Goal: Task Accomplishment & Management: Manage account settings

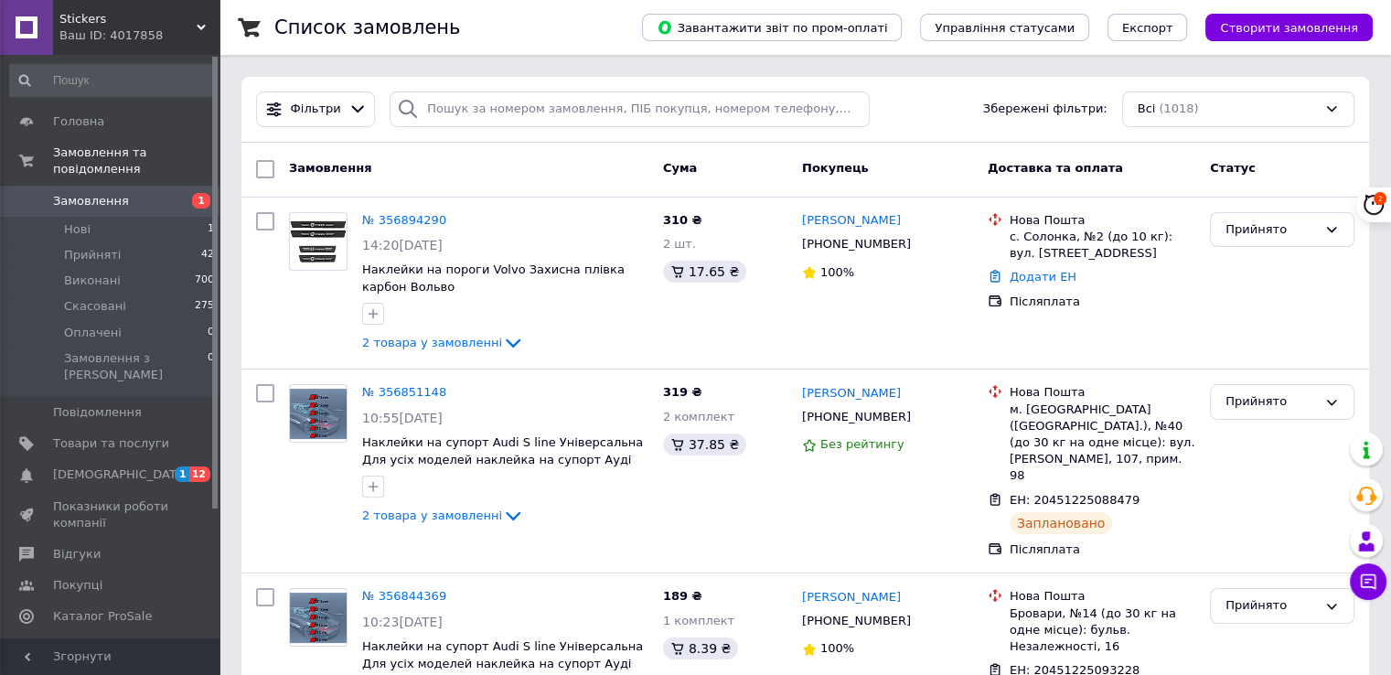
click at [93, 633] on link "Аналітика" at bounding box center [112, 648] width 225 height 31
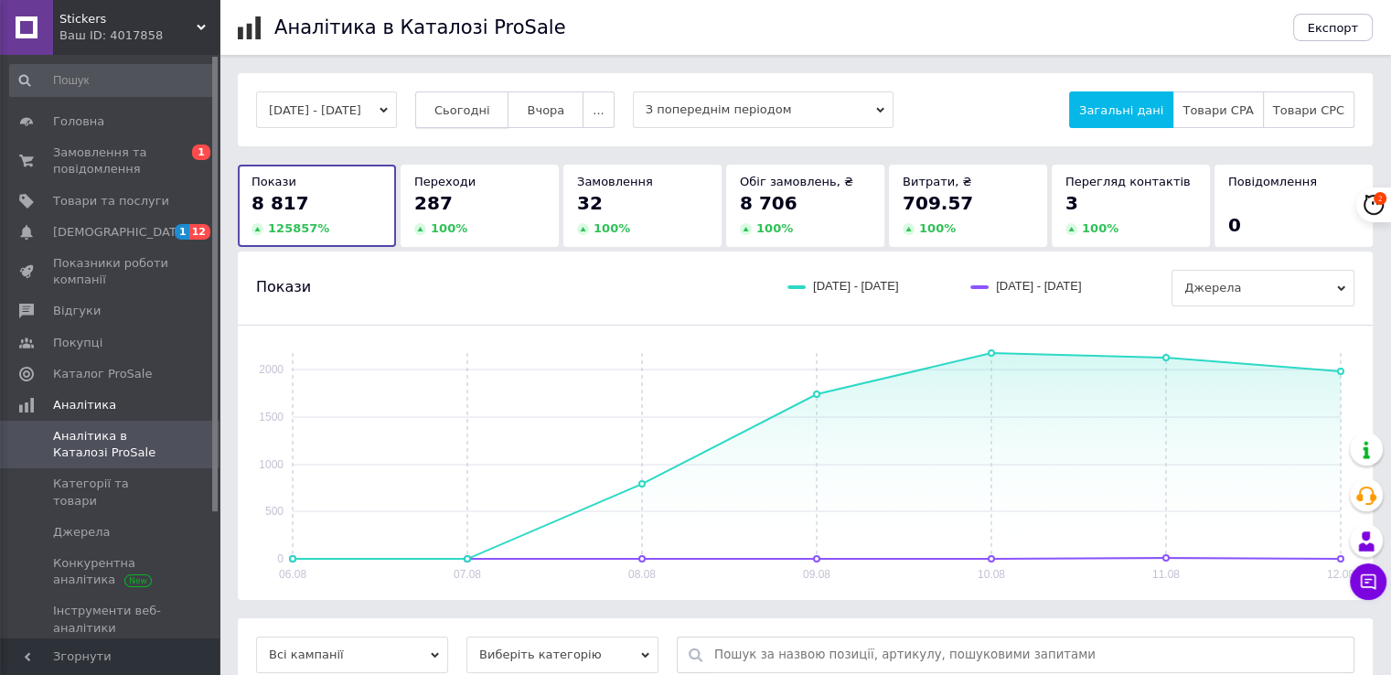
click at [484, 100] on button "Сьогодні" at bounding box center [462, 109] width 94 height 37
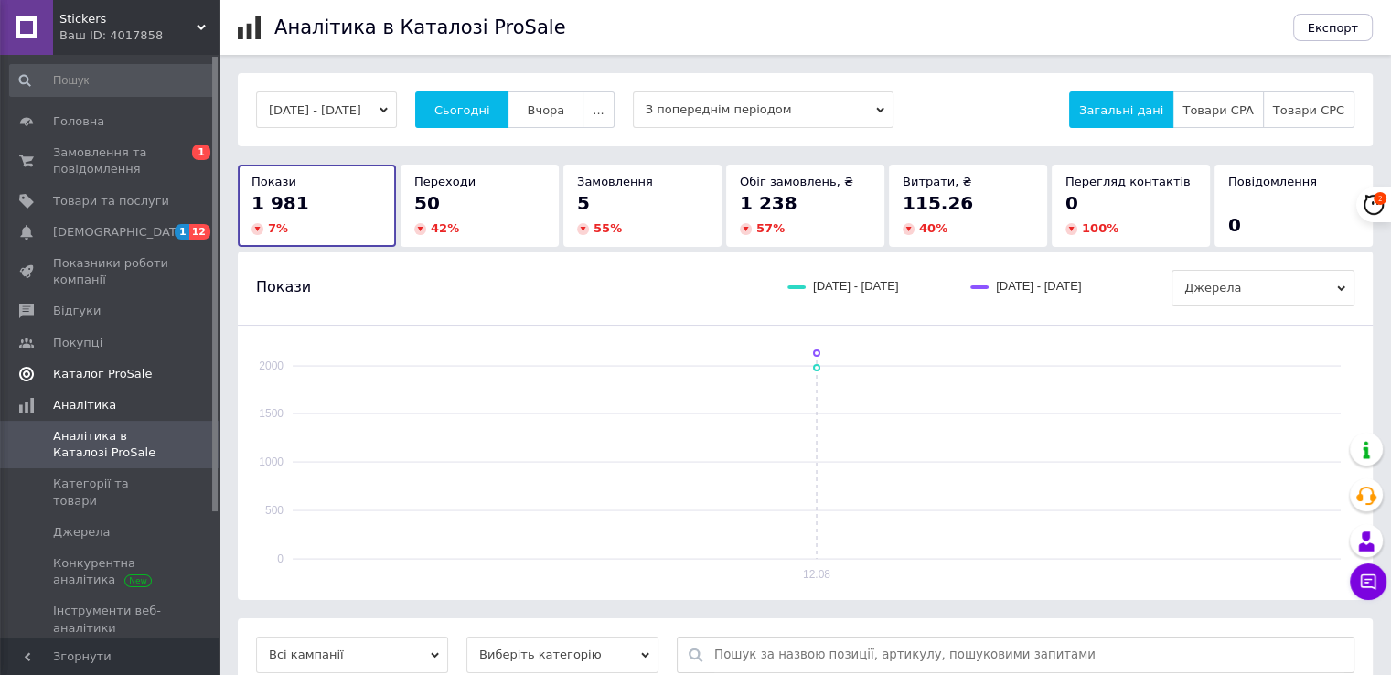
click at [128, 374] on span "Каталог ProSale" at bounding box center [102, 374] width 99 height 16
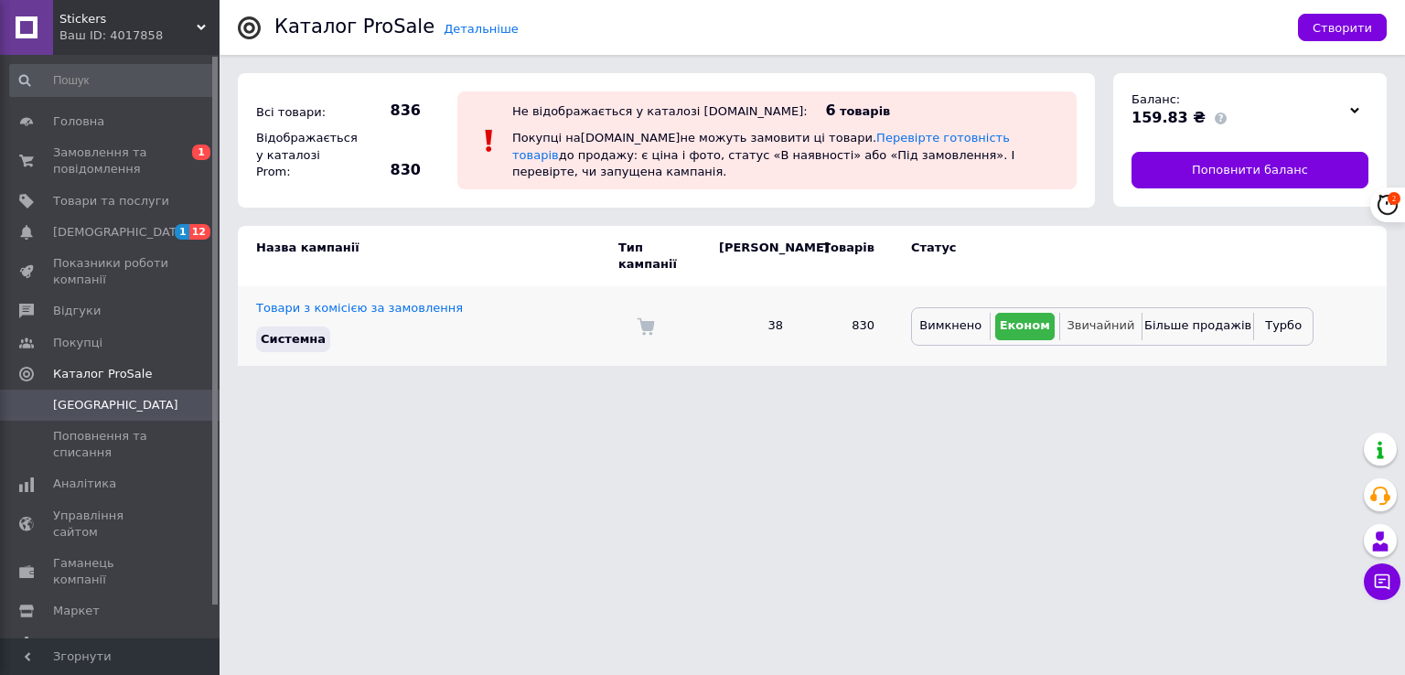
click at [1090, 317] on button "Звичайний" at bounding box center [1101, 326] width 72 height 27
click at [88, 498] on link "Аналітика" at bounding box center [112, 483] width 225 height 31
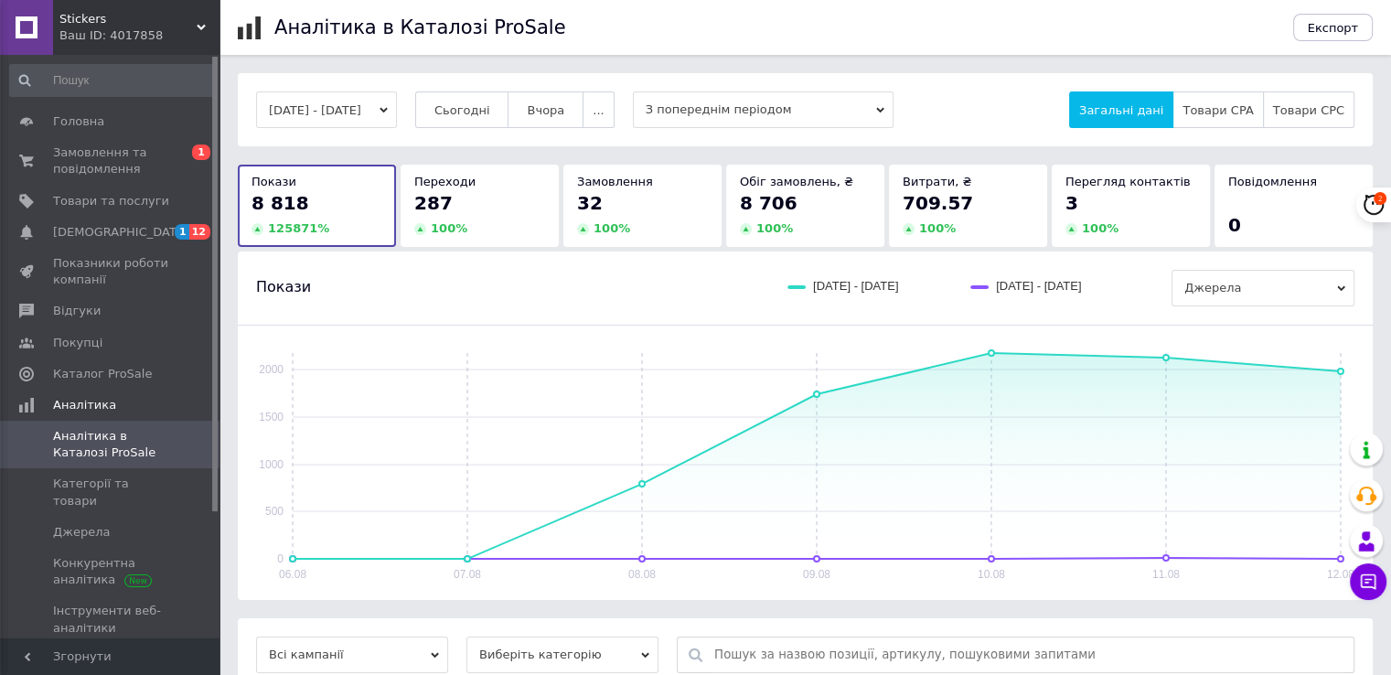
click at [468, 114] on span "Сьогодні" at bounding box center [463, 110] width 56 height 14
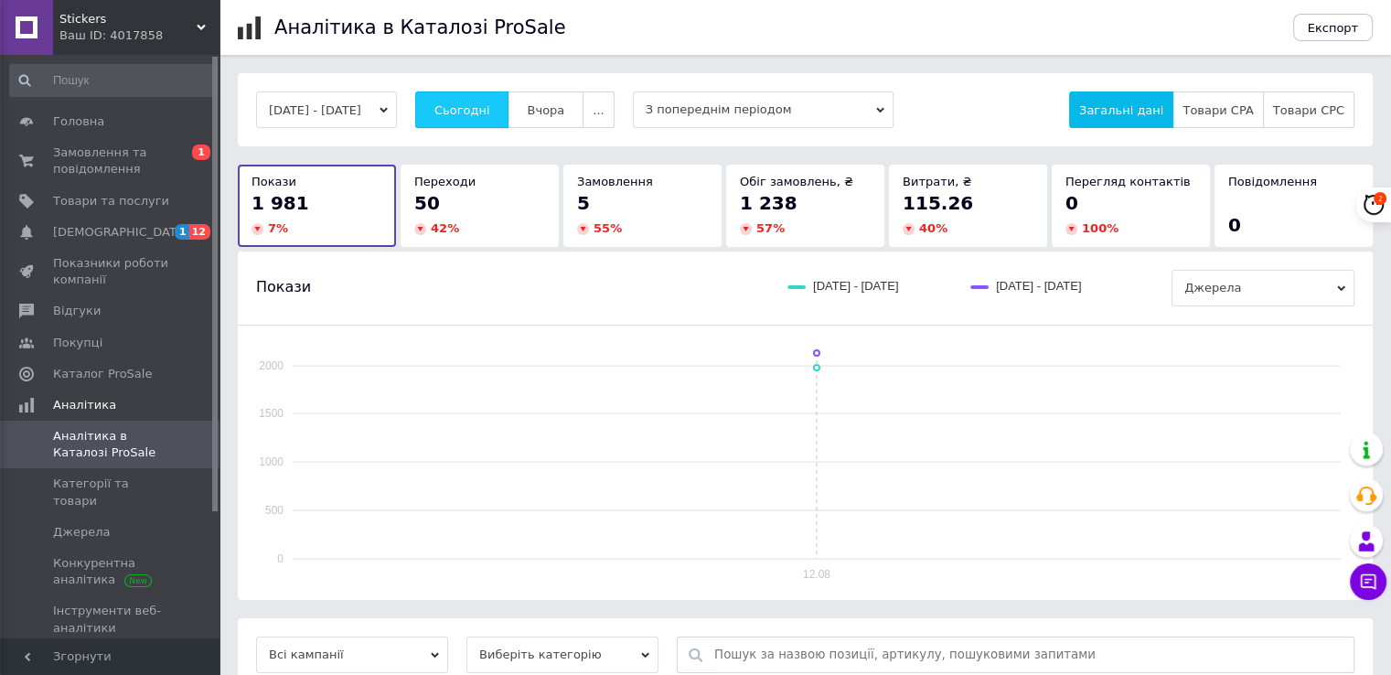
click at [490, 103] on span "Сьогодні" at bounding box center [463, 110] width 56 height 14
click at [466, 110] on span "Сьогодні" at bounding box center [463, 110] width 56 height 14
click at [482, 117] on span "Сьогодні" at bounding box center [463, 110] width 56 height 14
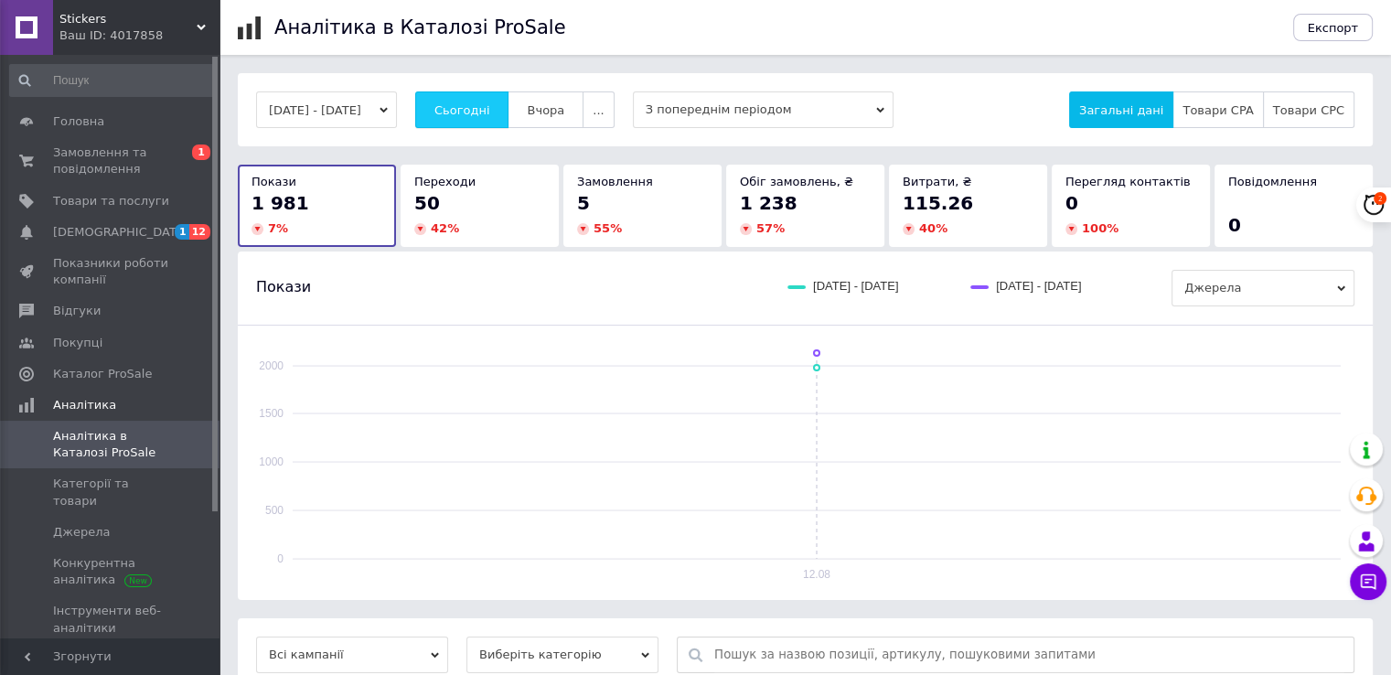
click at [490, 108] on span "Сьогодні" at bounding box center [463, 110] width 56 height 14
click at [487, 103] on span "Сьогодні" at bounding box center [463, 110] width 56 height 14
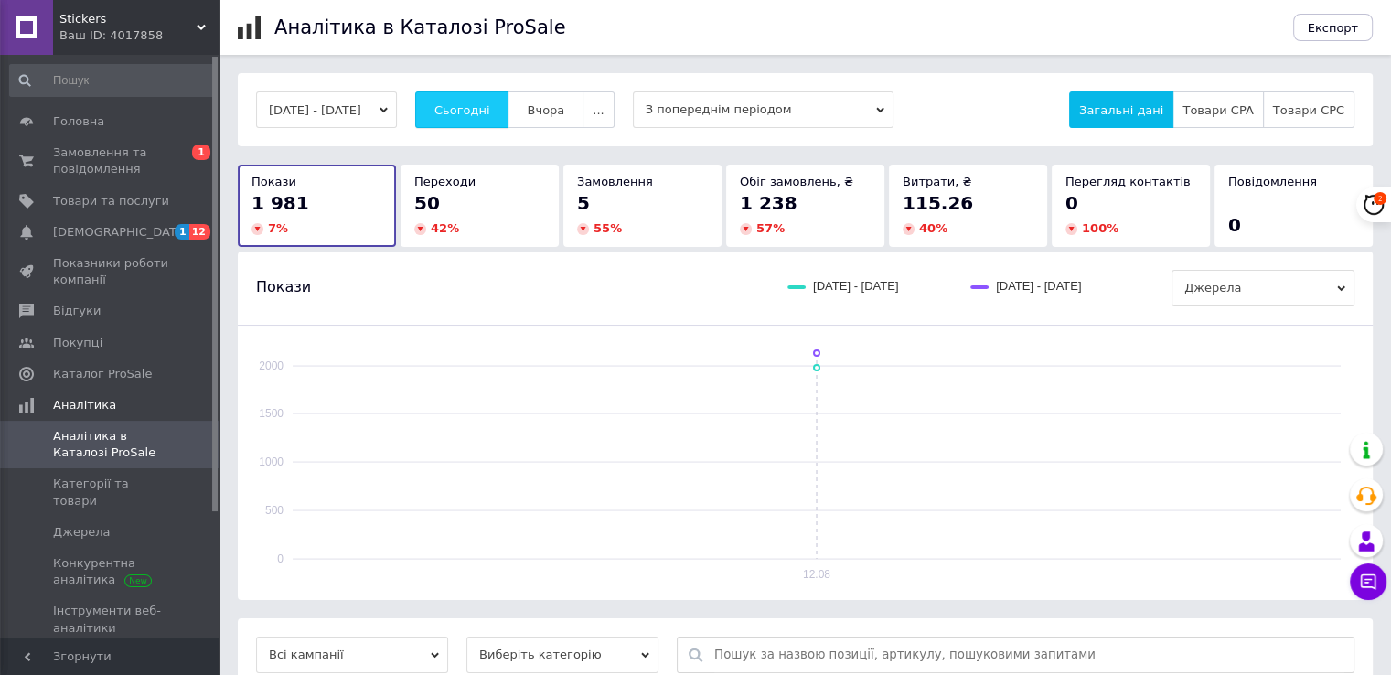
click at [490, 111] on span "Сьогодні" at bounding box center [463, 110] width 56 height 14
click at [490, 106] on span "Сьогодні" at bounding box center [463, 110] width 56 height 14
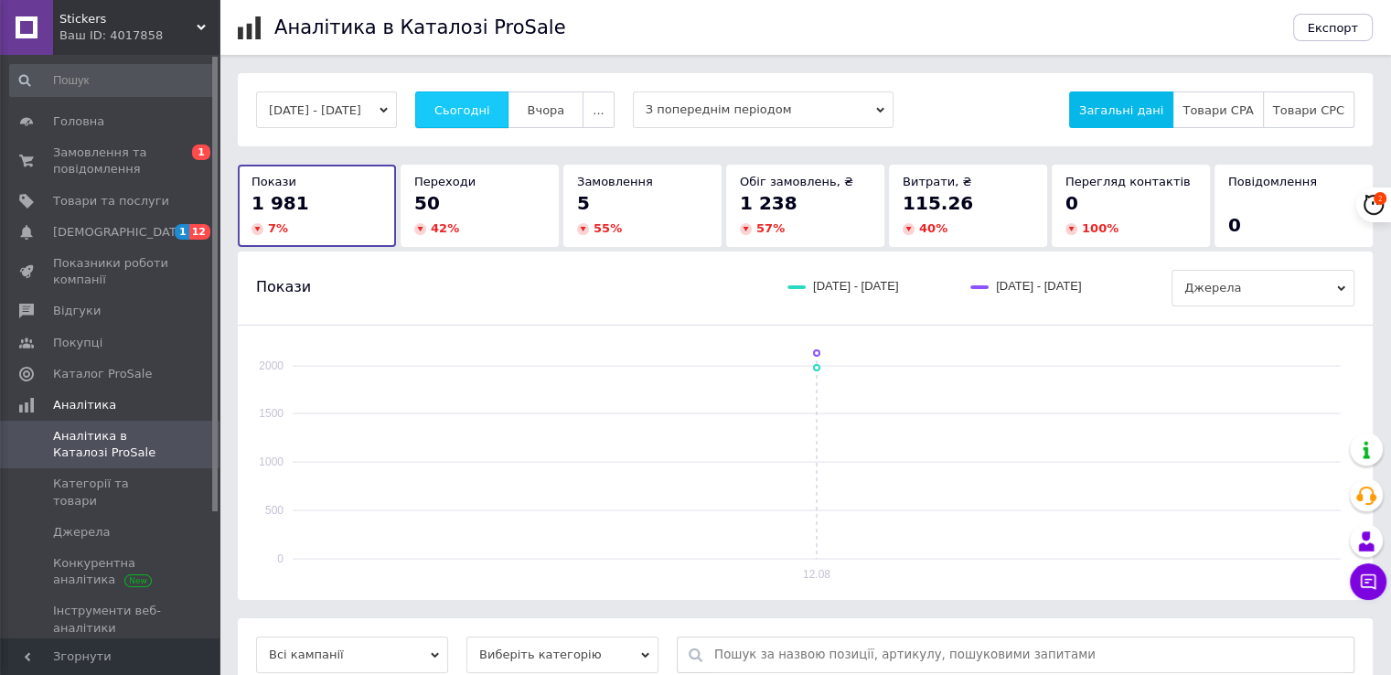
click at [487, 100] on button "Сьогодні" at bounding box center [462, 109] width 94 height 37
click at [462, 112] on button "Сьогодні" at bounding box center [462, 109] width 94 height 37
click at [475, 114] on span "Сьогодні" at bounding box center [463, 110] width 56 height 14
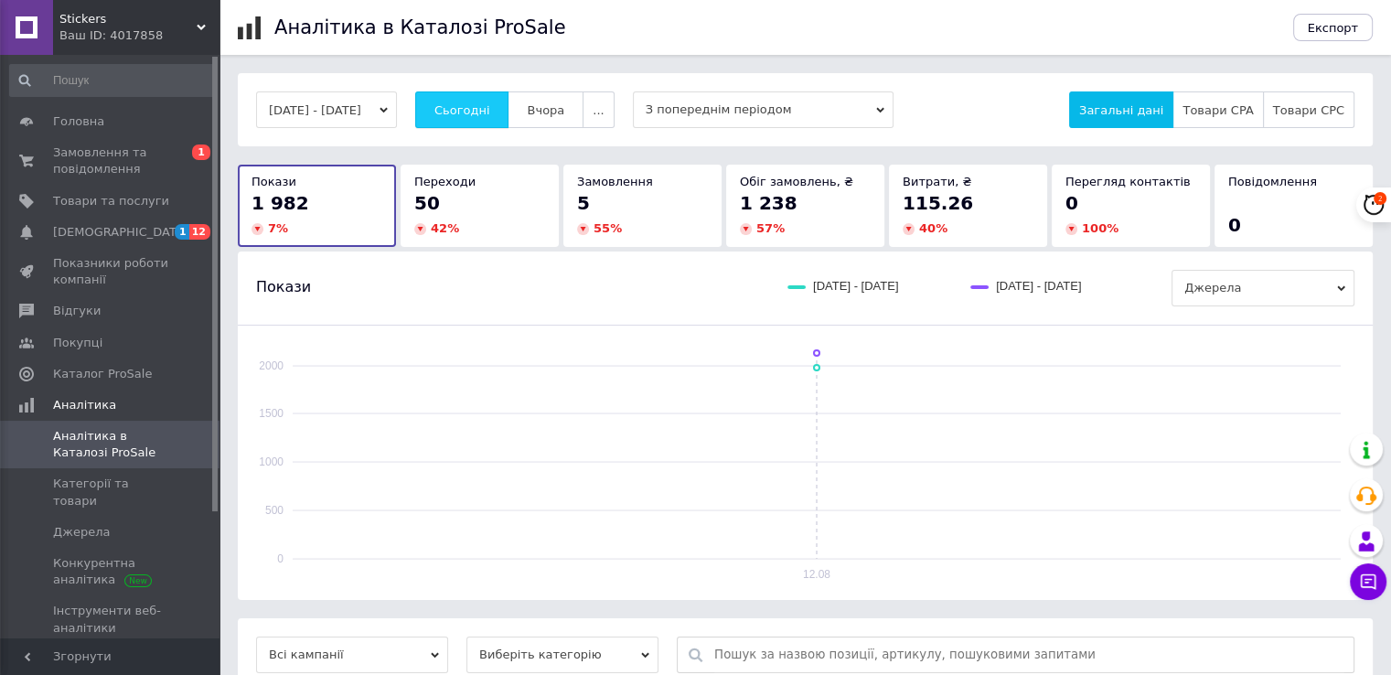
click at [481, 103] on span "Сьогодні" at bounding box center [463, 110] width 56 height 14
click at [467, 114] on span "Сьогодні" at bounding box center [463, 110] width 56 height 14
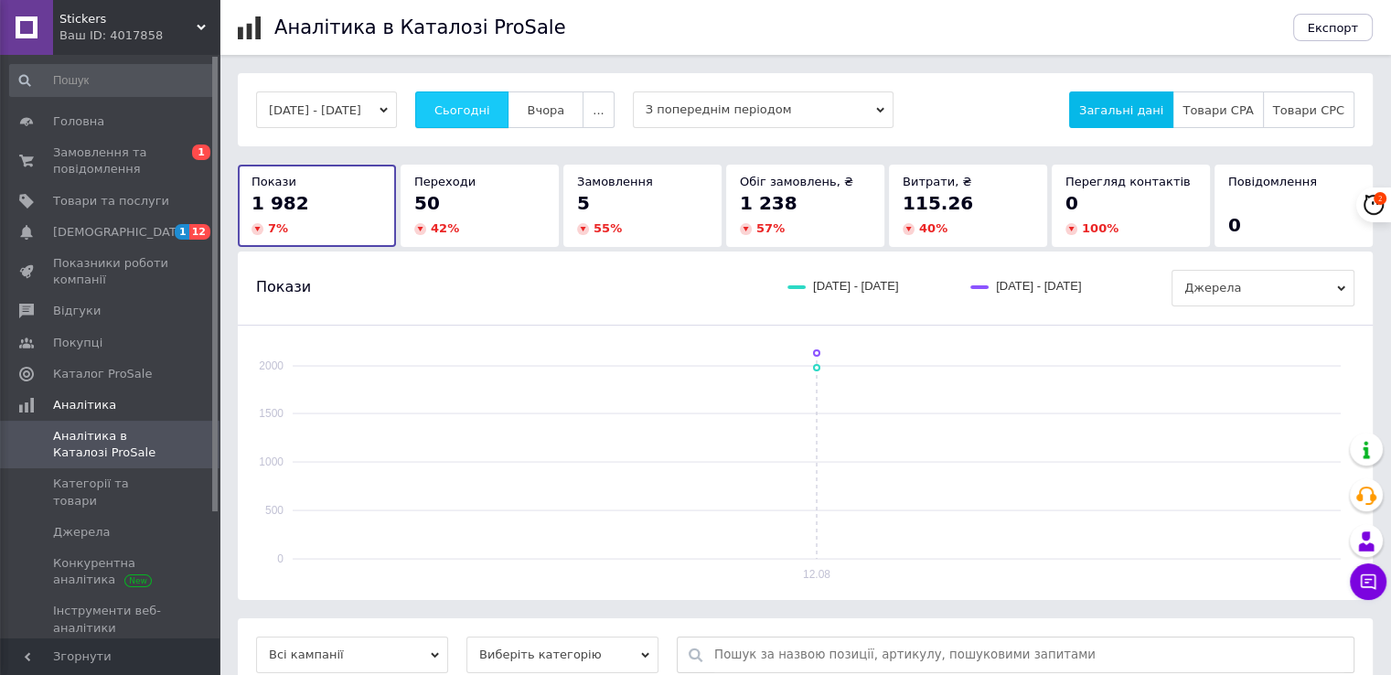
click at [467, 114] on span "Сьогодні" at bounding box center [463, 110] width 56 height 14
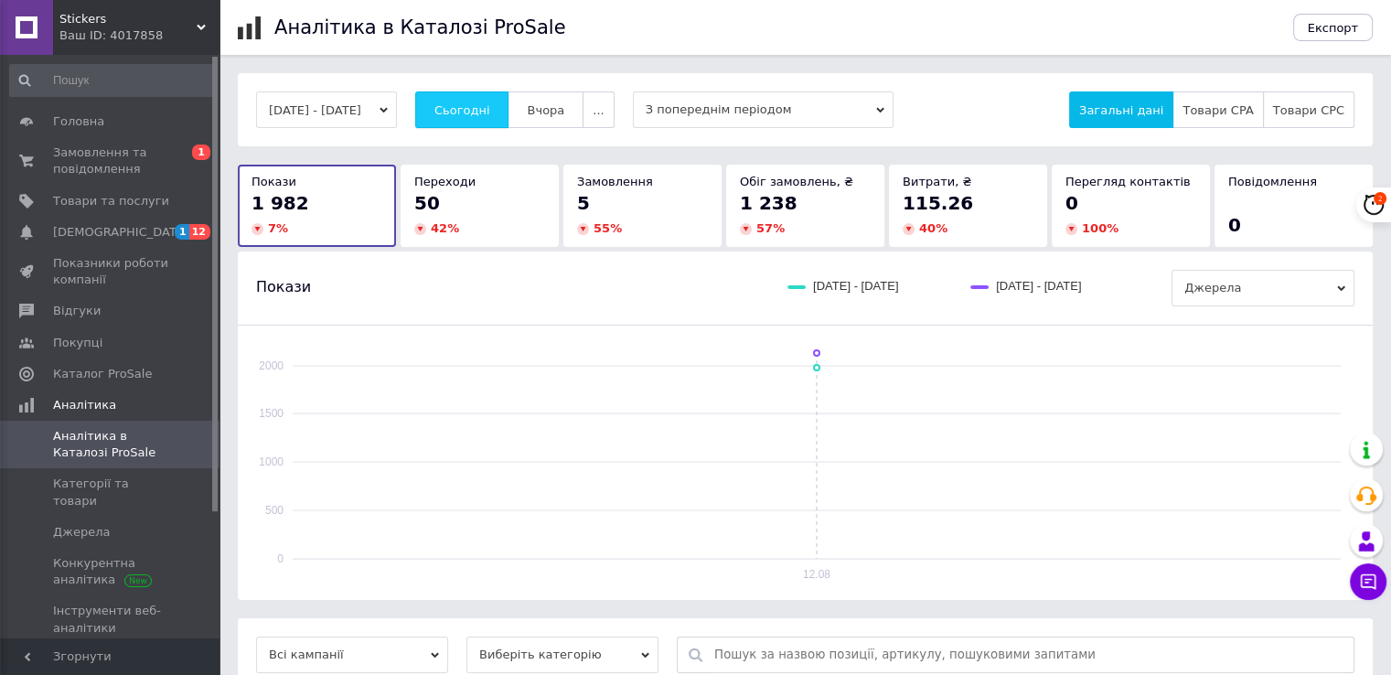
click at [467, 114] on span "Сьогодні" at bounding box center [463, 110] width 56 height 14
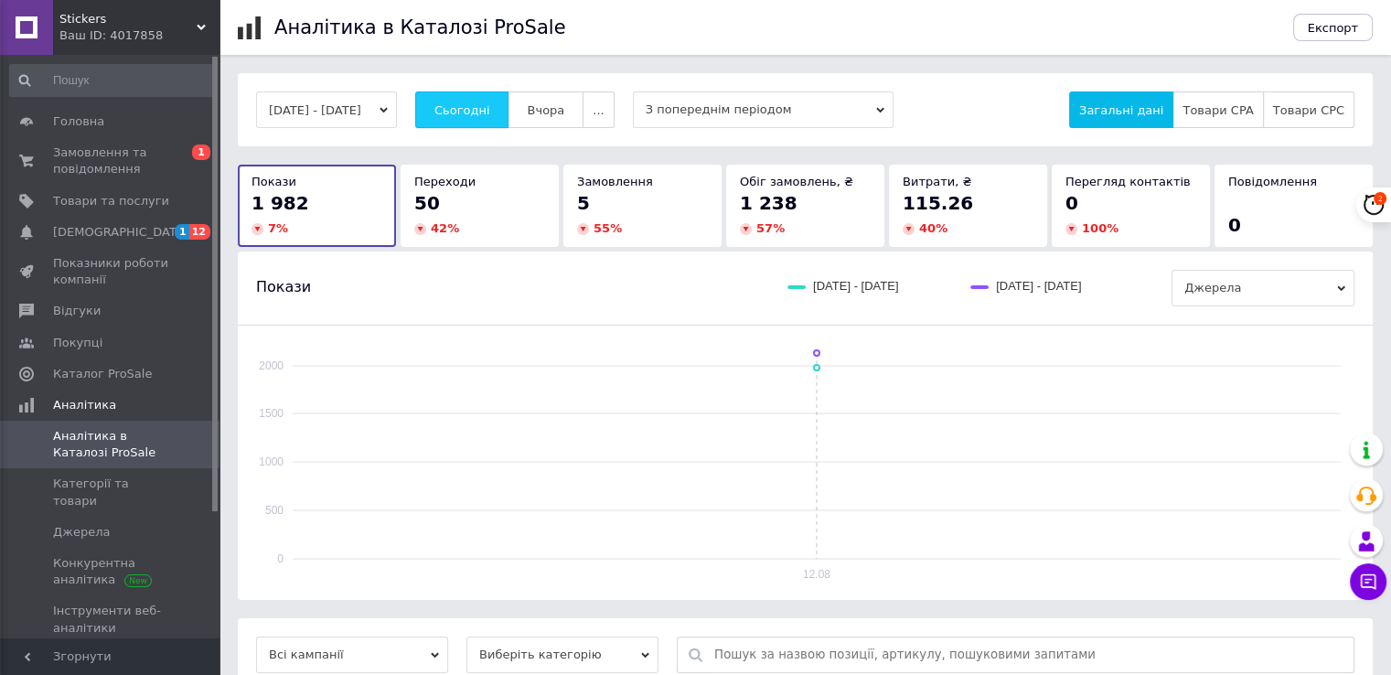
click at [467, 114] on span "Сьогодні" at bounding box center [463, 110] width 56 height 14
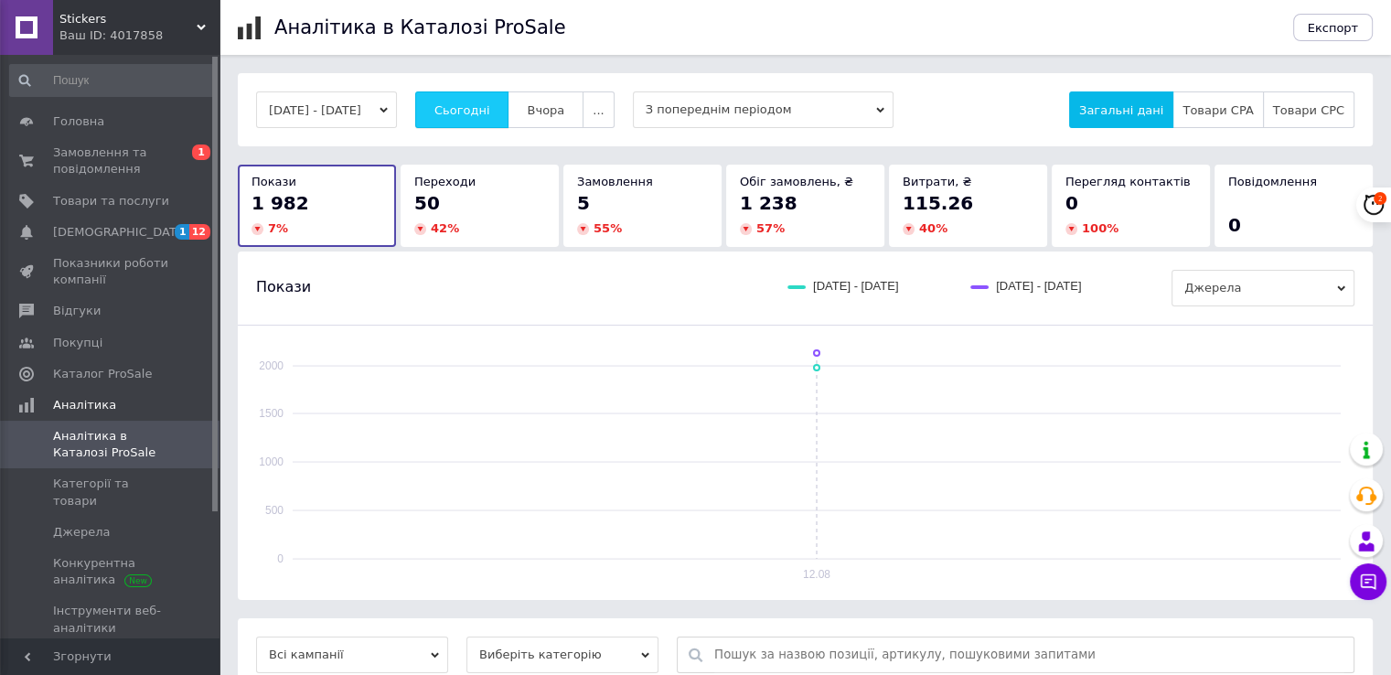
click at [467, 114] on span "Сьогодні" at bounding box center [463, 110] width 56 height 14
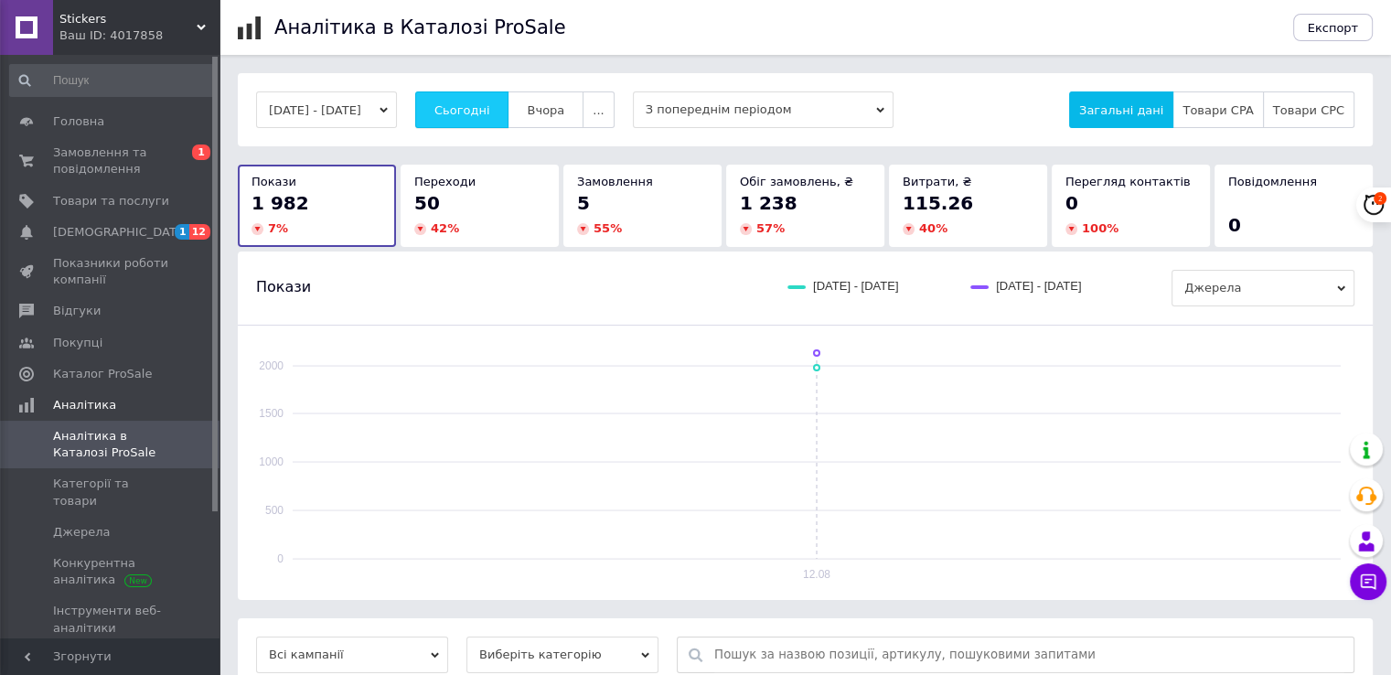
click at [467, 114] on span "Сьогодні" at bounding box center [463, 110] width 56 height 14
click at [490, 108] on span "Сьогодні" at bounding box center [463, 110] width 56 height 14
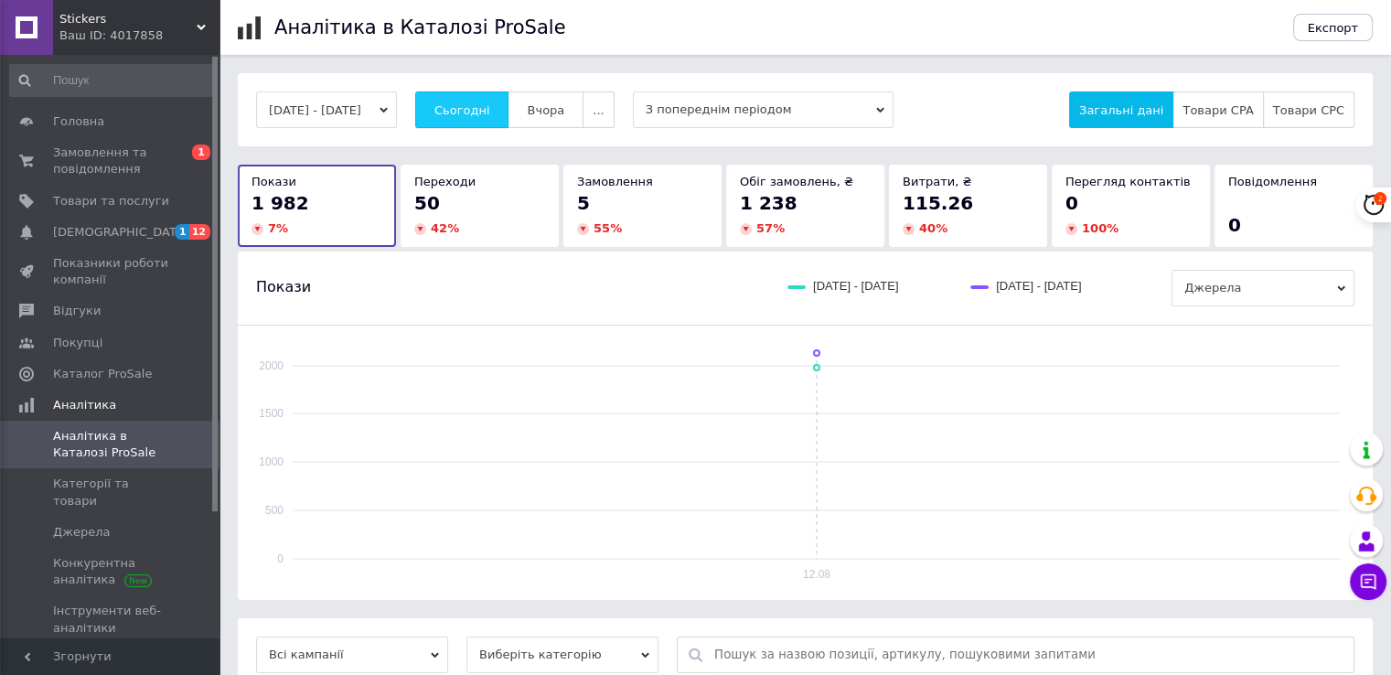
click at [490, 108] on span "Сьогодні" at bounding box center [463, 110] width 56 height 14
click at [467, 113] on span "Сьогодні" at bounding box center [463, 110] width 56 height 14
click at [490, 111] on span "Сьогодні" at bounding box center [463, 110] width 56 height 14
click at [500, 100] on button "Сьогодні" at bounding box center [462, 109] width 94 height 37
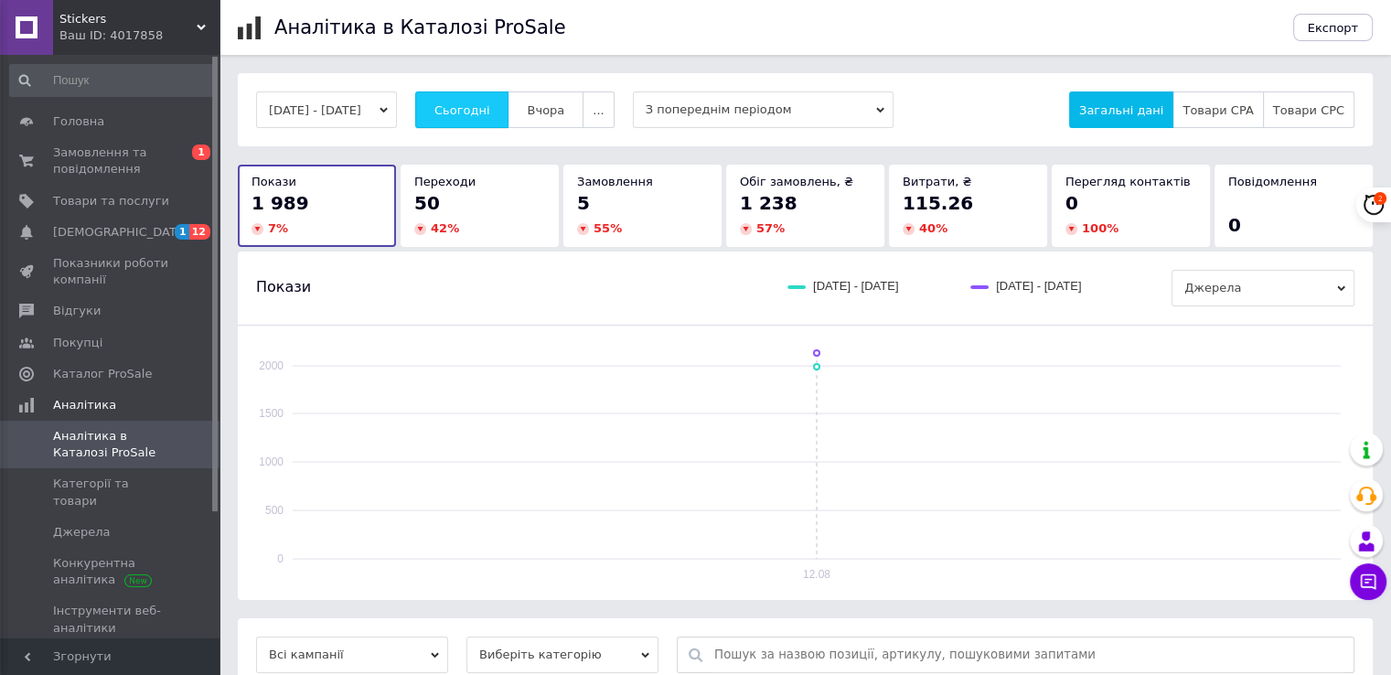
click at [472, 117] on span "Сьогодні" at bounding box center [463, 110] width 56 height 14
click at [472, 115] on span "Сьогодні" at bounding box center [463, 110] width 56 height 14
click at [476, 111] on span "Сьогодні" at bounding box center [463, 110] width 56 height 14
click at [480, 103] on span "Сьогодні" at bounding box center [463, 110] width 56 height 14
click at [482, 107] on span "Сьогодні" at bounding box center [463, 110] width 56 height 14
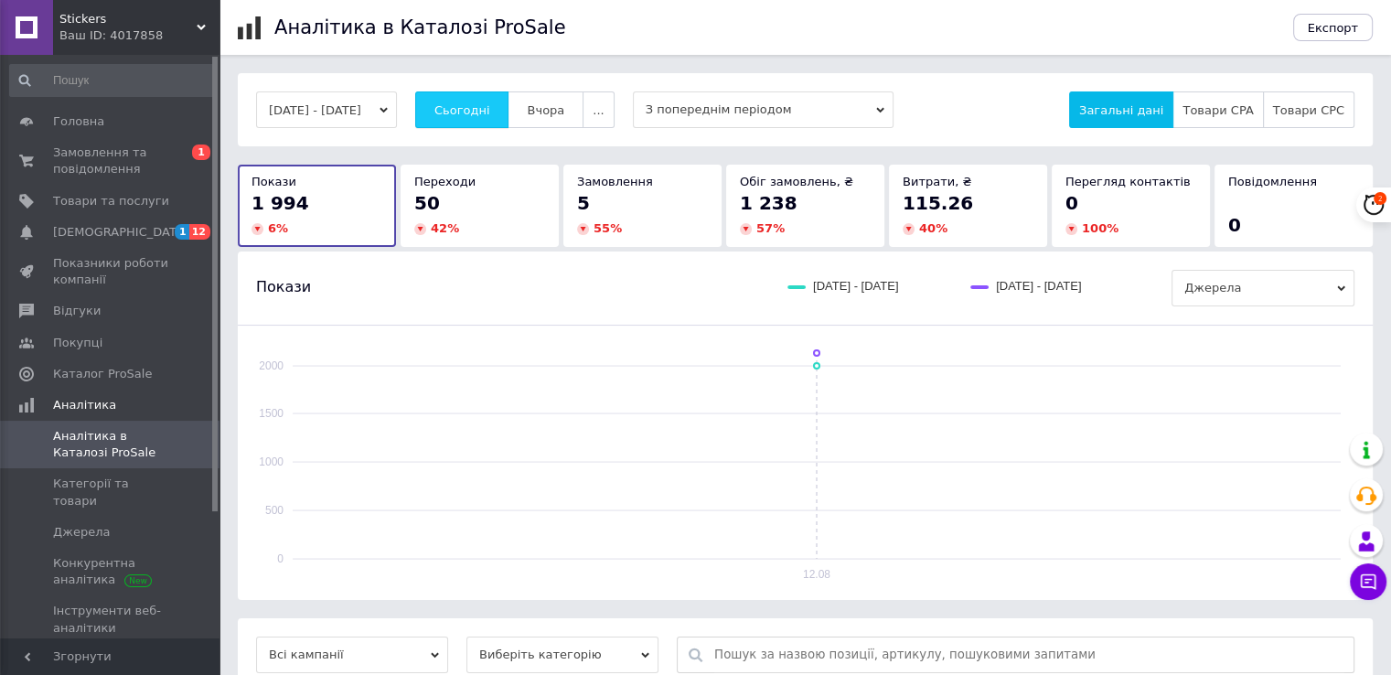
click at [490, 123] on button "Сьогодні" at bounding box center [462, 109] width 94 height 37
click at [490, 106] on span "Сьогодні" at bounding box center [463, 110] width 56 height 14
click at [114, 370] on span "Каталог ProSale" at bounding box center [102, 374] width 99 height 16
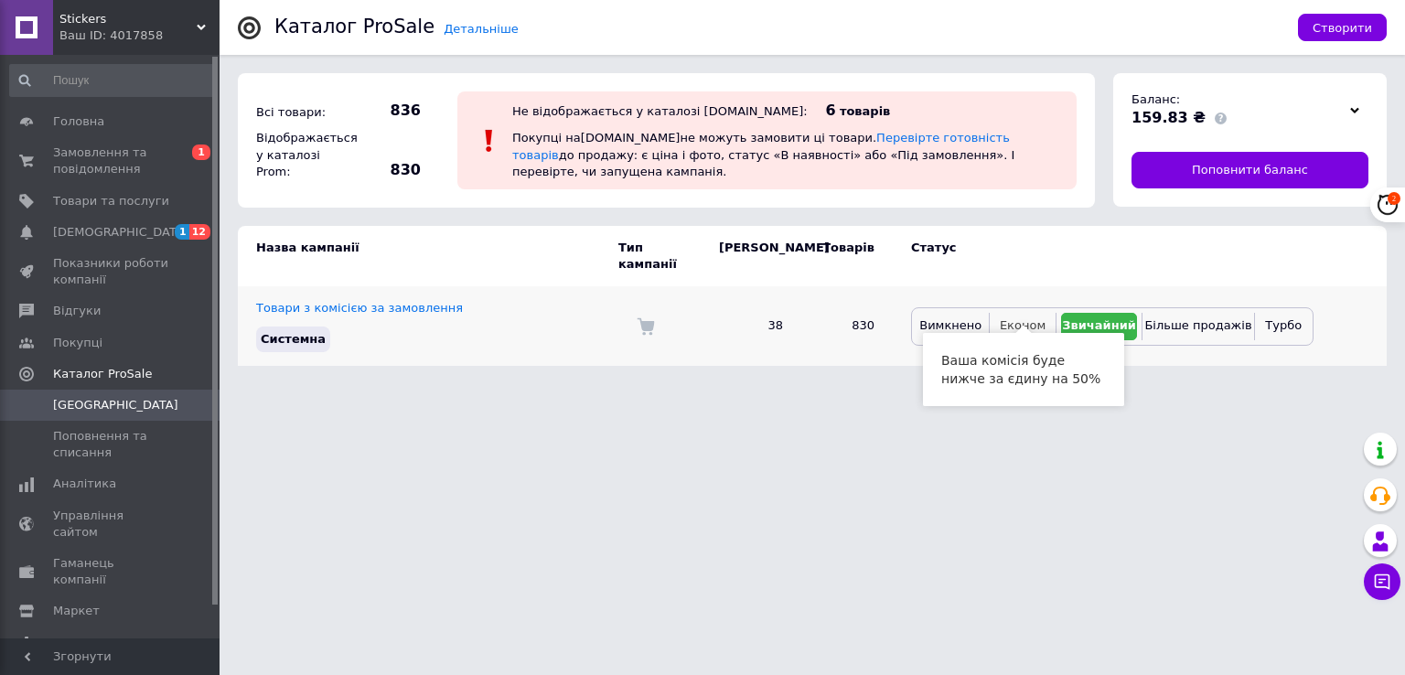
click at [1021, 318] on span "Економ" at bounding box center [1023, 325] width 46 height 14
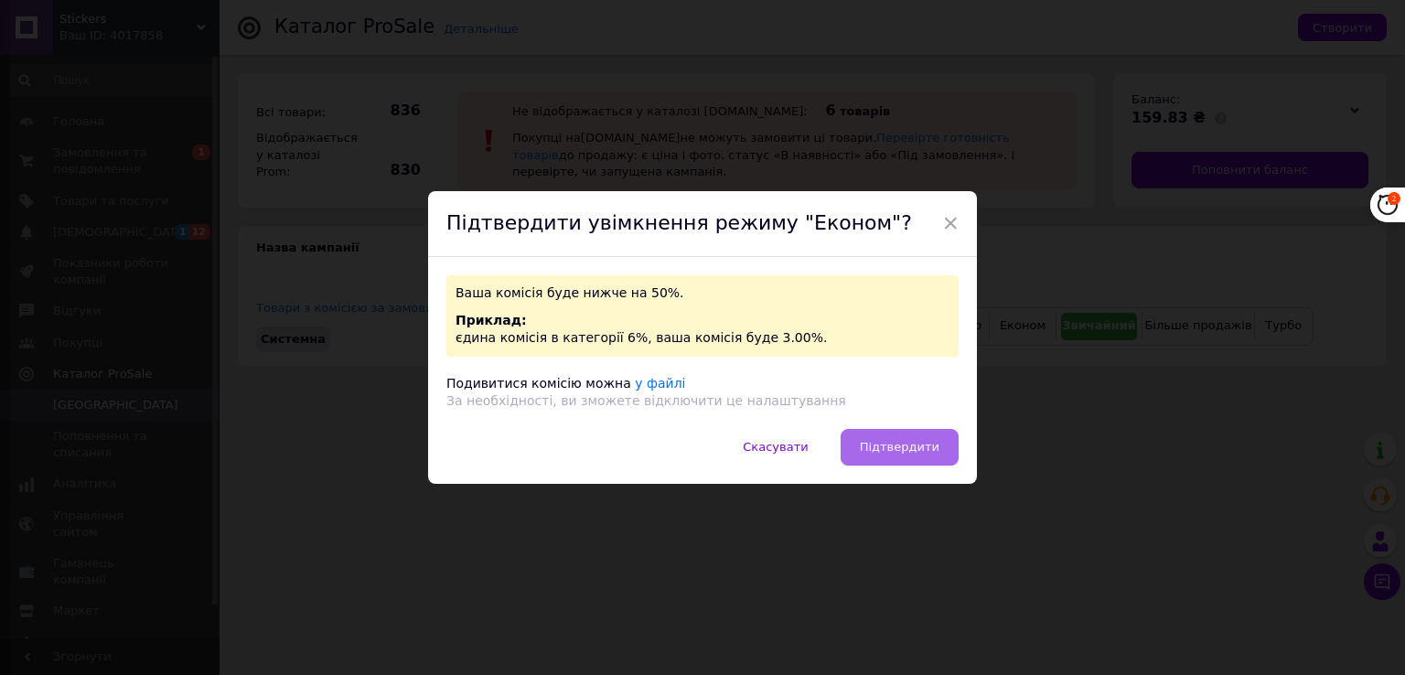
click at [898, 456] on button "Підтвердити" at bounding box center [900, 447] width 118 height 37
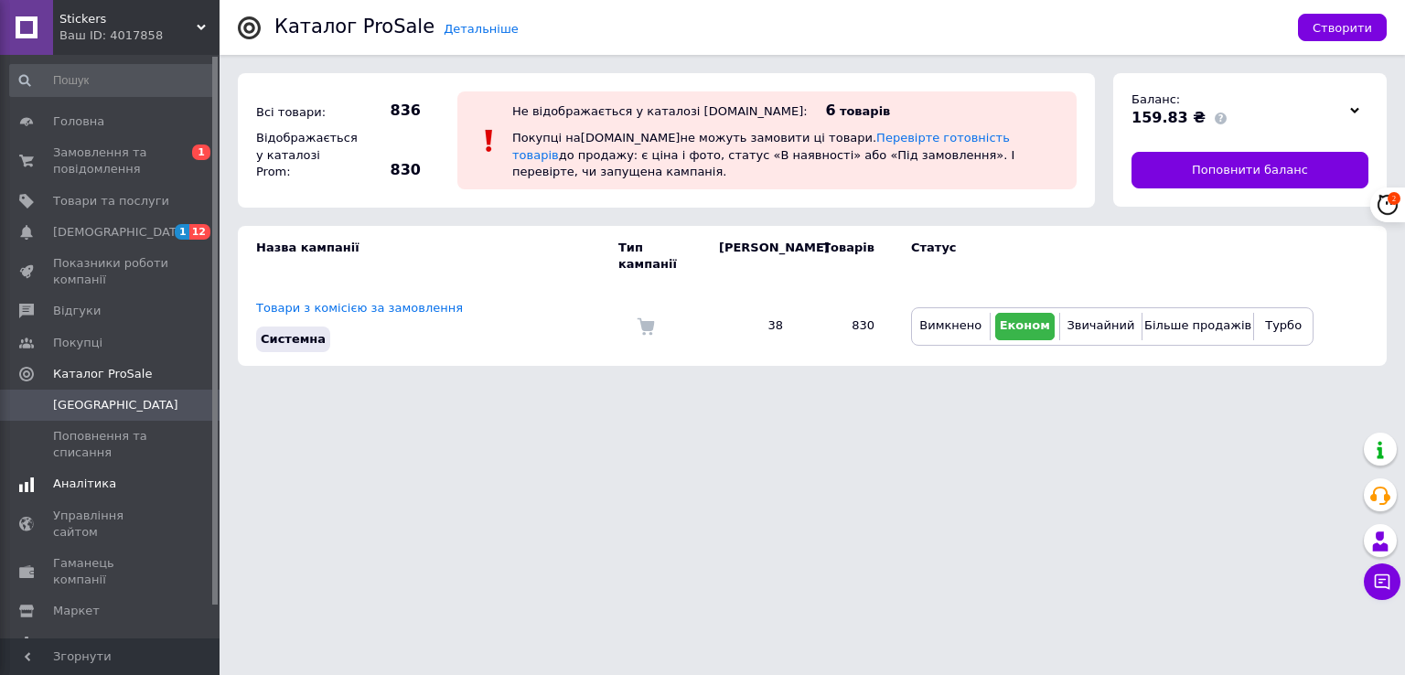
click at [82, 480] on span "Аналітика" at bounding box center [84, 484] width 63 height 16
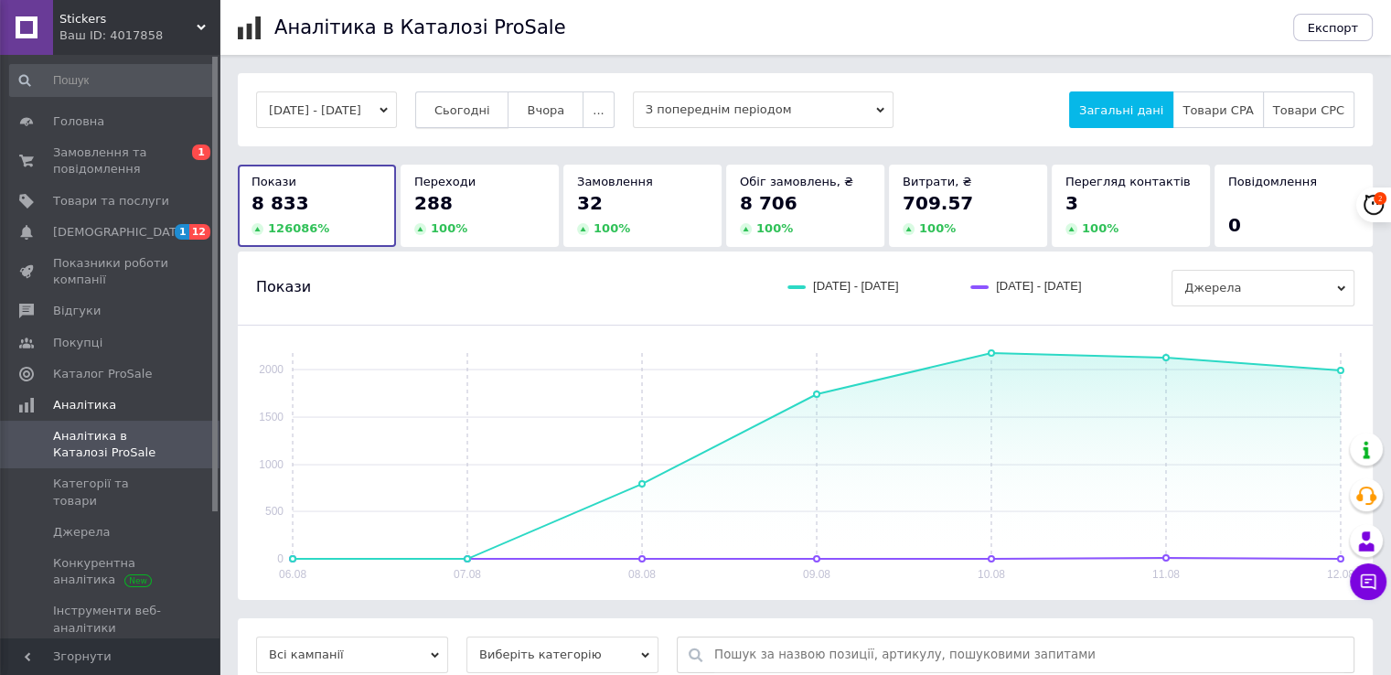
click at [478, 112] on span "Сьогодні" at bounding box center [463, 110] width 56 height 14
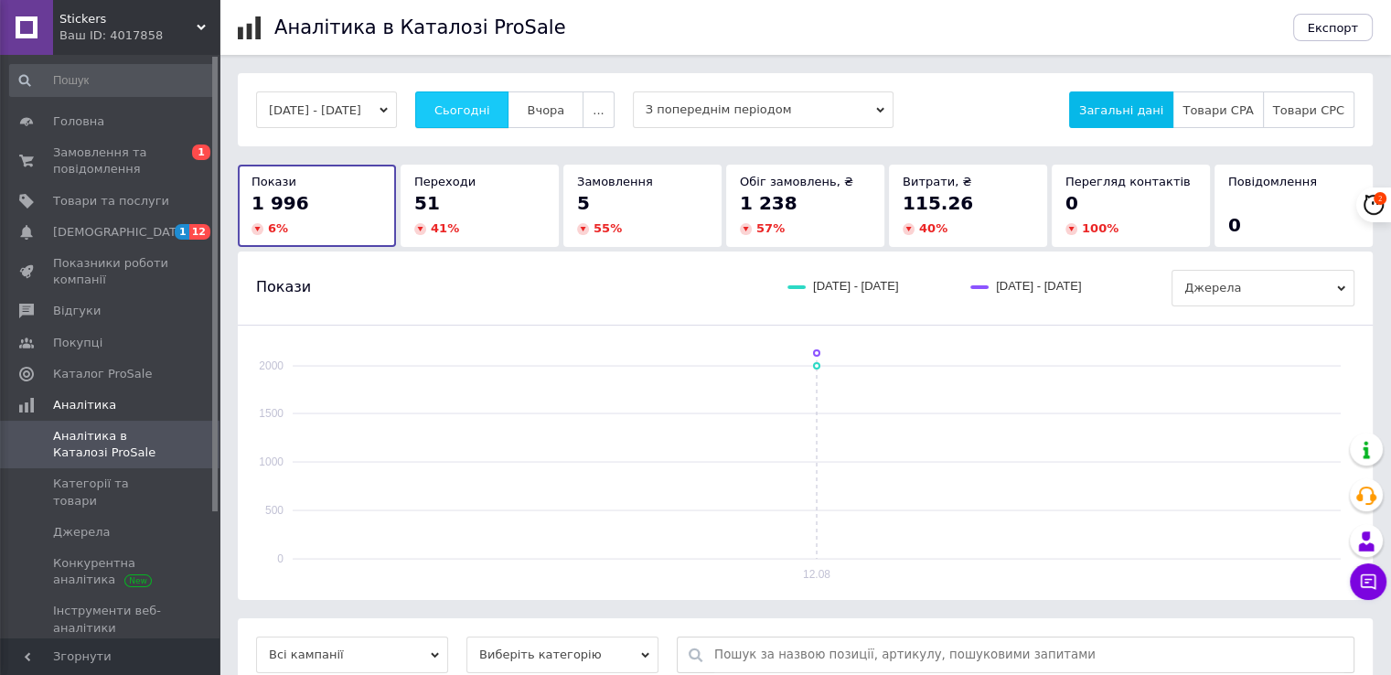
click at [471, 108] on span "Сьогодні" at bounding box center [463, 110] width 56 height 14
click at [490, 113] on span "Сьогодні" at bounding box center [463, 110] width 56 height 14
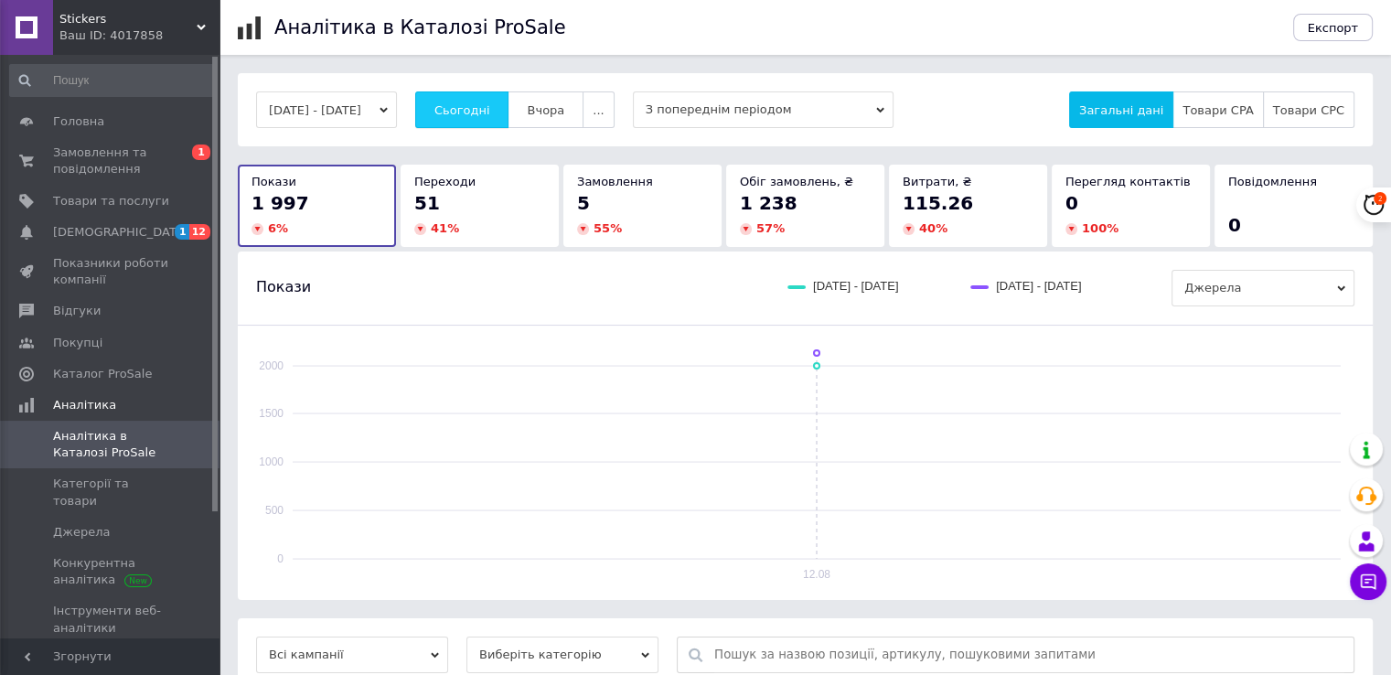
click at [490, 113] on span "Сьогодні" at bounding box center [463, 110] width 56 height 14
click at [468, 107] on span "Сьогодні" at bounding box center [463, 110] width 56 height 14
click at [481, 100] on button "Сьогодні" at bounding box center [462, 109] width 94 height 37
click at [484, 103] on span "Сьогодні" at bounding box center [463, 110] width 56 height 14
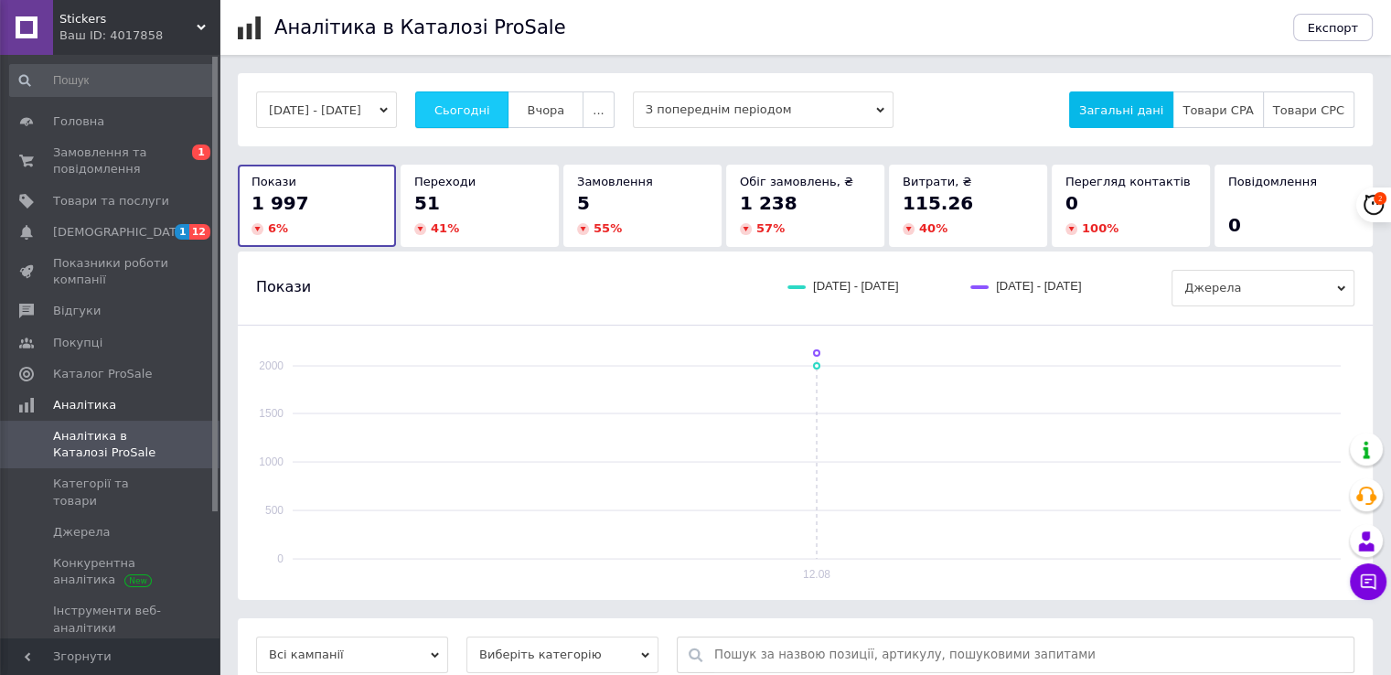
click at [490, 113] on span "Сьогодні" at bounding box center [463, 110] width 56 height 14
click at [463, 100] on button "Сьогодні" at bounding box center [462, 109] width 94 height 37
click at [472, 103] on span "Сьогодні" at bounding box center [463, 110] width 56 height 14
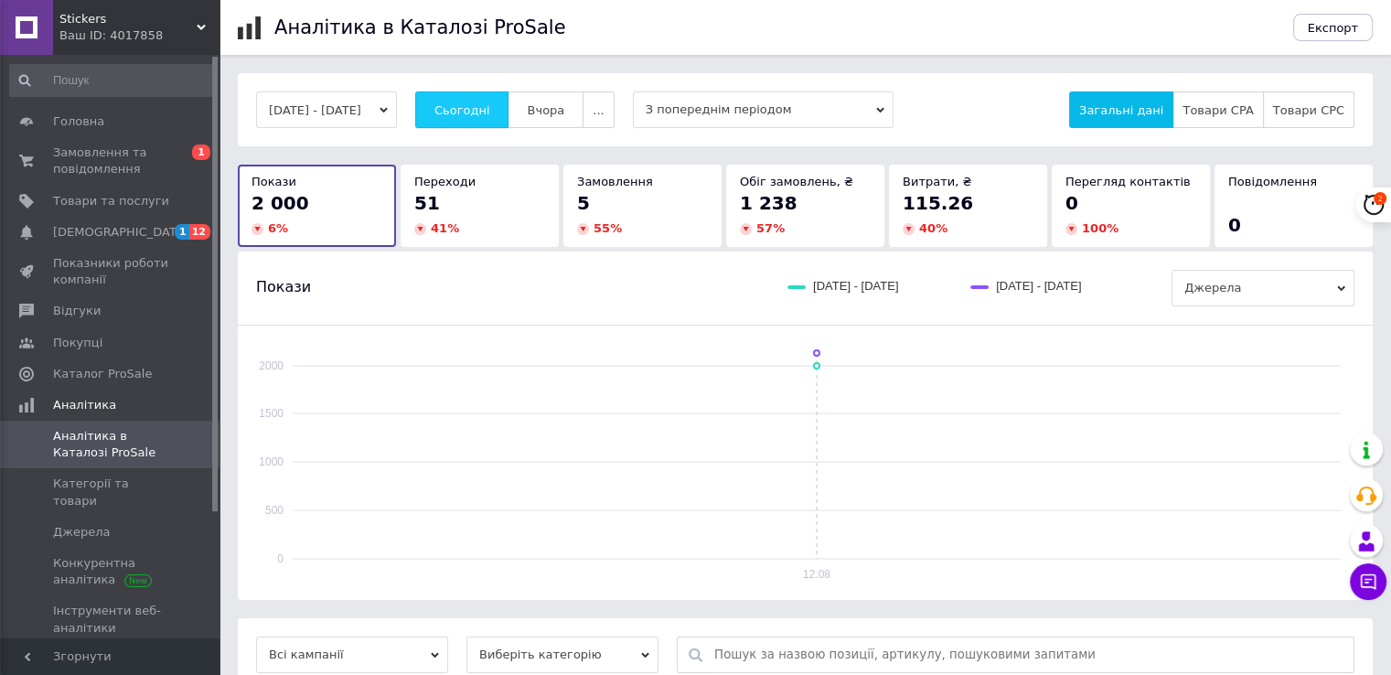
click at [472, 103] on span "Сьогодні" at bounding box center [463, 110] width 56 height 14
click at [488, 109] on span "Сьогодні" at bounding box center [463, 110] width 56 height 14
click at [483, 110] on span "Сьогодні" at bounding box center [463, 110] width 56 height 14
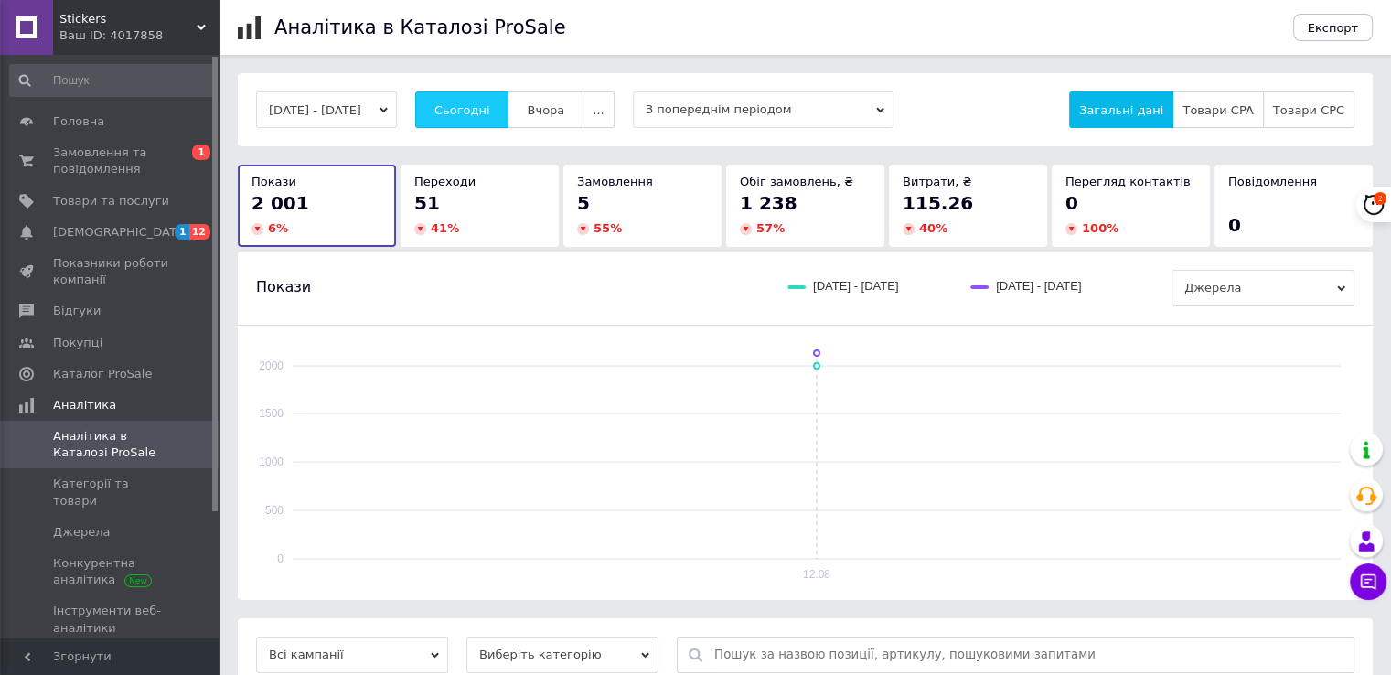
click at [483, 110] on span "Сьогодні" at bounding box center [463, 110] width 56 height 14
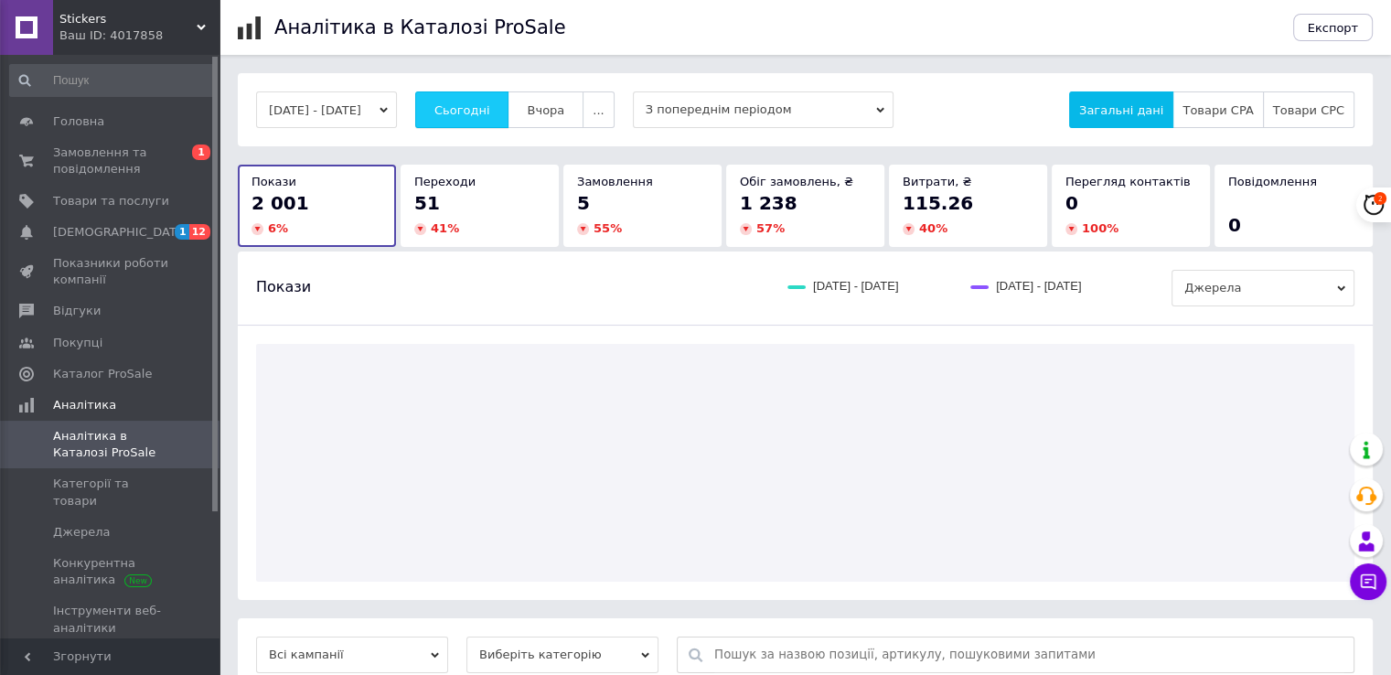
click at [483, 110] on span "Сьогодні" at bounding box center [463, 110] width 56 height 14
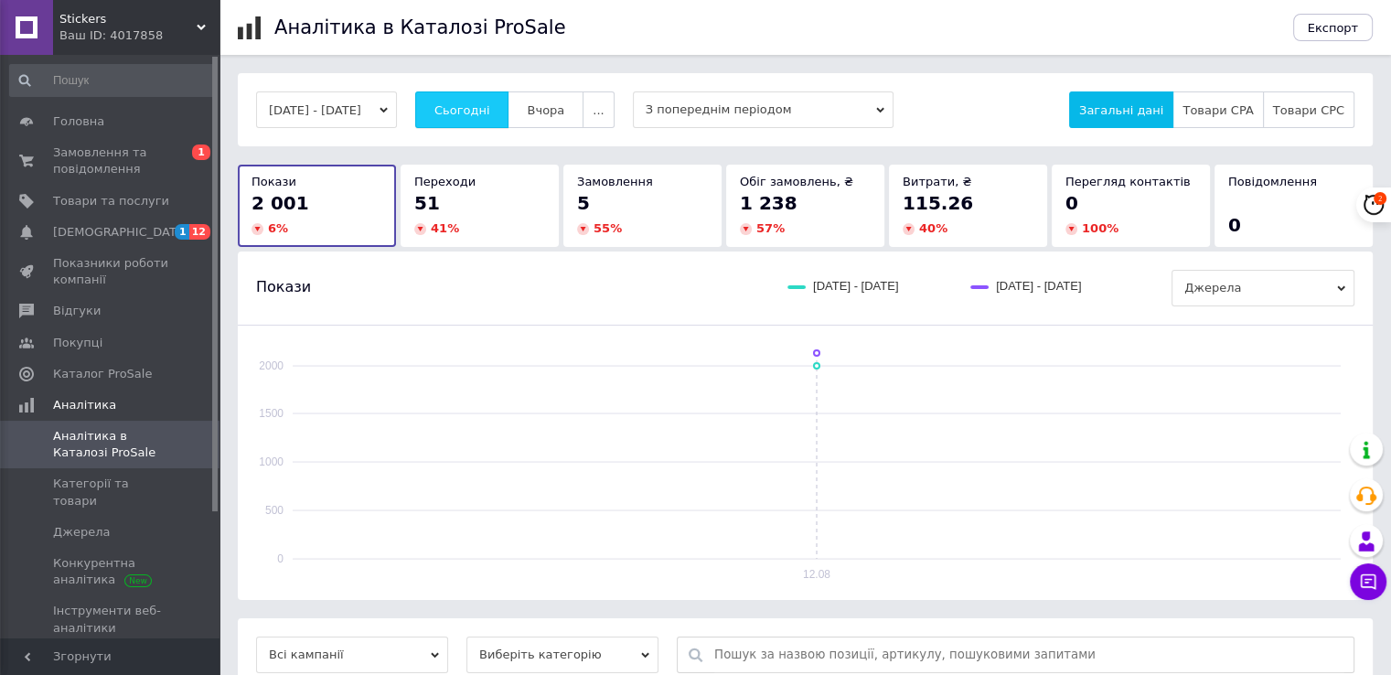
click at [471, 105] on span "Сьогодні" at bounding box center [463, 110] width 56 height 14
click at [487, 103] on span "Сьогодні" at bounding box center [463, 110] width 56 height 14
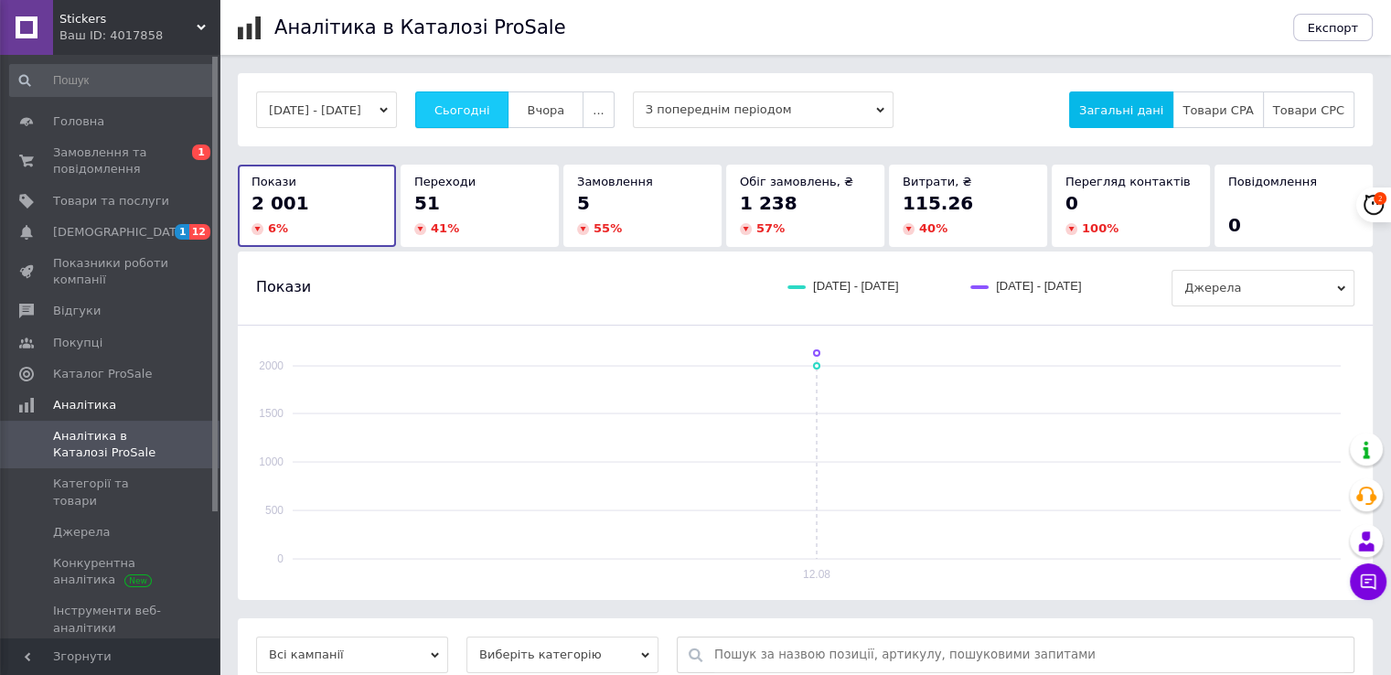
click at [487, 103] on span "Сьогодні" at bounding box center [463, 110] width 56 height 14
click at [488, 100] on button "Сьогодні" at bounding box center [462, 109] width 94 height 37
click at [470, 114] on span "Сьогодні" at bounding box center [463, 110] width 56 height 14
click at [470, 115] on span "Сьогодні" at bounding box center [463, 110] width 56 height 14
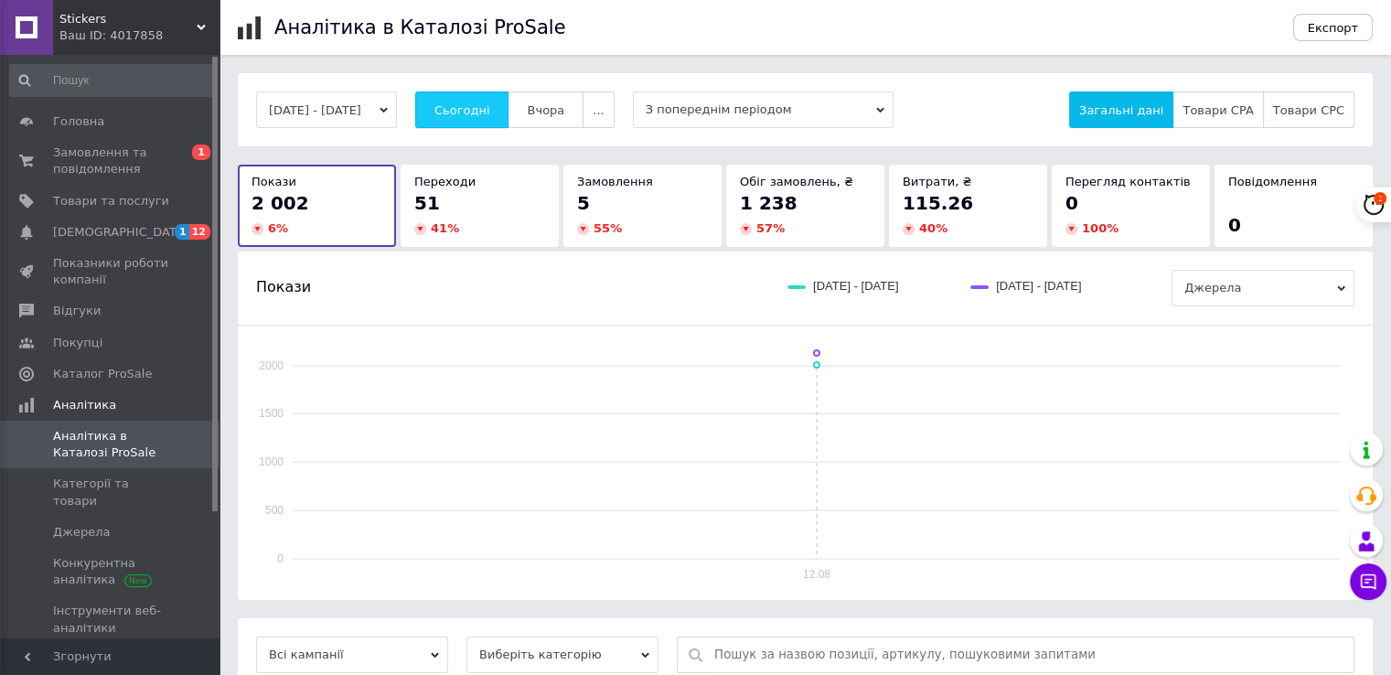
click at [490, 103] on span "Сьогодні" at bounding box center [463, 110] width 56 height 14
click at [490, 107] on span "Сьогодні" at bounding box center [463, 110] width 56 height 14
click at [490, 111] on span "Сьогодні" at bounding box center [463, 110] width 56 height 14
click at [475, 105] on span "Сьогодні" at bounding box center [463, 110] width 56 height 14
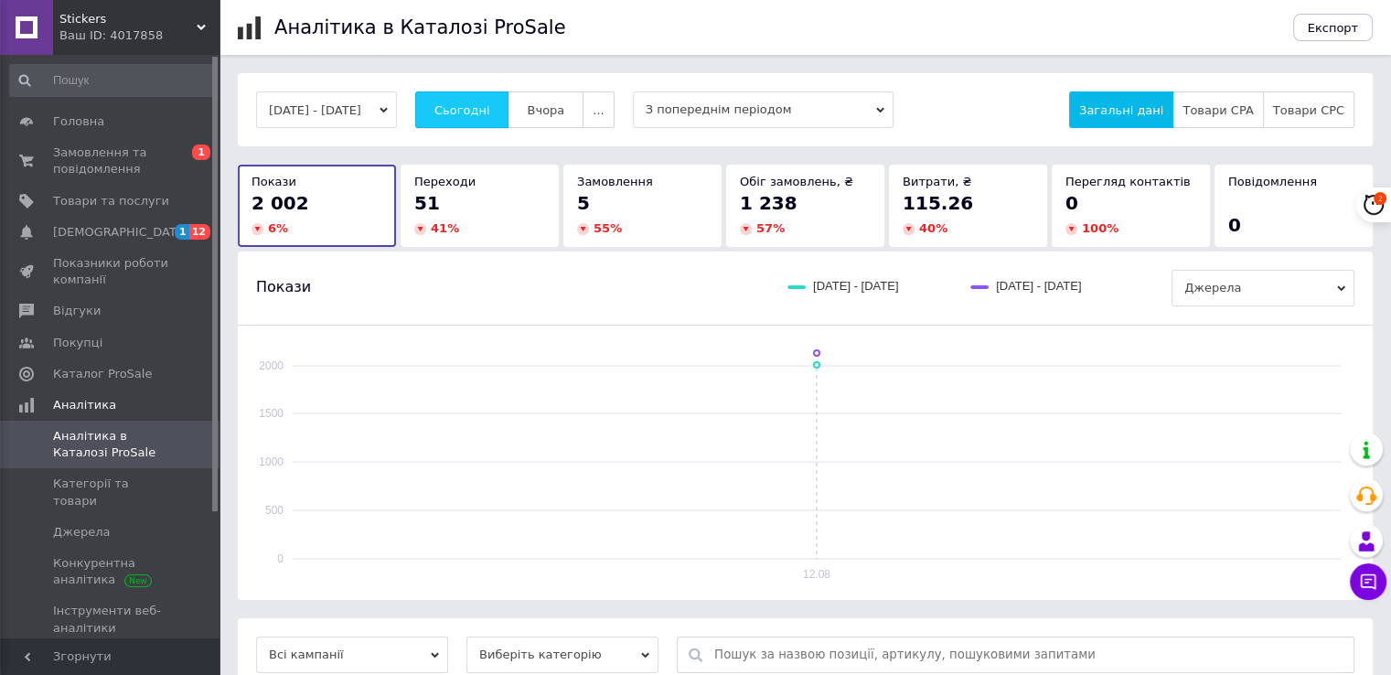
click at [475, 105] on span "Сьогодні" at bounding box center [463, 110] width 56 height 14
click at [470, 111] on span "Сьогодні" at bounding box center [463, 110] width 56 height 14
click at [472, 112] on span "Сьогодні" at bounding box center [463, 110] width 56 height 14
click at [490, 111] on span "Сьогодні" at bounding box center [463, 110] width 56 height 14
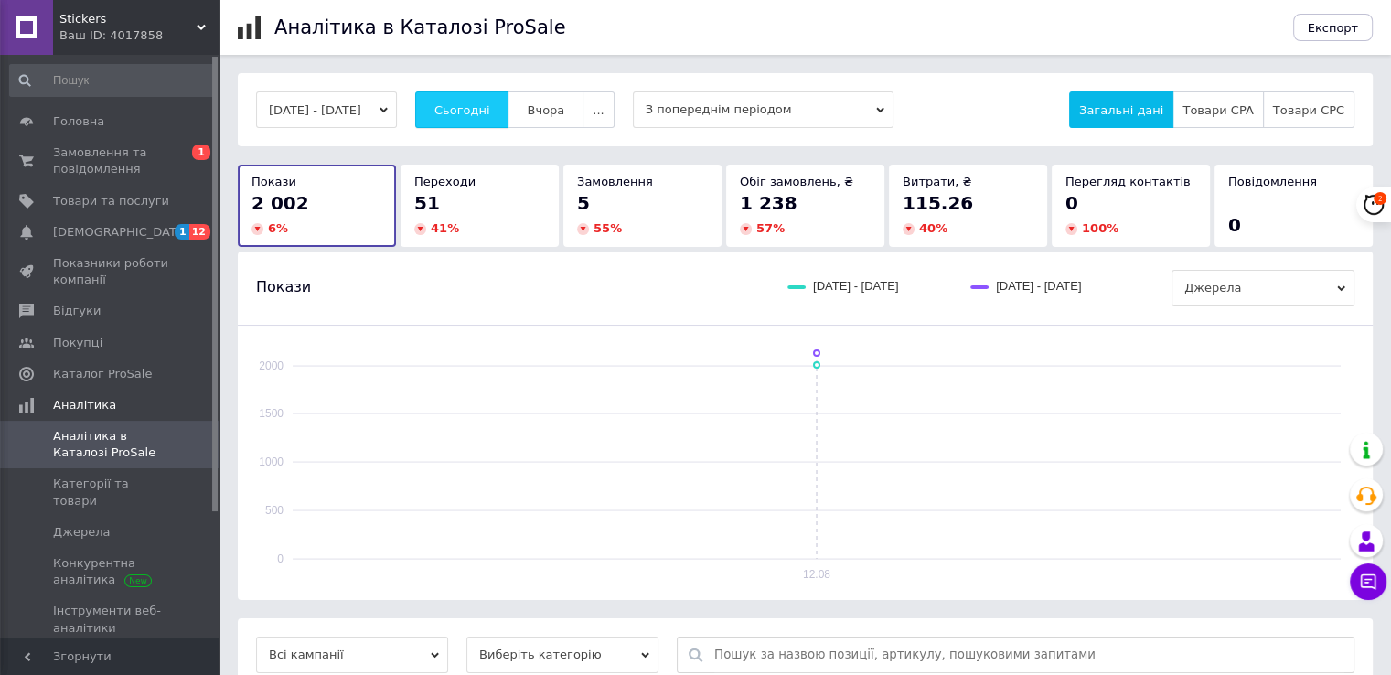
click at [476, 116] on span "Сьогодні" at bounding box center [463, 110] width 56 height 14
click at [471, 110] on span "Сьогодні" at bounding box center [463, 110] width 56 height 14
click at [472, 122] on button "Сьогодні" at bounding box center [462, 109] width 94 height 37
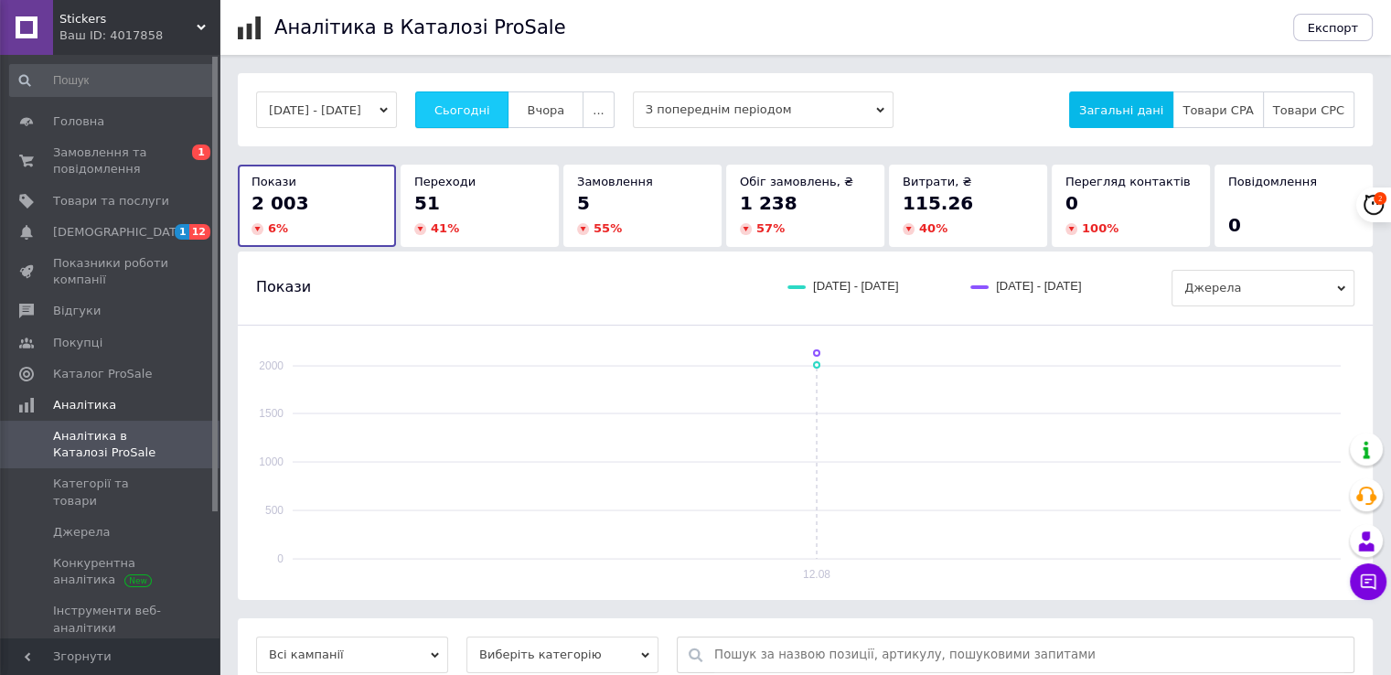
click at [472, 122] on button "Сьогодні" at bounding box center [462, 109] width 94 height 37
click at [490, 110] on span "Сьогодні" at bounding box center [463, 110] width 56 height 14
click at [486, 112] on span "Сьогодні" at bounding box center [463, 110] width 56 height 14
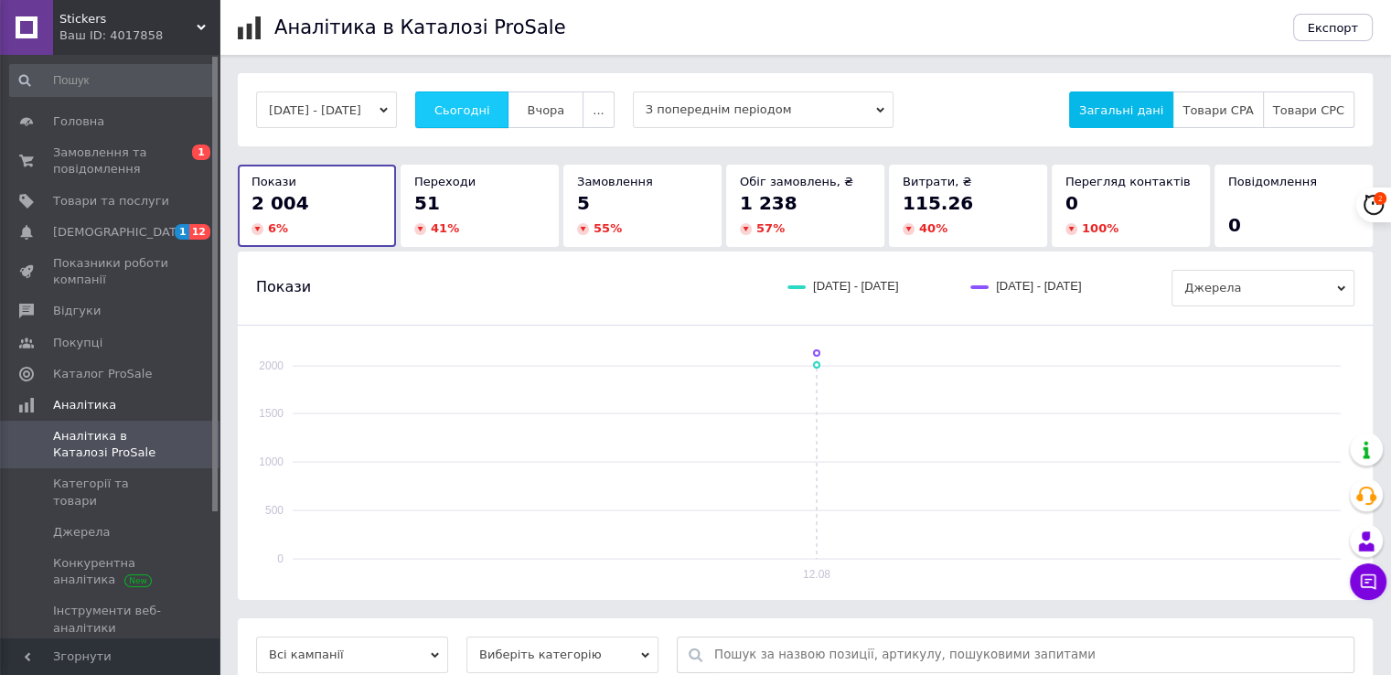
click at [486, 112] on span "Сьогодні" at bounding box center [463, 110] width 56 height 14
click at [487, 103] on span "Сьогодні" at bounding box center [463, 110] width 56 height 14
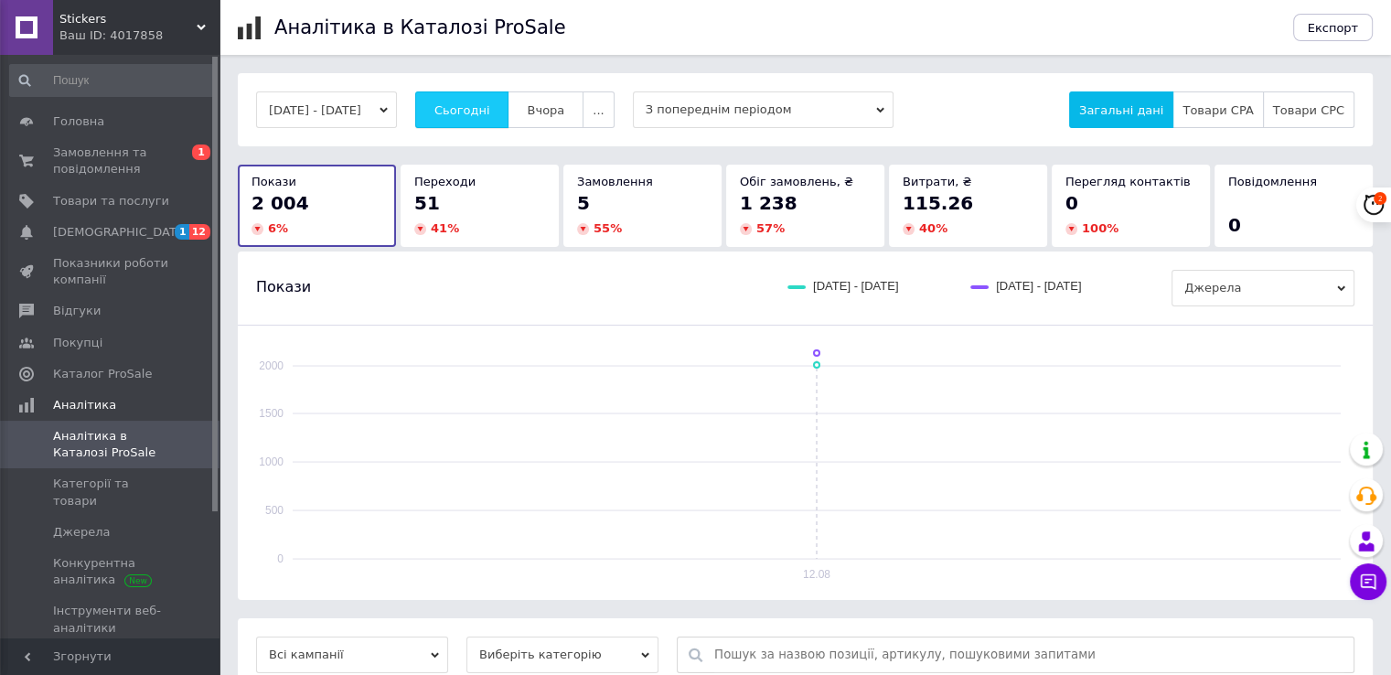
click at [487, 103] on span "Сьогодні" at bounding box center [463, 110] width 56 height 14
click at [510, 111] on button "Сьогодні" at bounding box center [462, 109] width 94 height 37
click at [464, 111] on button "Сьогодні" at bounding box center [462, 109] width 94 height 37
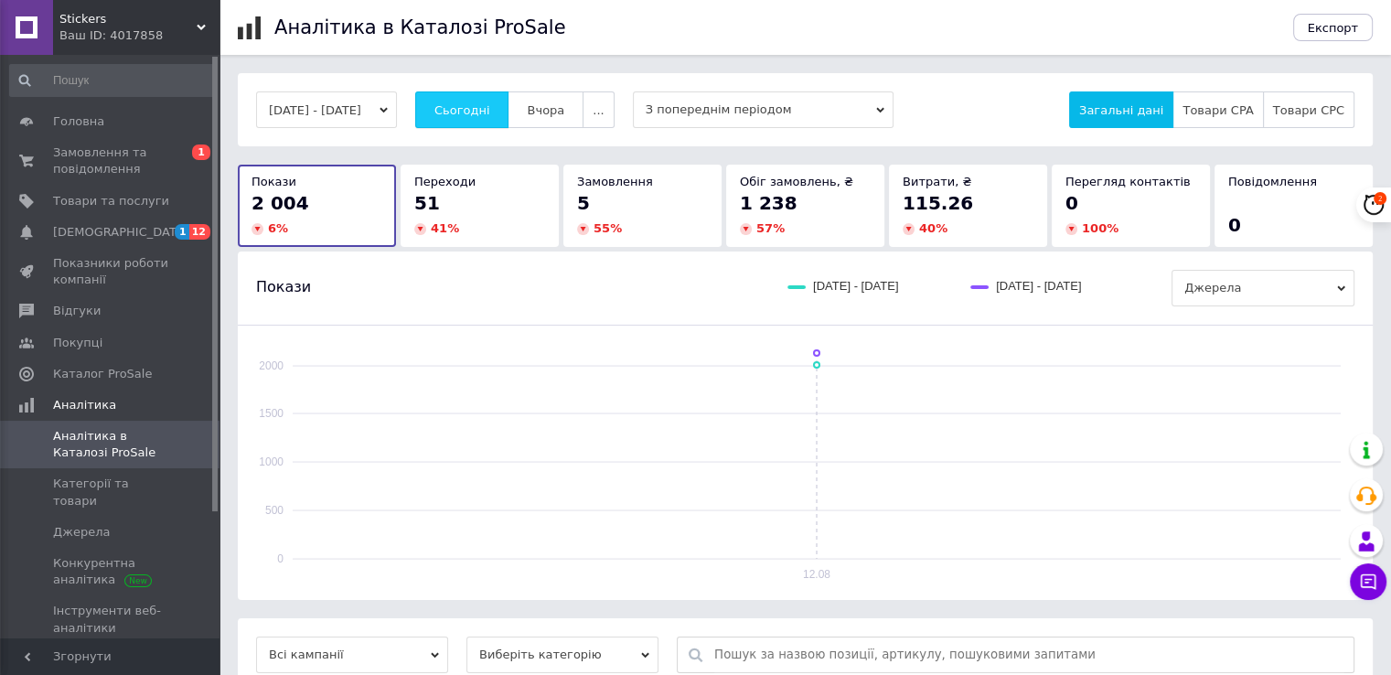
click at [464, 111] on button "Сьогодні" at bounding box center [462, 109] width 94 height 37
click at [170, 387] on link "Каталог ProSale" at bounding box center [112, 374] width 225 height 31
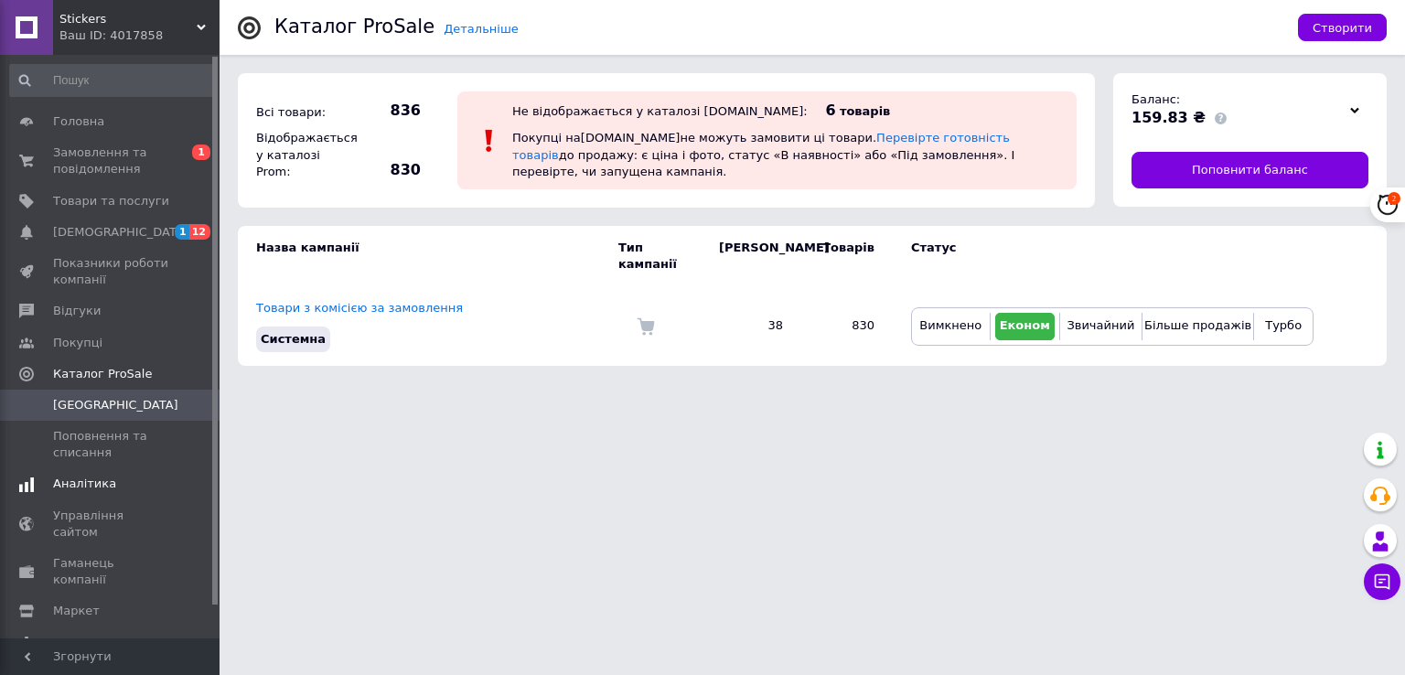
click at [164, 481] on span "Аналітика" at bounding box center [111, 484] width 116 height 16
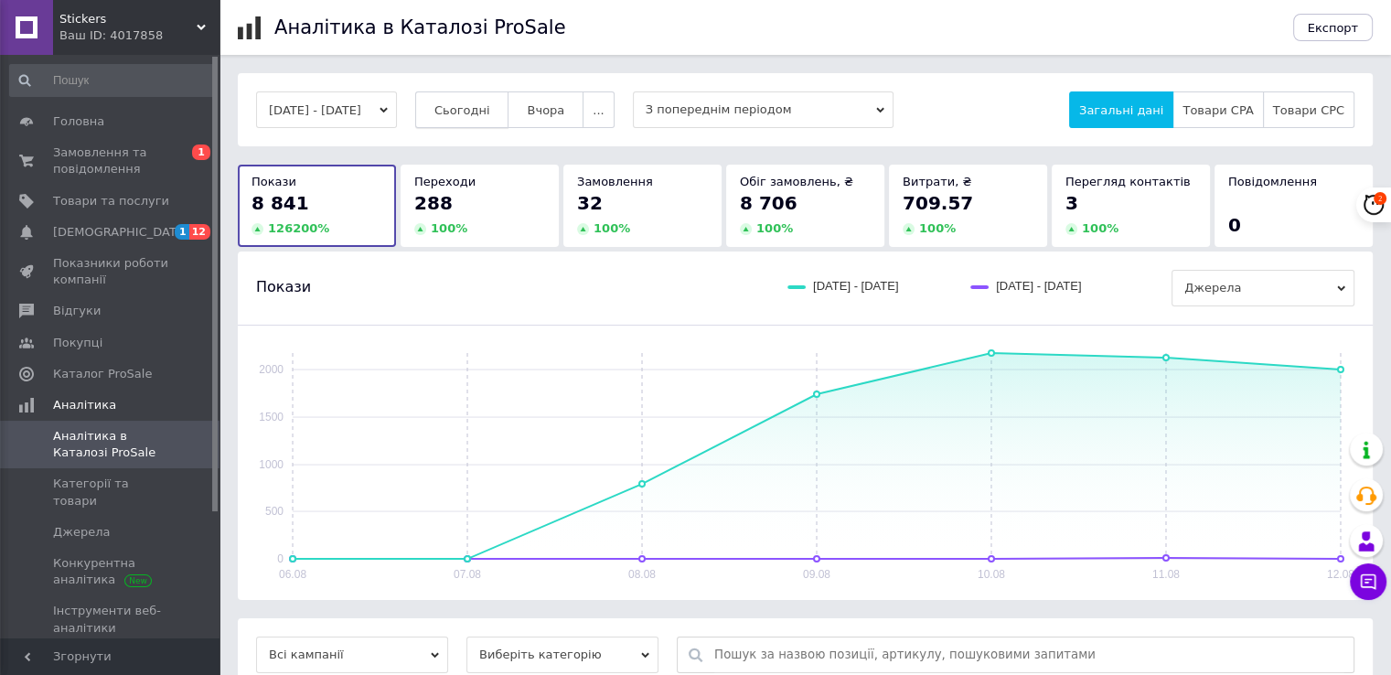
click at [472, 99] on button "Сьогодні" at bounding box center [462, 109] width 94 height 37
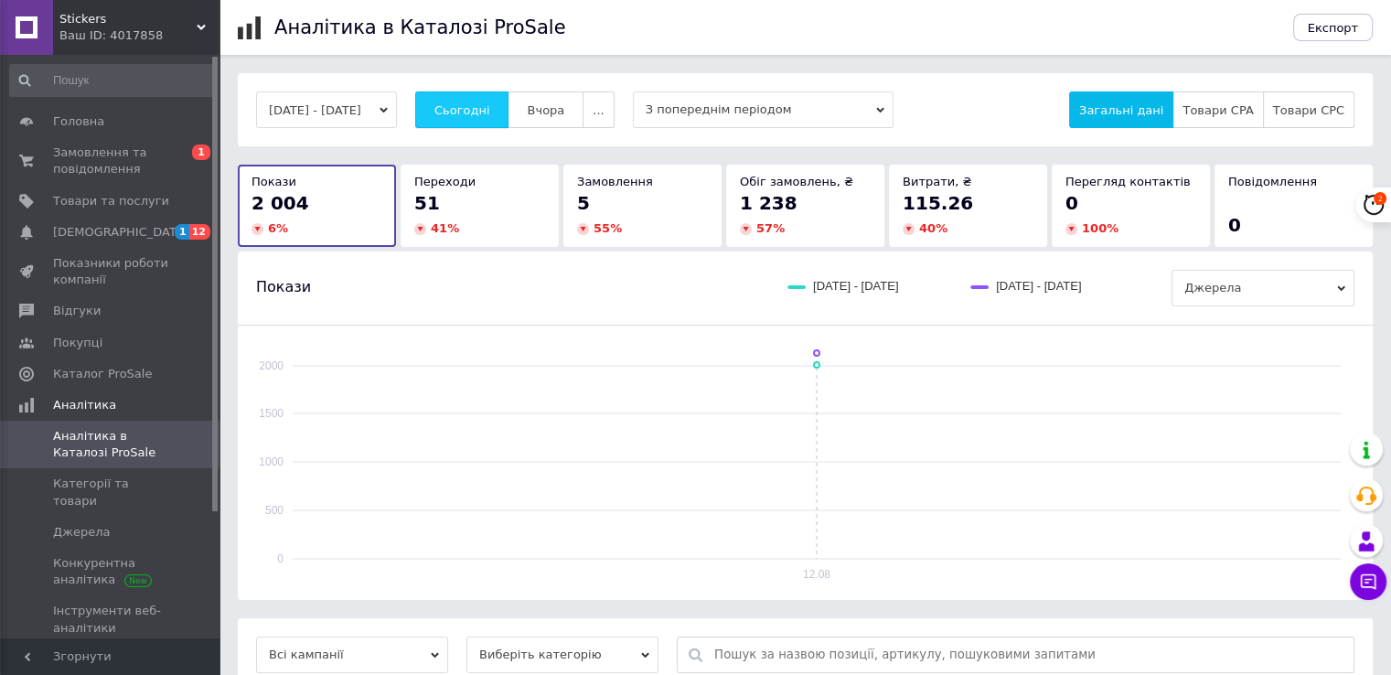
click at [510, 104] on button "Сьогодні" at bounding box center [462, 109] width 94 height 37
click at [485, 104] on span "Сьогодні" at bounding box center [463, 110] width 56 height 14
click at [494, 121] on button "Сьогодні" at bounding box center [462, 109] width 94 height 37
click at [490, 114] on span "Сьогодні" at bounding box center [463, 110] width 56 height 14
click at [490, 111] on span "Сьогодні" at bounding box center [463, 110] width 56 height 14
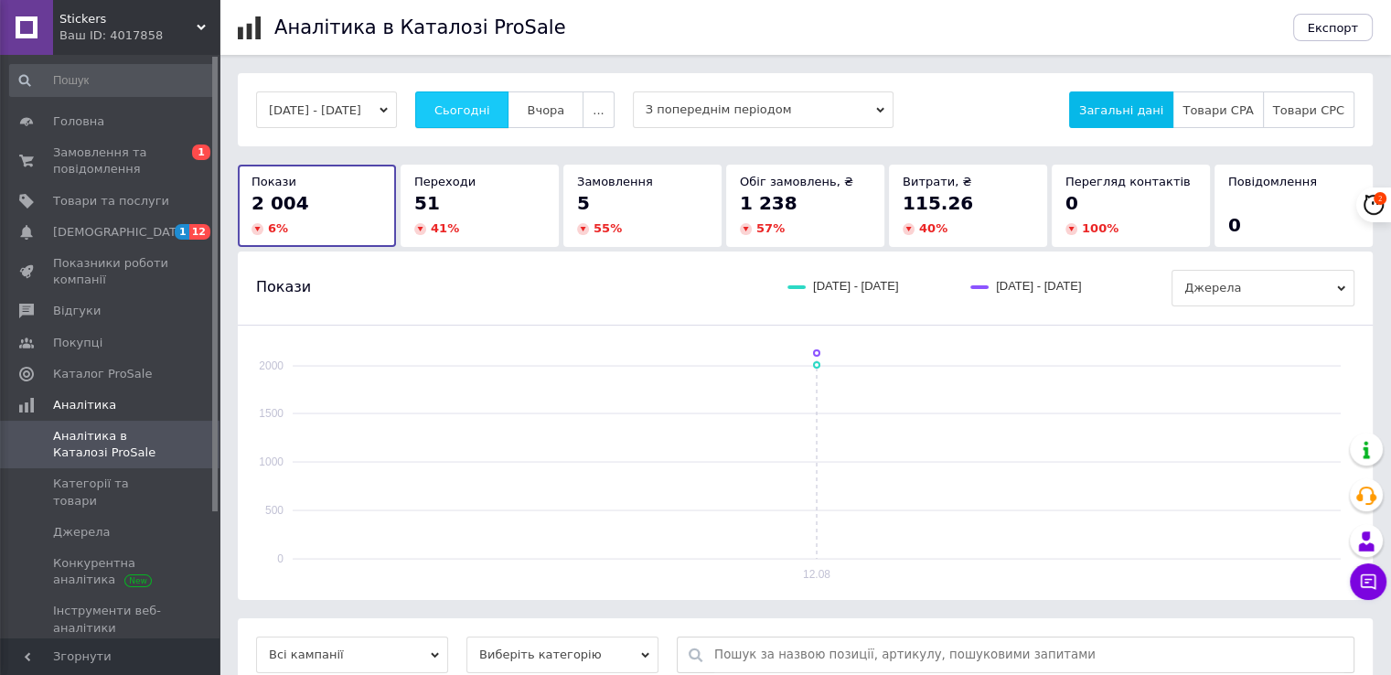
click at [490, 111] on span "Сьогодні" at bounding box center [463, 110] width 56 height 14
click at [510, 108] on button "Сьогодні" at bounding box center [462, 109] width 94 height 37
click at [490, 103] on span "Сьогодні" at bounding box center [463, 110] width 56 height 14
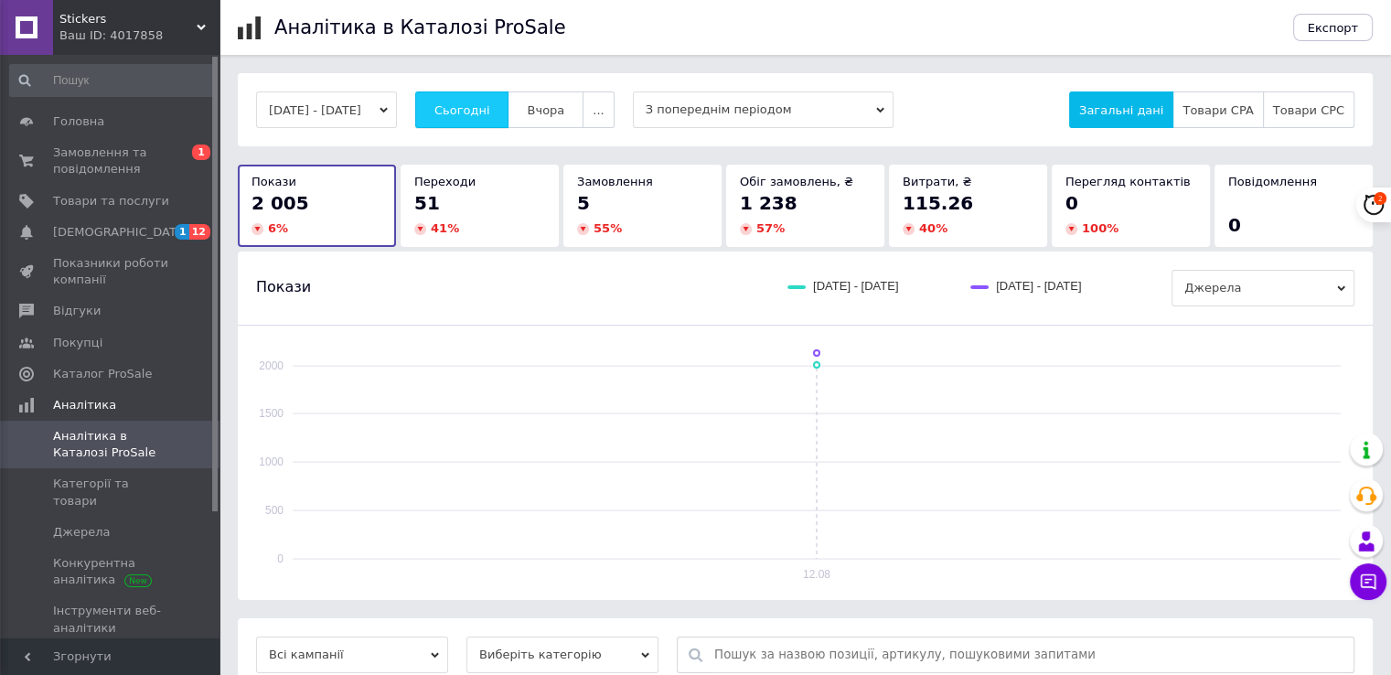
click at [490, 103] on span "Сьогодні" at bounding box center [463, 110] width 56 height 14
click at [468, 110] on span "Сьогодні" at bounding box center [463, 110] width 56 height 14
click at [472, 112] on span "Сьогодні" at bounding box center [463, 110] width 56 height 14
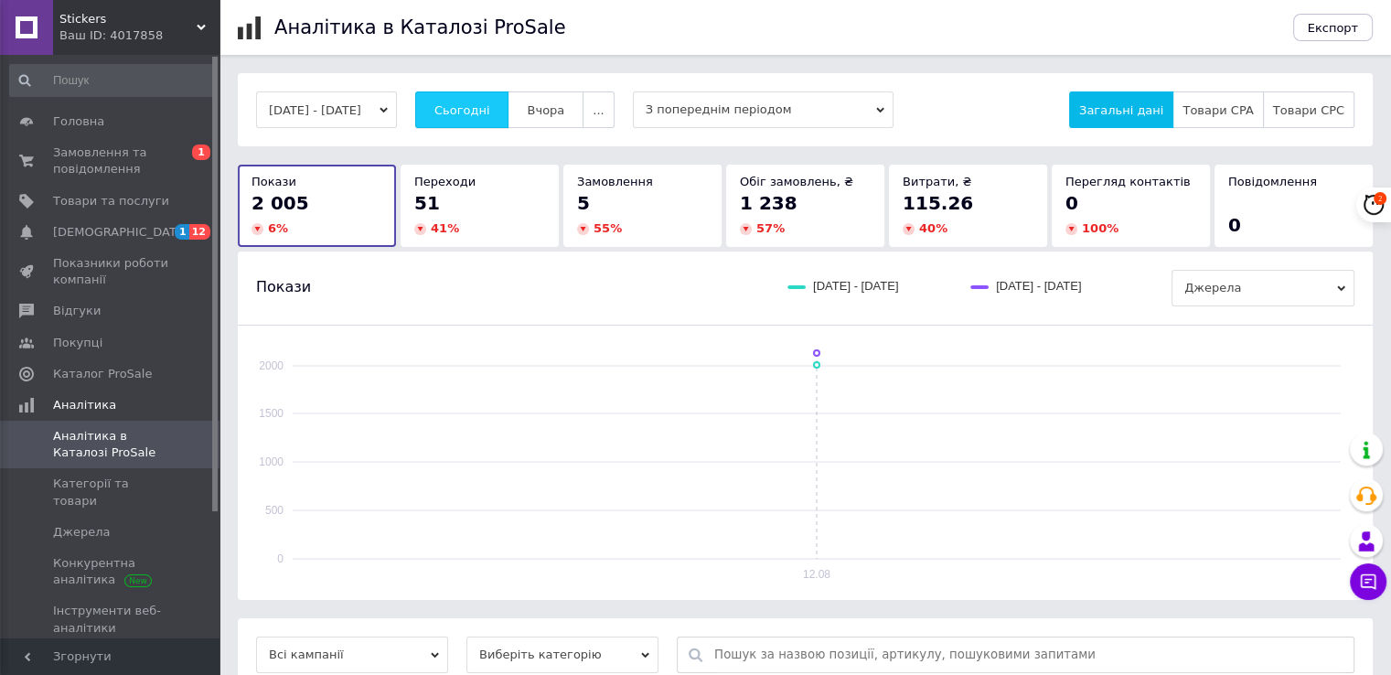
click at [472, 112] on span "Сьогодні" at bounding box center [463, 110] width 56 height 14
click at [487, 109] on span "Сьогодні" at bounding box center [463, 110] width 56 height 14
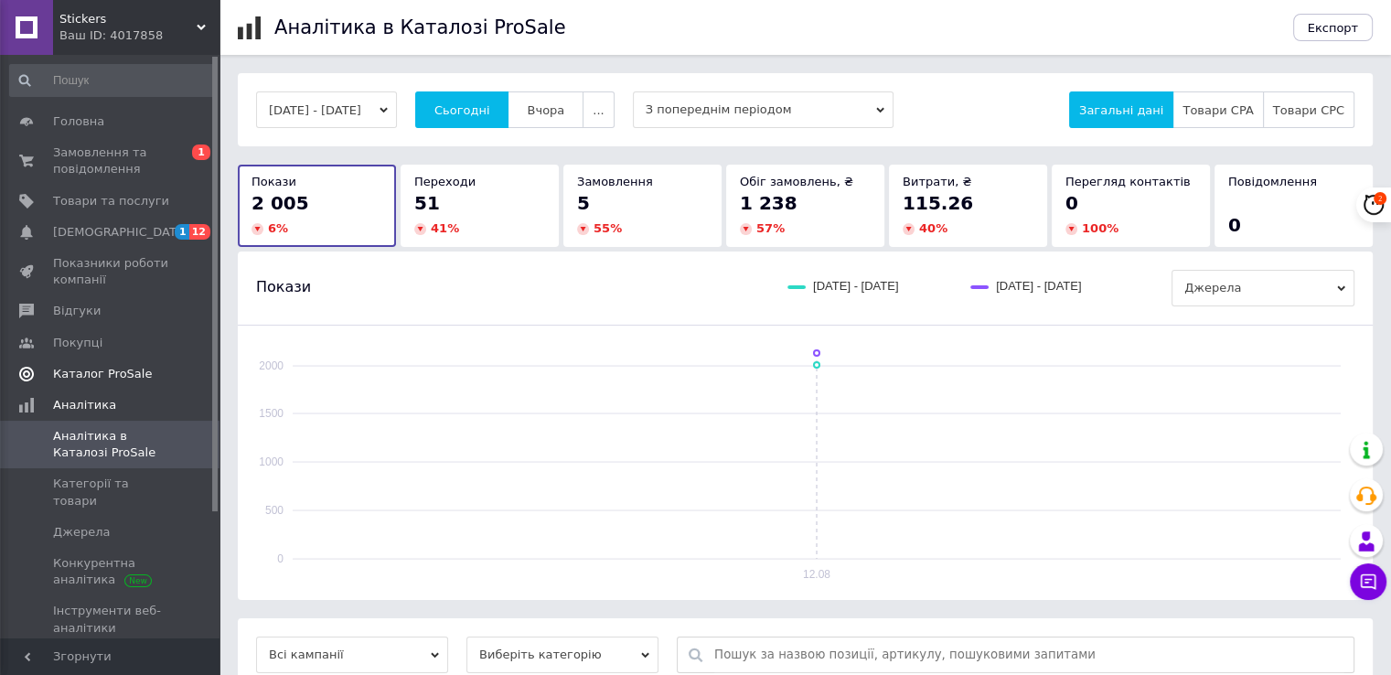
click at [140, 377] on span "Каталог ProSale" at bounding box center [111, 374] width 116 height 16
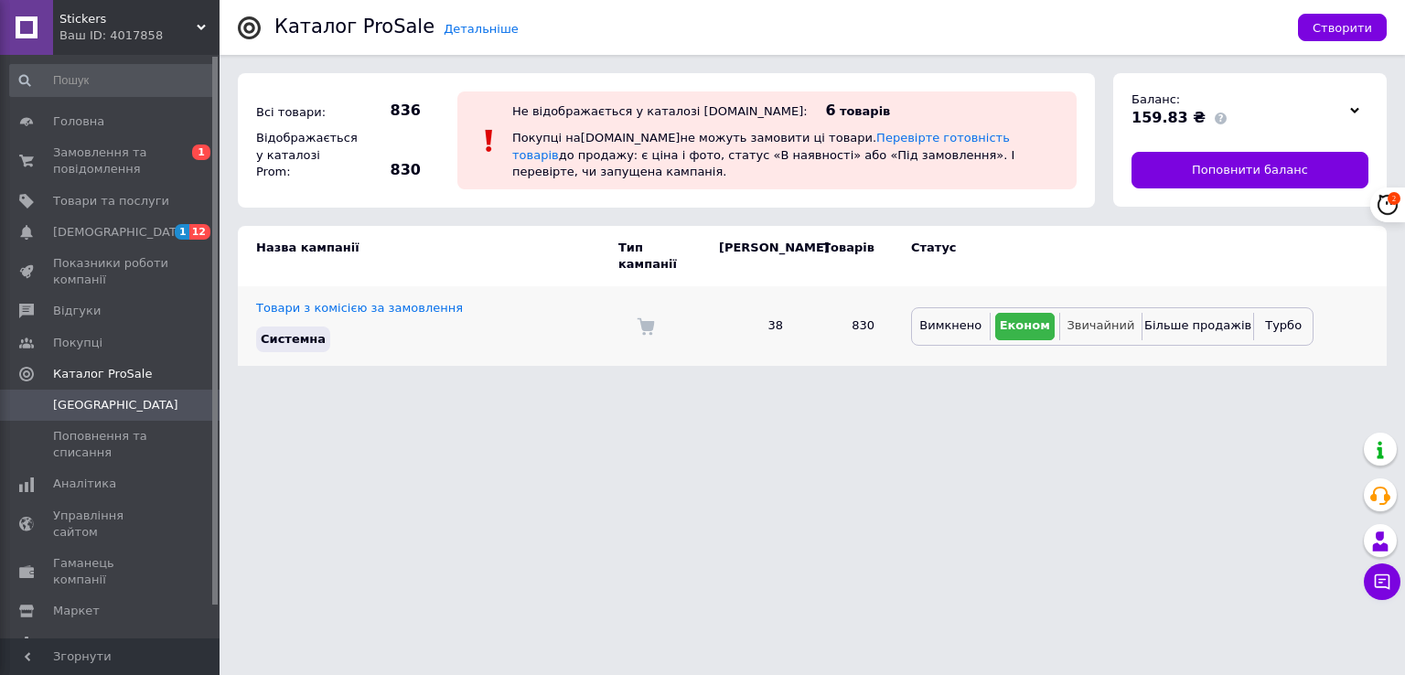
click at [1111, 318] on span "Звичайний" at bounding box center [1101, 325] width 68 height 14
click at [111, 494] on link "Аналітика" at bounding box center [112, 483] width 225 height 31
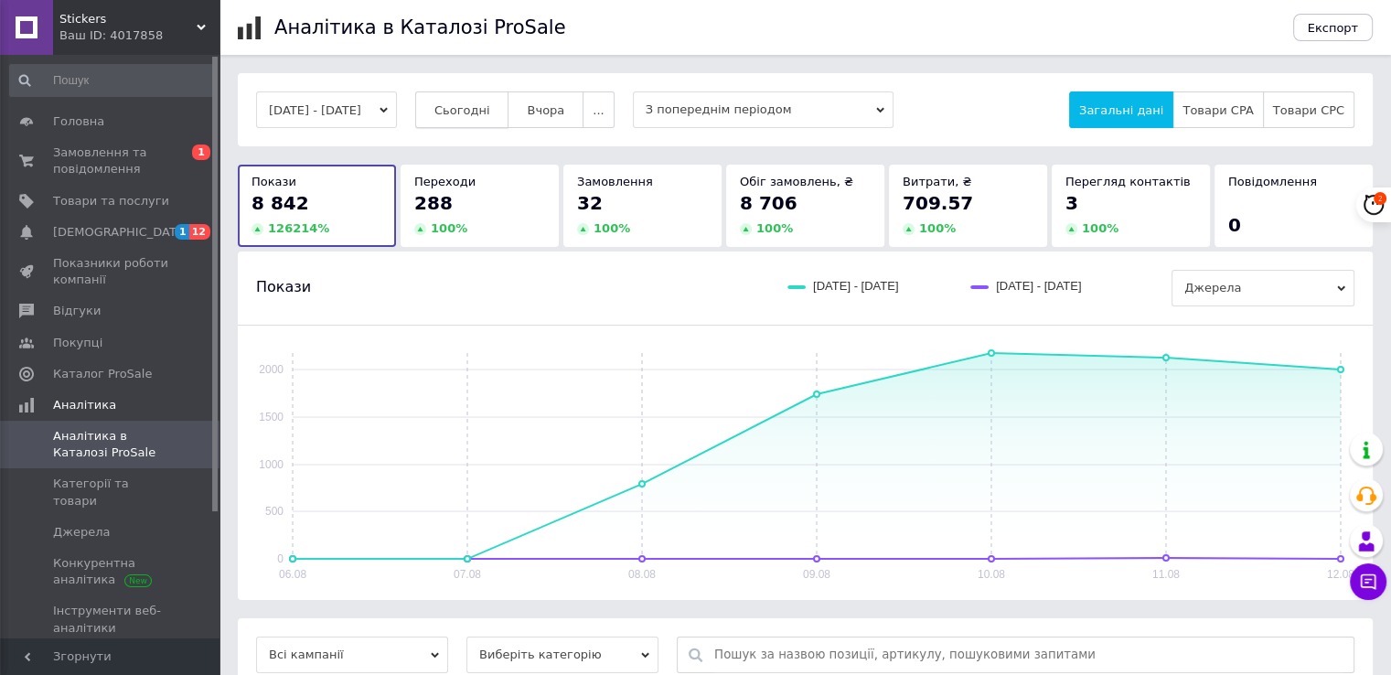
click at [466, 109] on span "Сьогодні" at bounding box center [463, 110] width 56 height 14
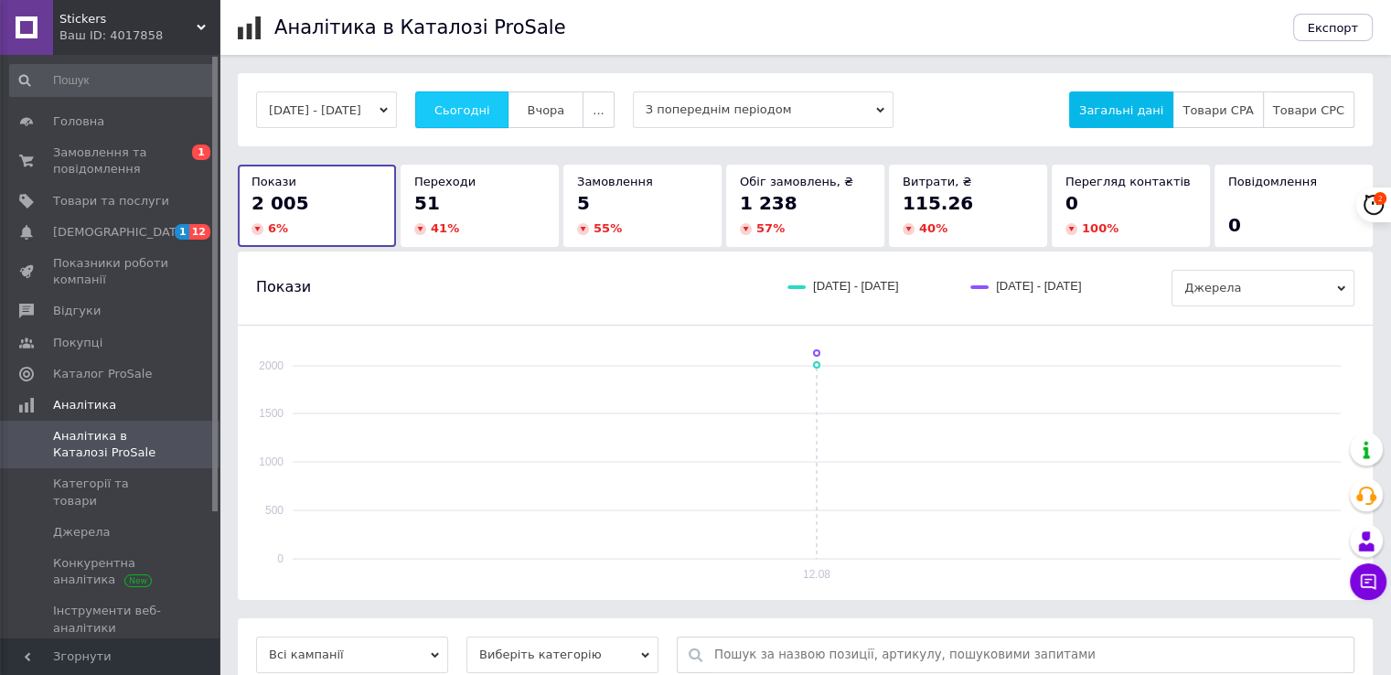
click at [465, 113] on span "Сьогодні" at bounding box center [463, 110] width 56 height 14
drag, startPoint x: 466, startPoint y: 122, endPoint x: 476, endPoint y: 115, distance: 11.9
click at [467, 122] on button "Сьогодні" at bounding box center [462, 109] width 94 height 37
click at [476, 114] on span "Сьогодні" at bounding box center [463, 110] width 56 height 14
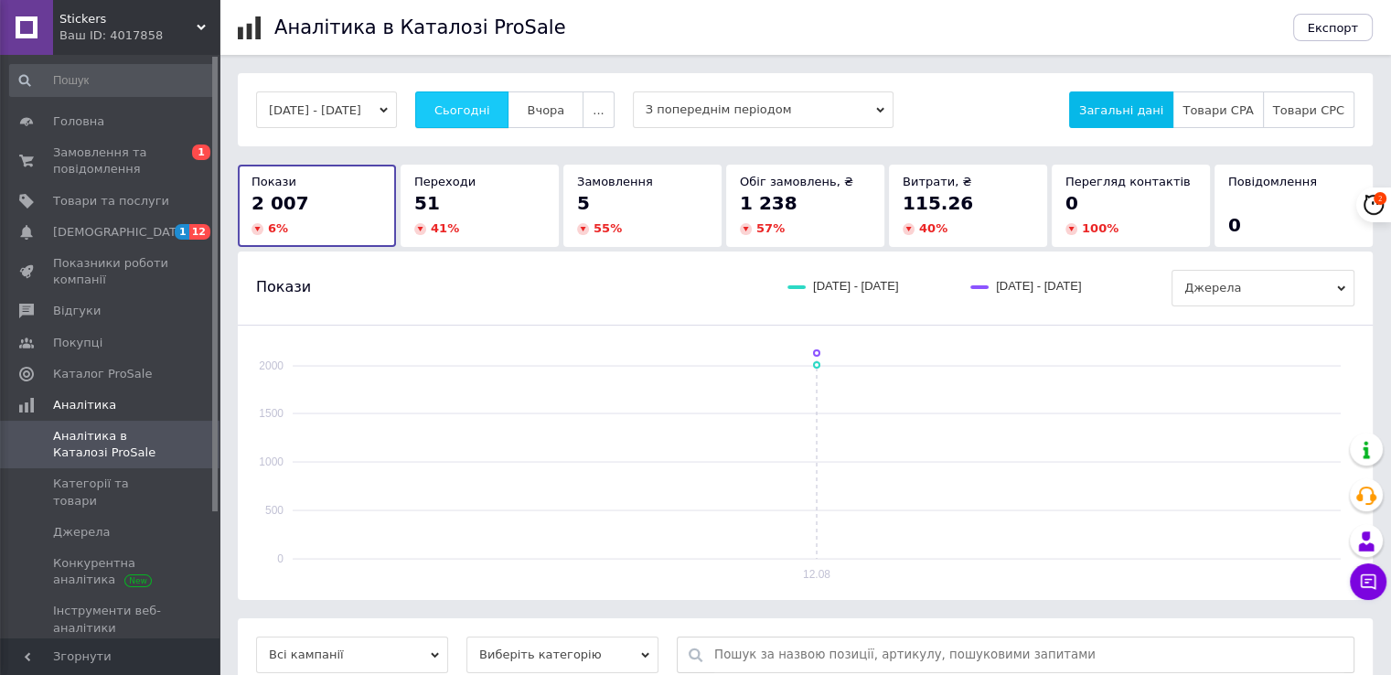
click at [483, 100] on button "Сьогодні" at bounding box center [462, 109] width 94 height 37
click at [448, 107] on button "Сьогодні" at bounding box center [462, 109] width 94 height 37
click at [469, 106] on span "Сьогодні" at bounding box center [463, 110] width 56 height 14
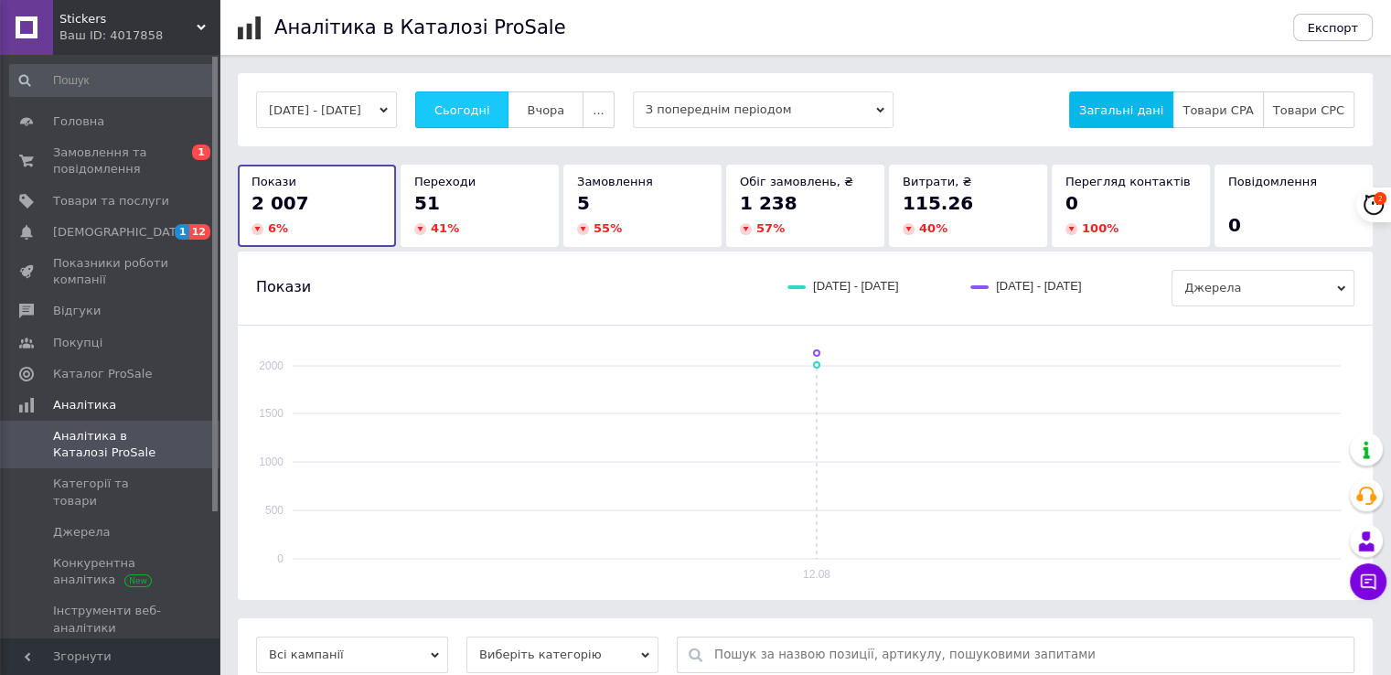
click at [509, 100] on button "Сьогодні" at bounding box center [462, 109] width 94 height 37
click at [490, 112] on span "Сьогодні" at bounding box center [463, 110] width 56 height 14
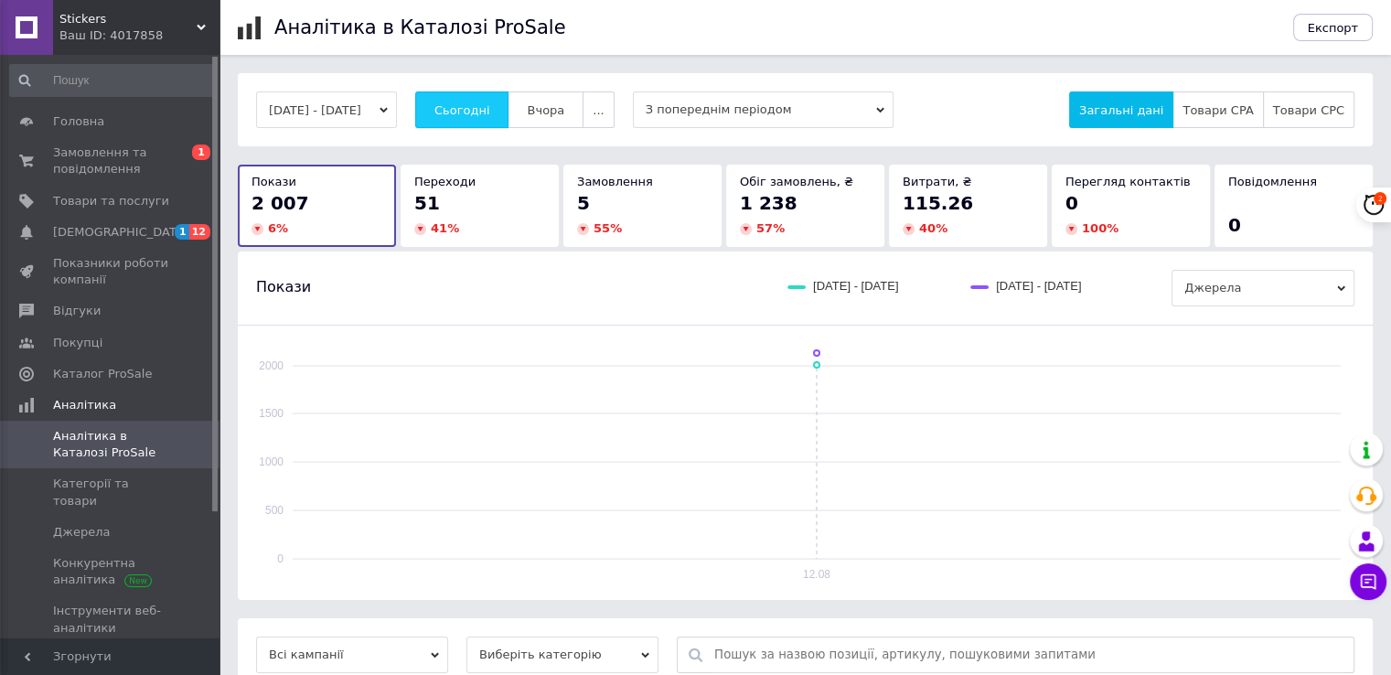
click at [490, 112] on span "Сьогодні" at bounding box center [463, 110] width 56 height 14
click at [495, 123] on button "Сьогодні" at bounding box center [462, 109] width 94 height 37
click at [119, 374] on span "Каталог ProSale" at bounding box center [102, 374] width 99 height 16
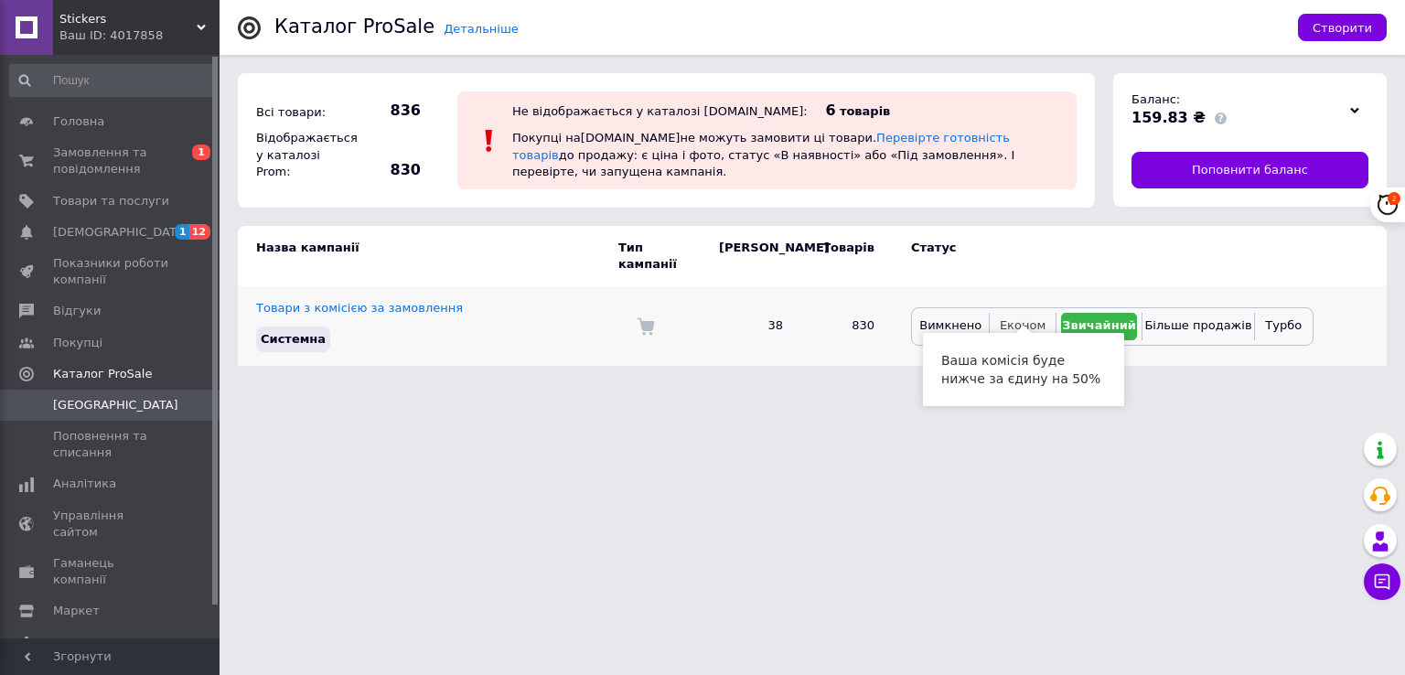
click at [1037, 319] on button "Економ" at bounding box center [1022, 326] width 56 height 27
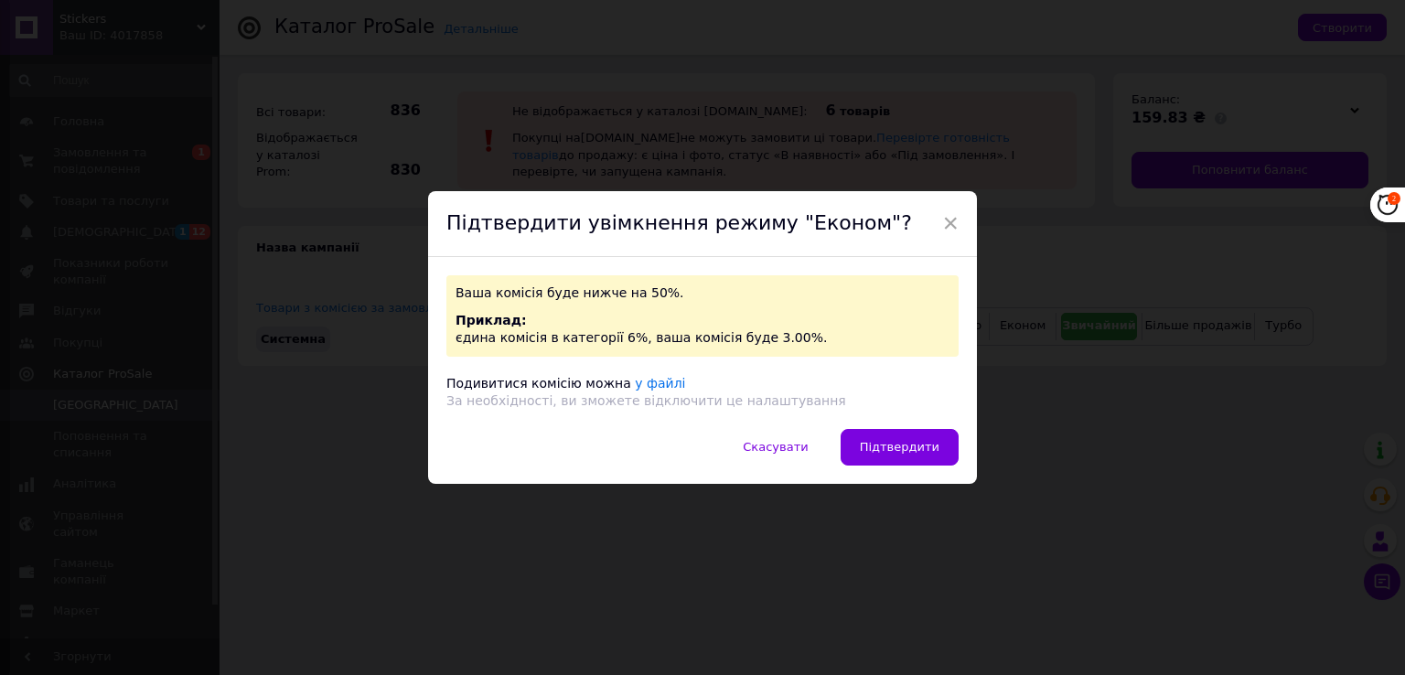
click at [886, 454] on span "Підтвердити" at bounding box center [900, 447] width 80 height 14
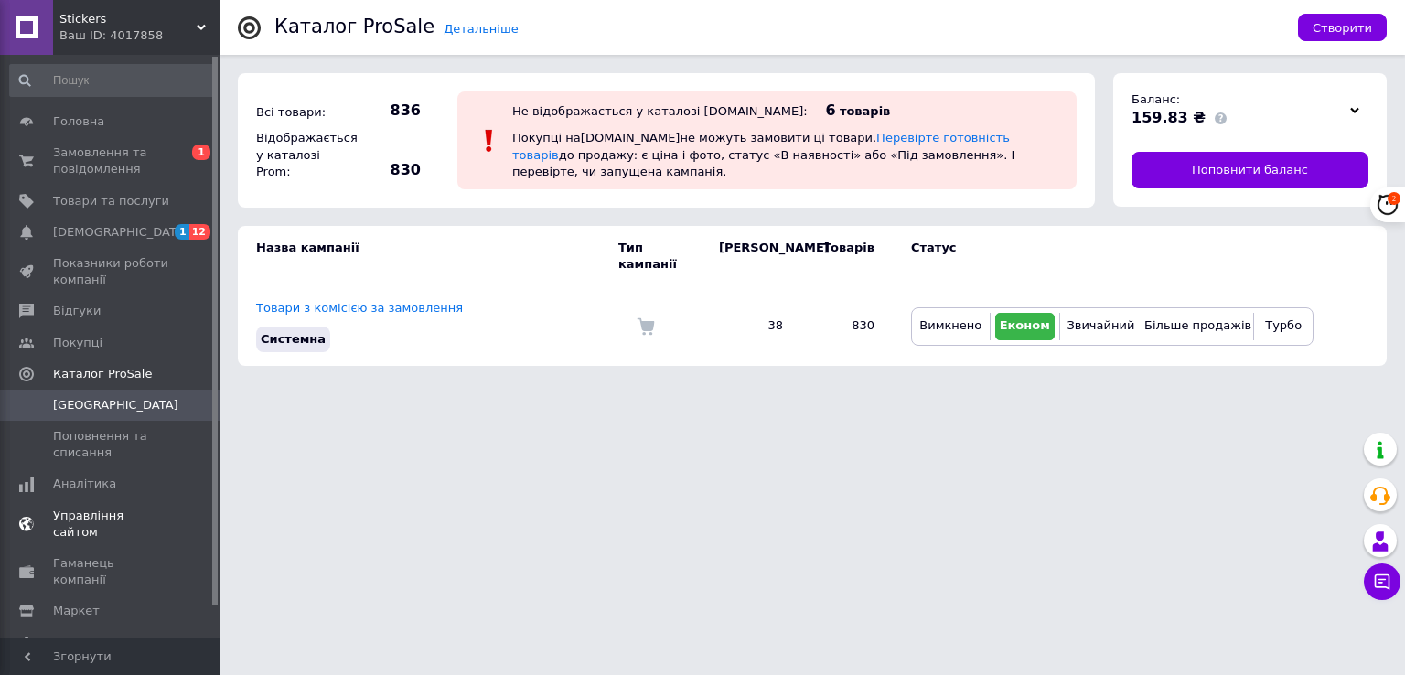
click at [146, 500] on link "Управління сайтом" at bounding box center [112, 524] width 225 height 48
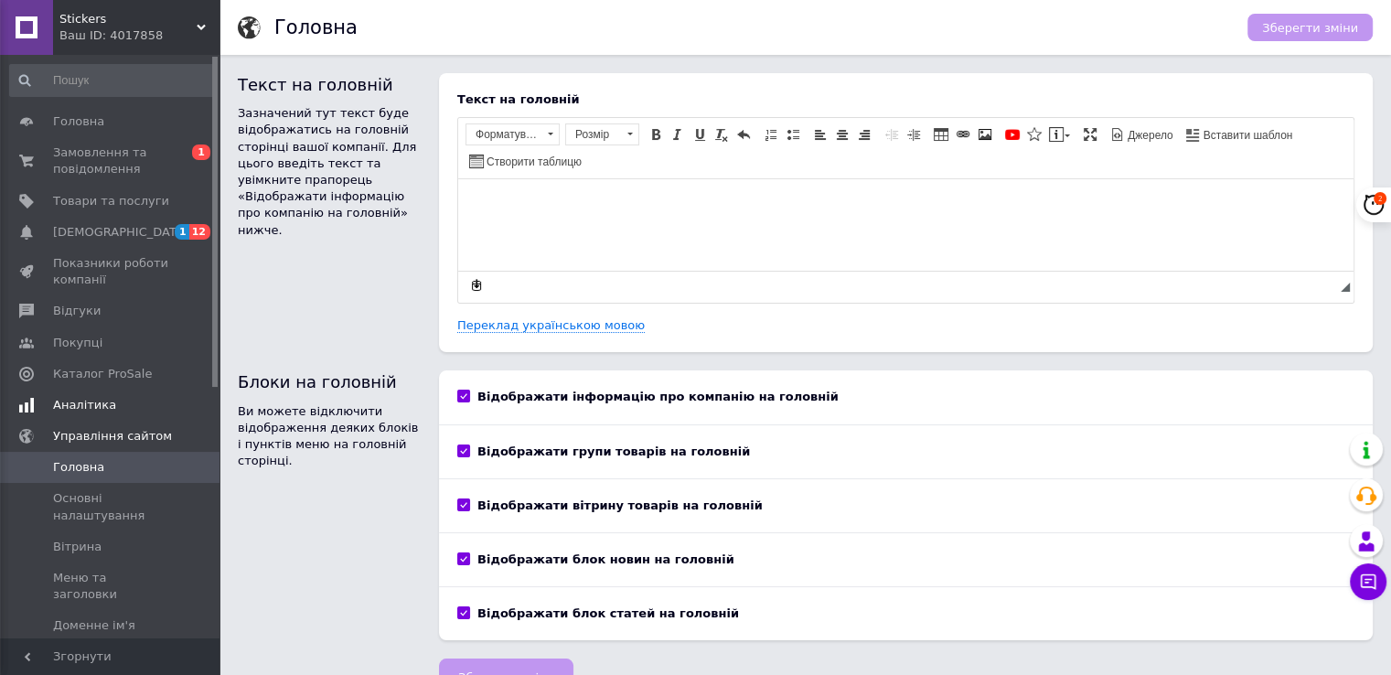
click at [135, 413] on span "Аналітика" at bounding box center [111, 405] width 116 height 16
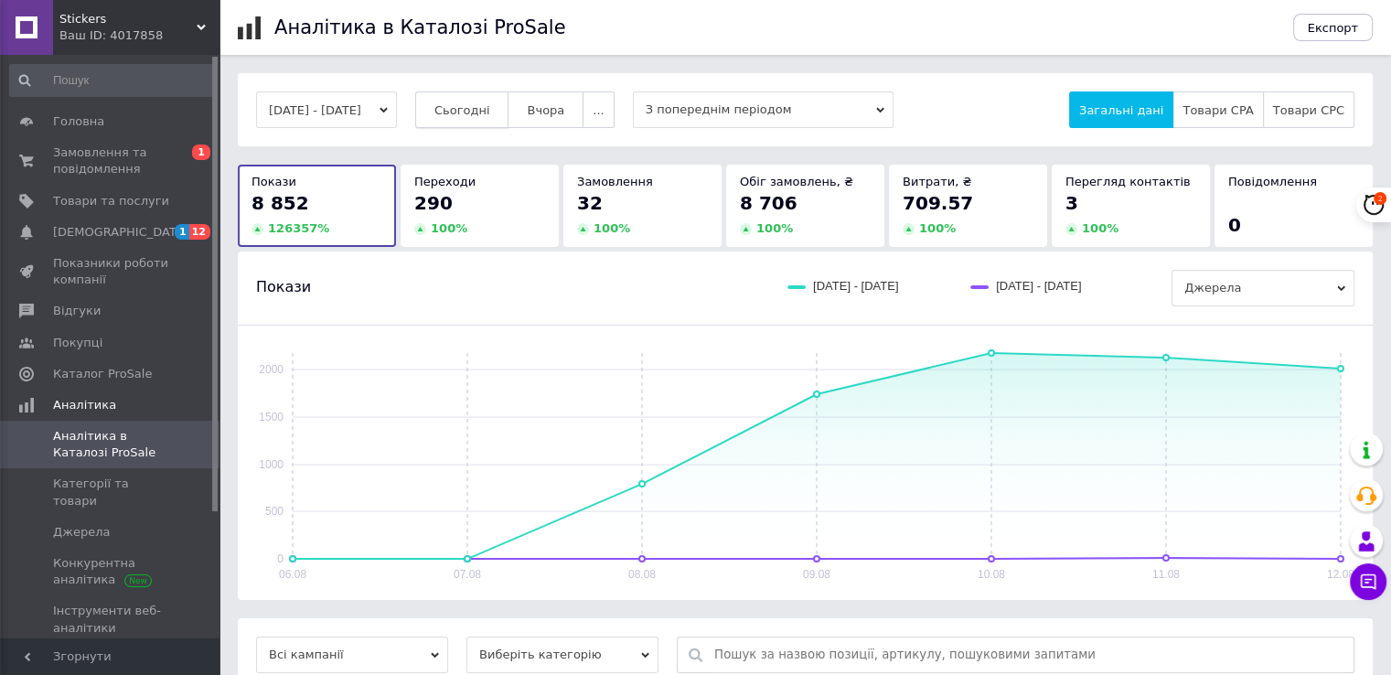
click at [490, 106] on span "Сьогодні" at bounding box center [463, 110] width 56 height 14
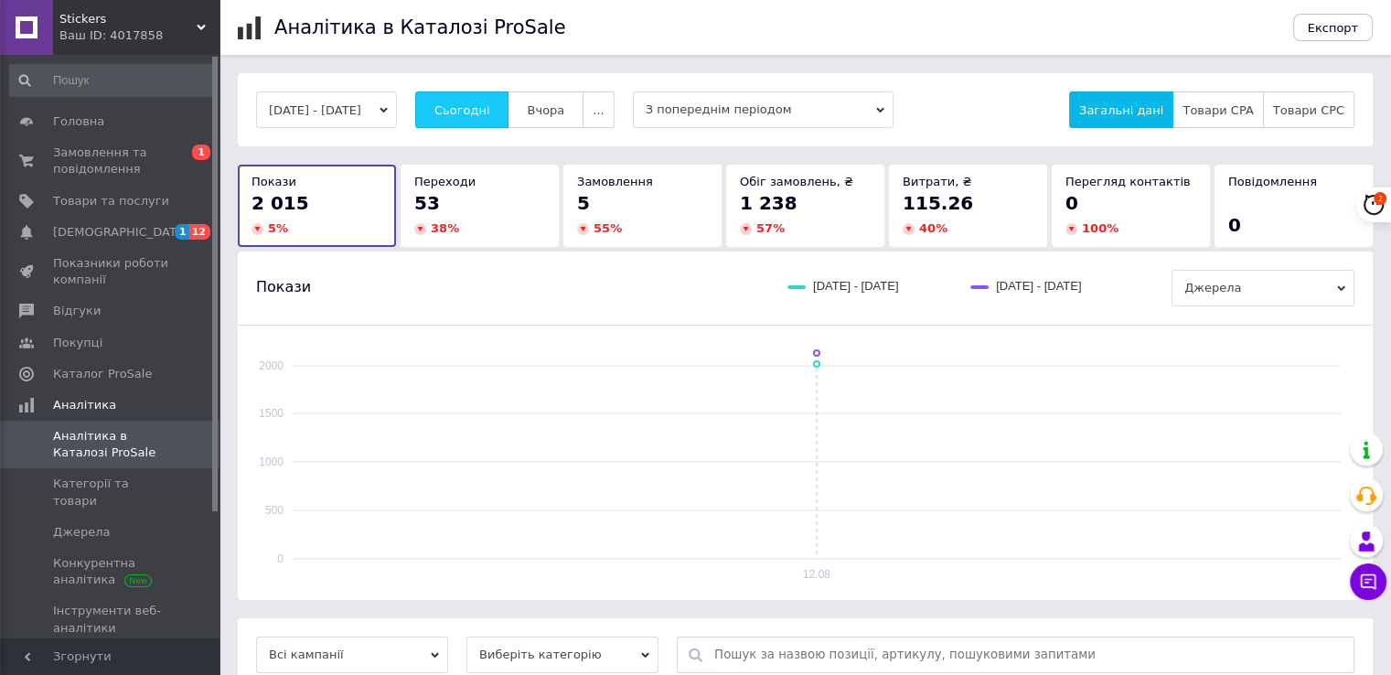
click at [490, 106] on span "Сьогодні" at bounding box center [463, 110] width 56 height 14
click at [490, 103] on span "Сьогодні" at bounding box center [463, 110] width 56 height 14
click at [488, 100] on button "Сьогодні" at bounding box center [462, 109] width 94 height 37
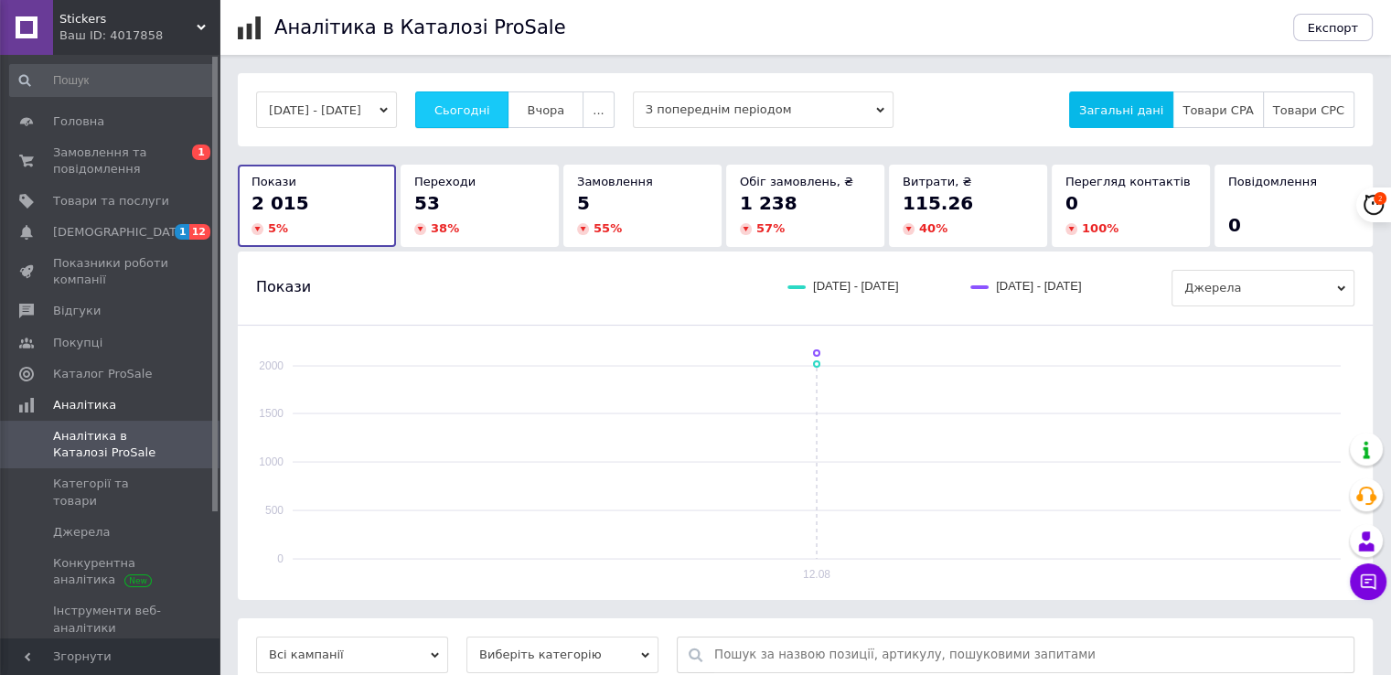
click at [488, 100] on button "Сьогодні" at bounding box center [462, 109] width 94 height 37
click at [478, 114] on span "Сьогодні" at bounding box center [463, 110] width 56 height 14
click at [480, 110] on span "Сьогодні" at bounding box center [463, 110] width 56 height 14
click at [490, 106] on span "Сьогодні" at bounding box center [463, 110] width 56 height 14
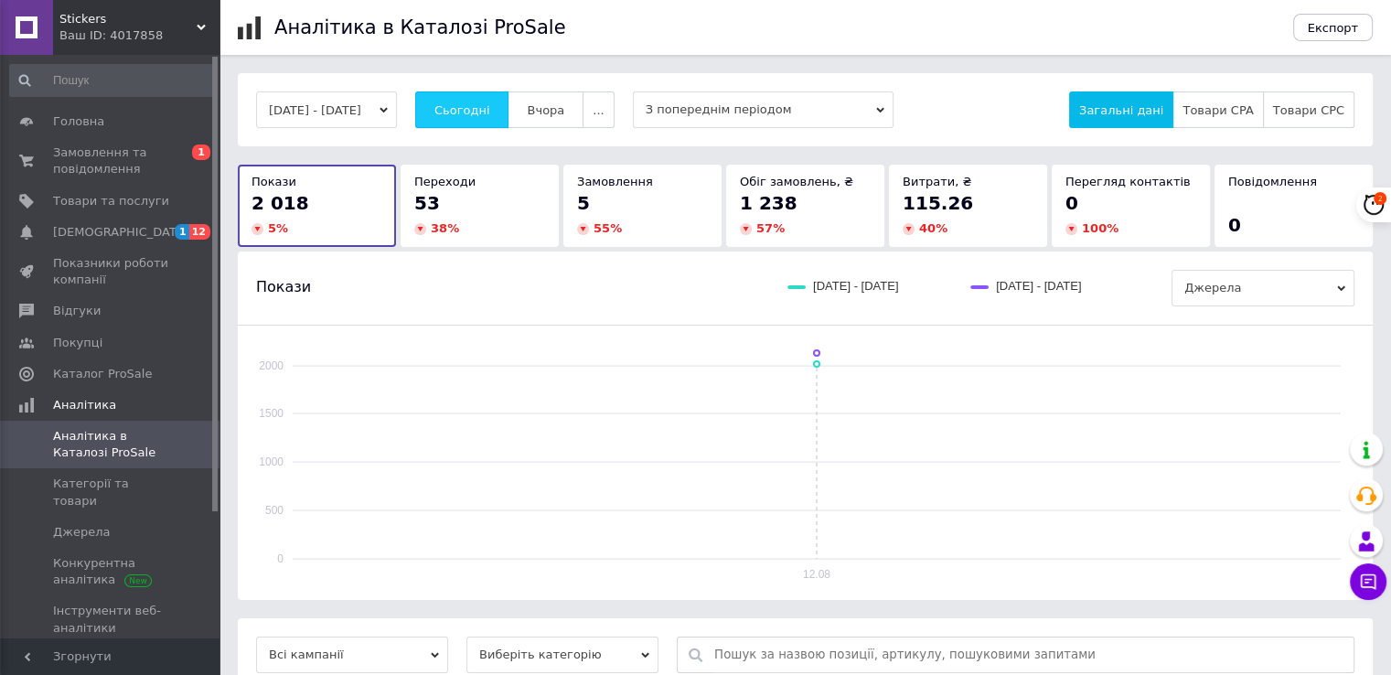
click at [490, 106] on span "Сьогодні" at bounding box center [463, 110] width 56 height 14
click at [464, 102] on button "Сьогодні" at bounding box center [462, 109] width 94 height 37
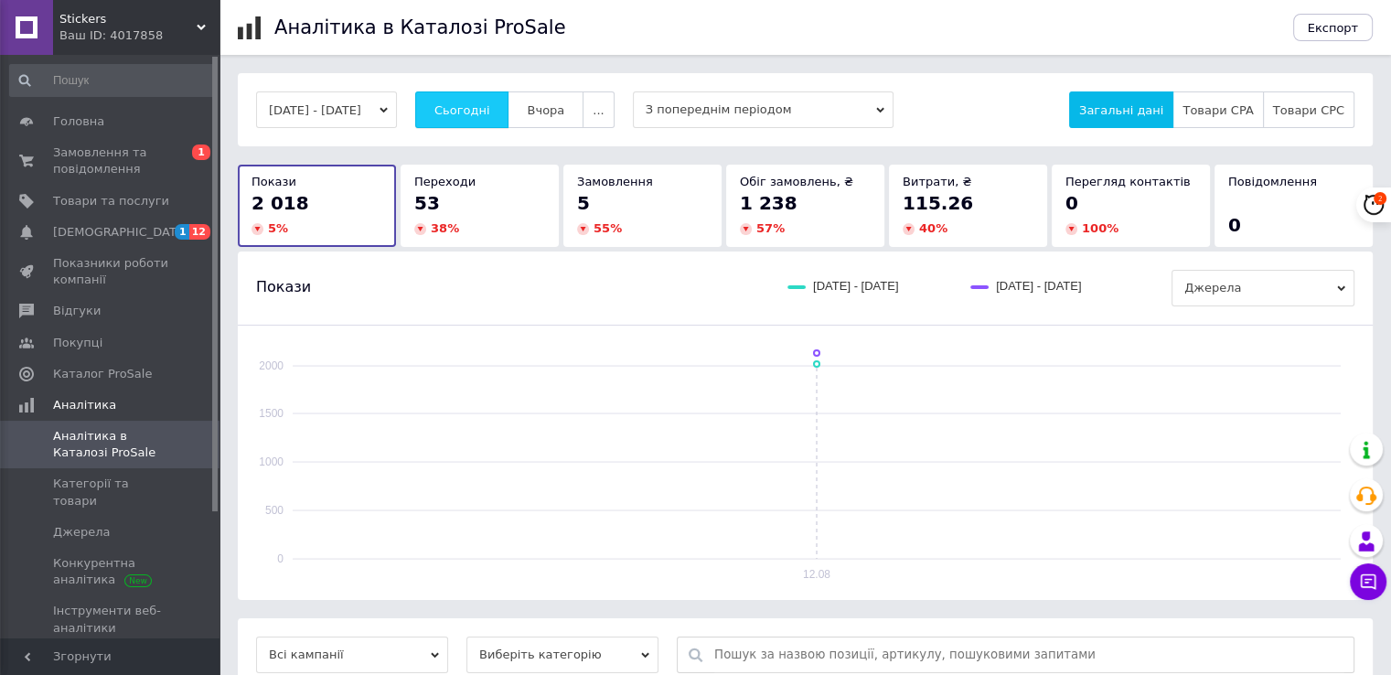
click at [481, 98] on button "Сьогодні" at bounding box center [462, 109] width 94 height 37
click at [159, 360] on link "Каталог ProSale" at bounding box center [112, 374] width 225 height 31
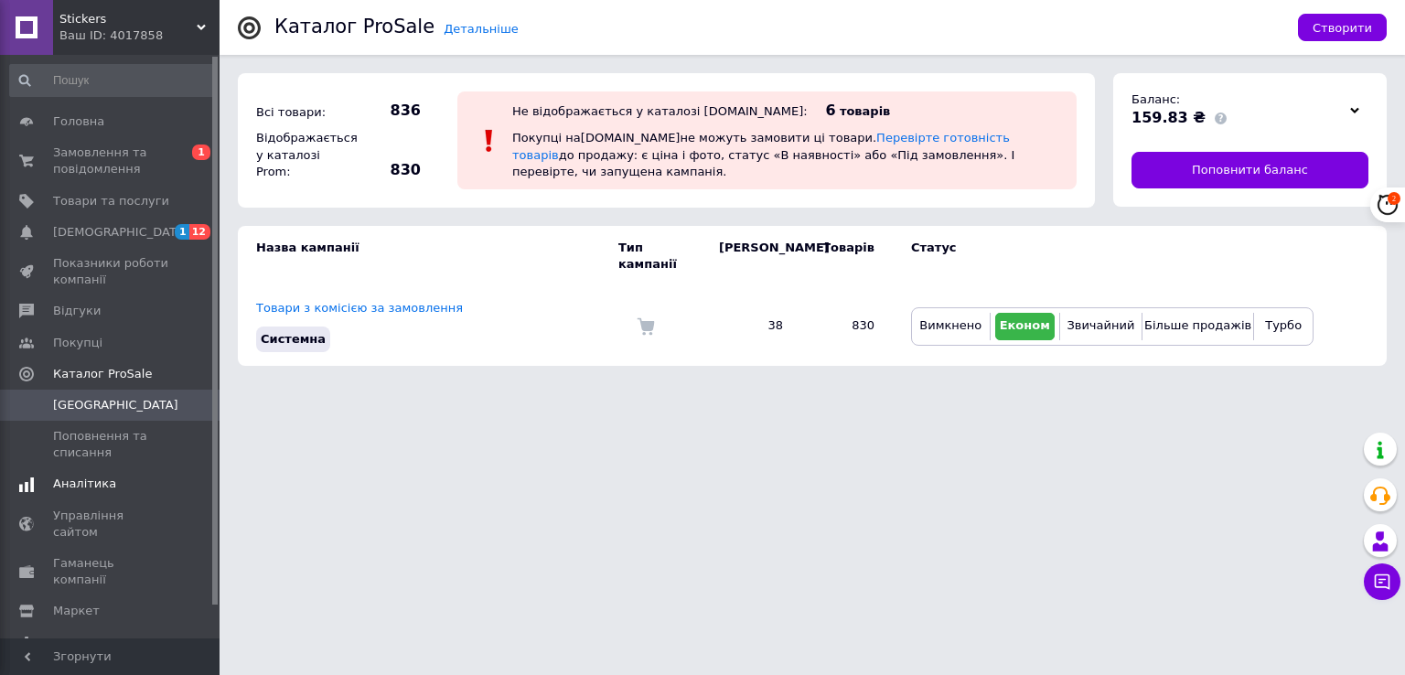
click at [151, 492] on span "Аналітика" at bounding box center [111, 484] width 116 height 16
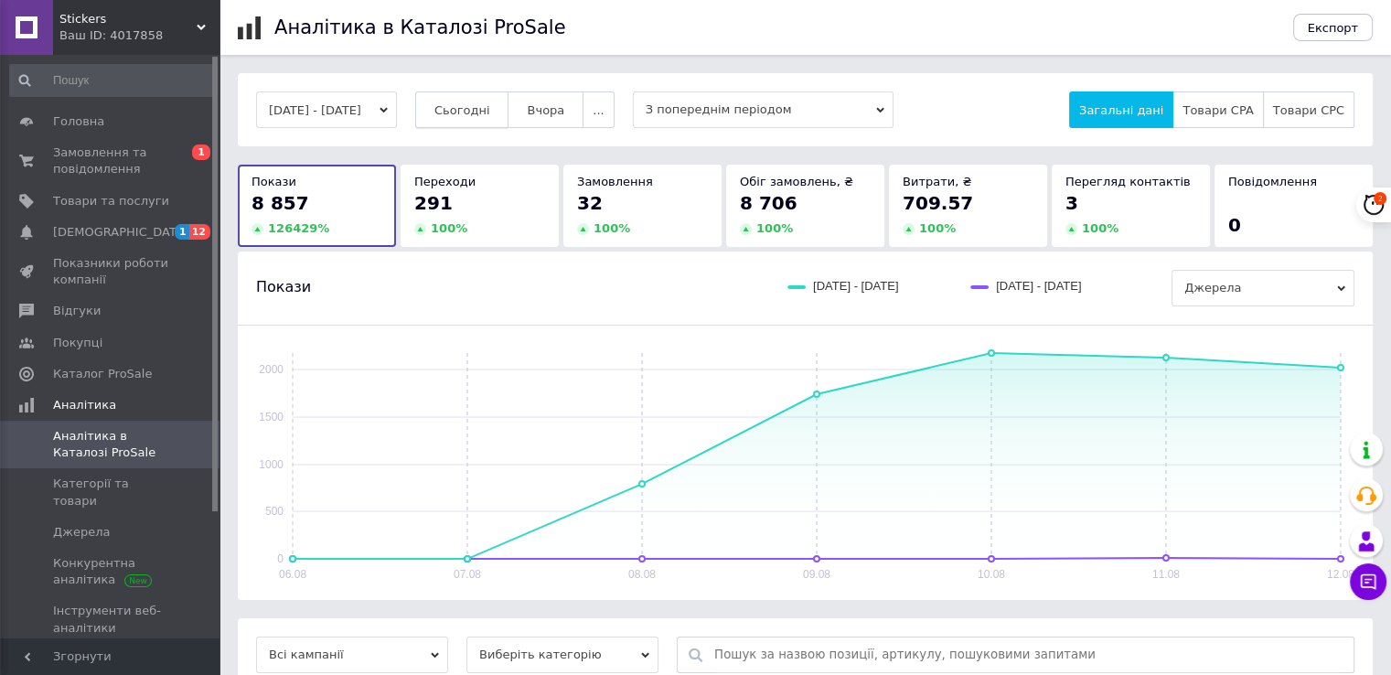
click at [472, 103] on span "Сьогодні" at bounding box center [463, 110] width 56 height 14
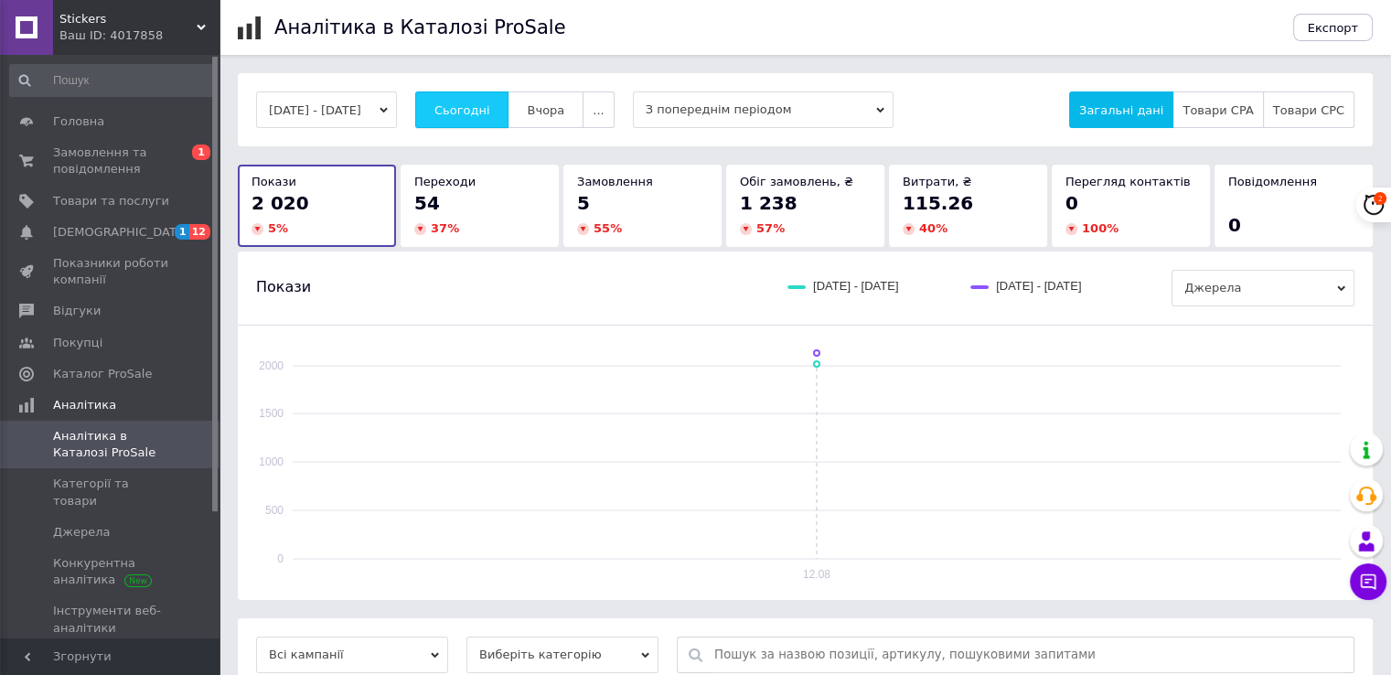
click at [476, 107] on span "Сьогодні" at bounding box center [463, 110] width 56 height 14
click at [490, 113] on span "Сьогодні" at bounding box center [463, 110] width 56 height 14
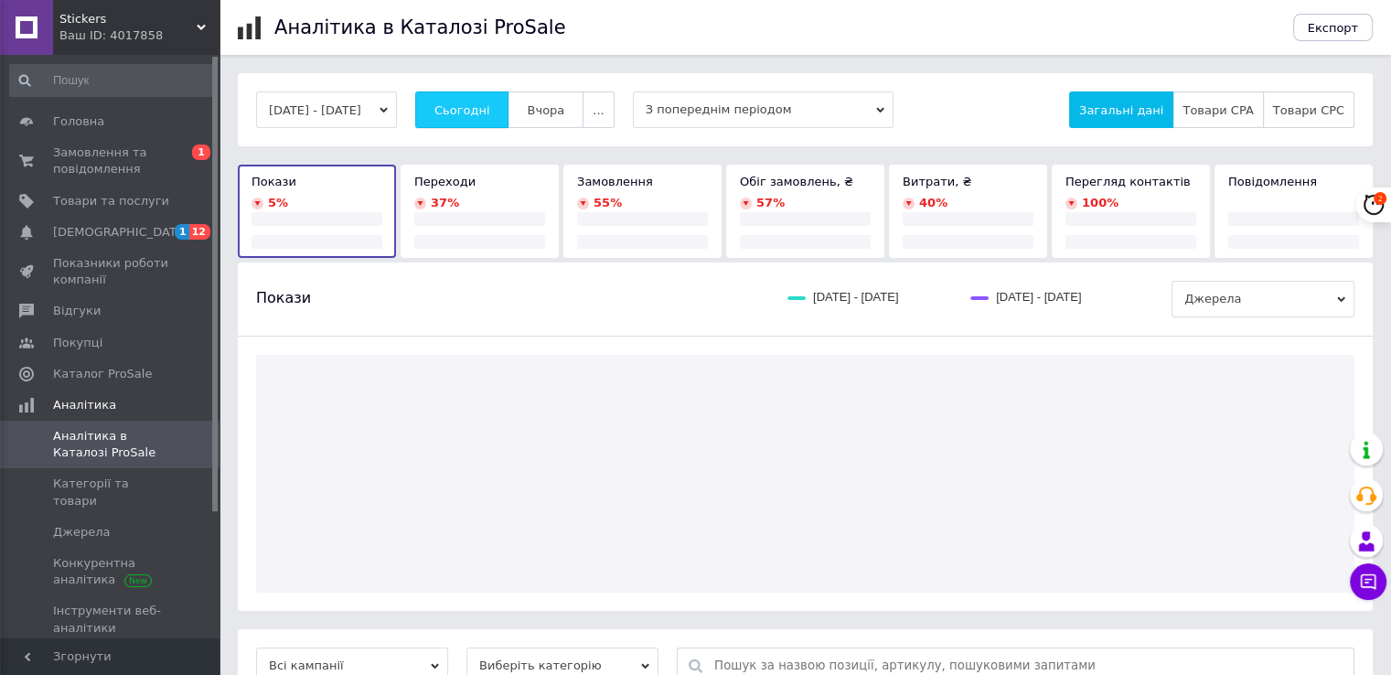
click at [490, 113] on span "Сьогодні" at bounding box center [463, 110] width 56 height 14
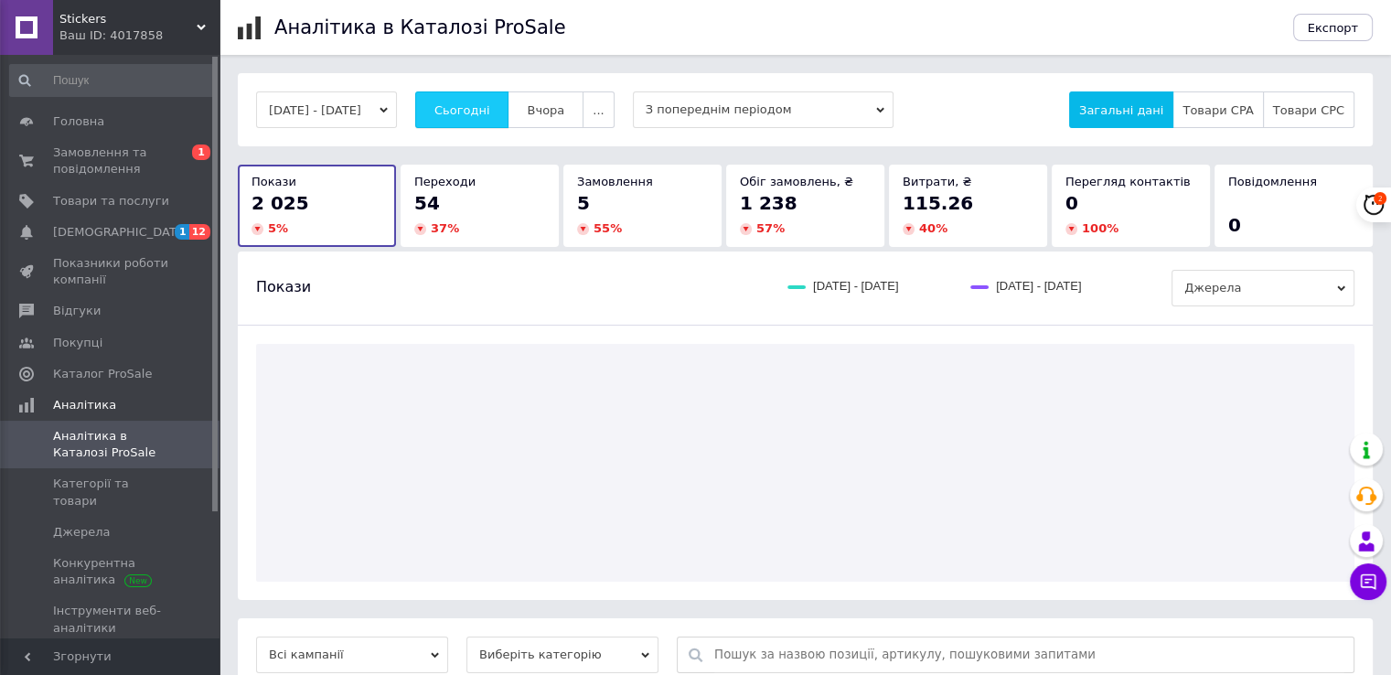
click at [490, 113] on span "Сьогодні" at bounding box center [463, 110] width 56 height 14
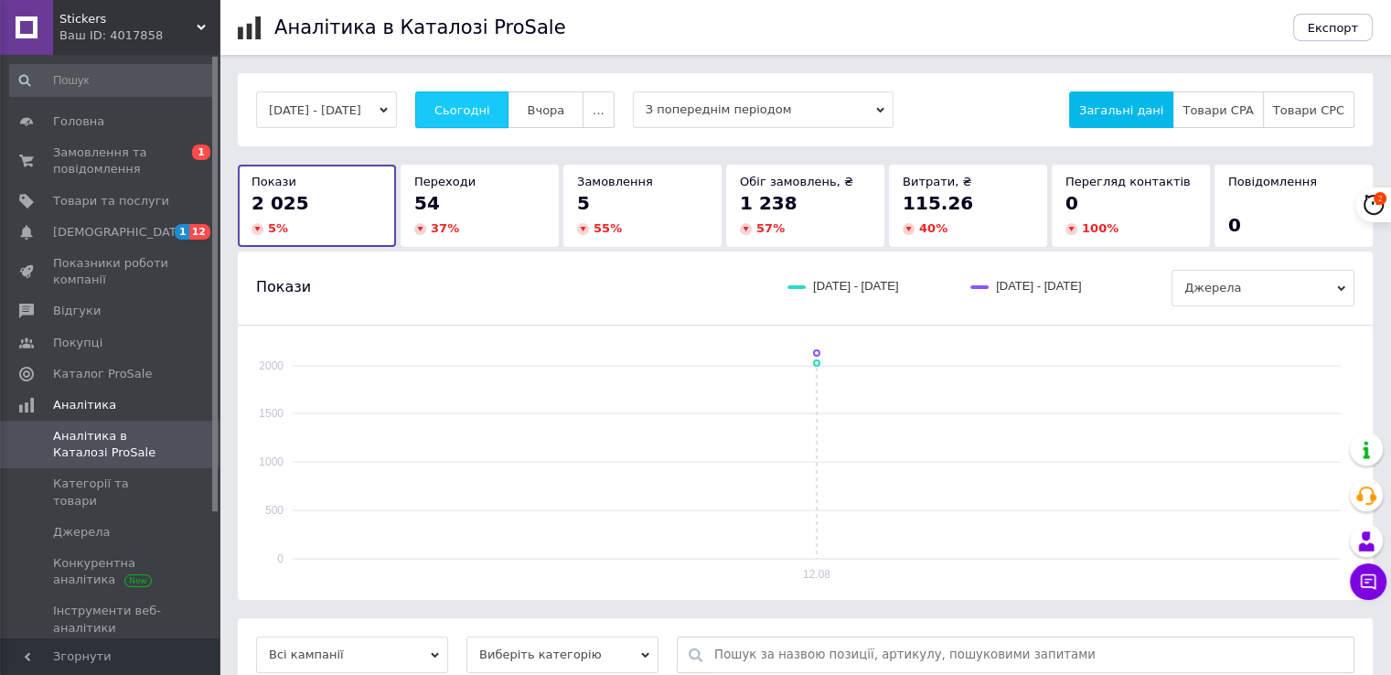
click at [465, 104] on span "Сьогодні" at bounding box center [463, 110] width 56 height 14
click at [461, 104] on button "Сьогодні" at bounding box center [462, 109] width 94 height 37
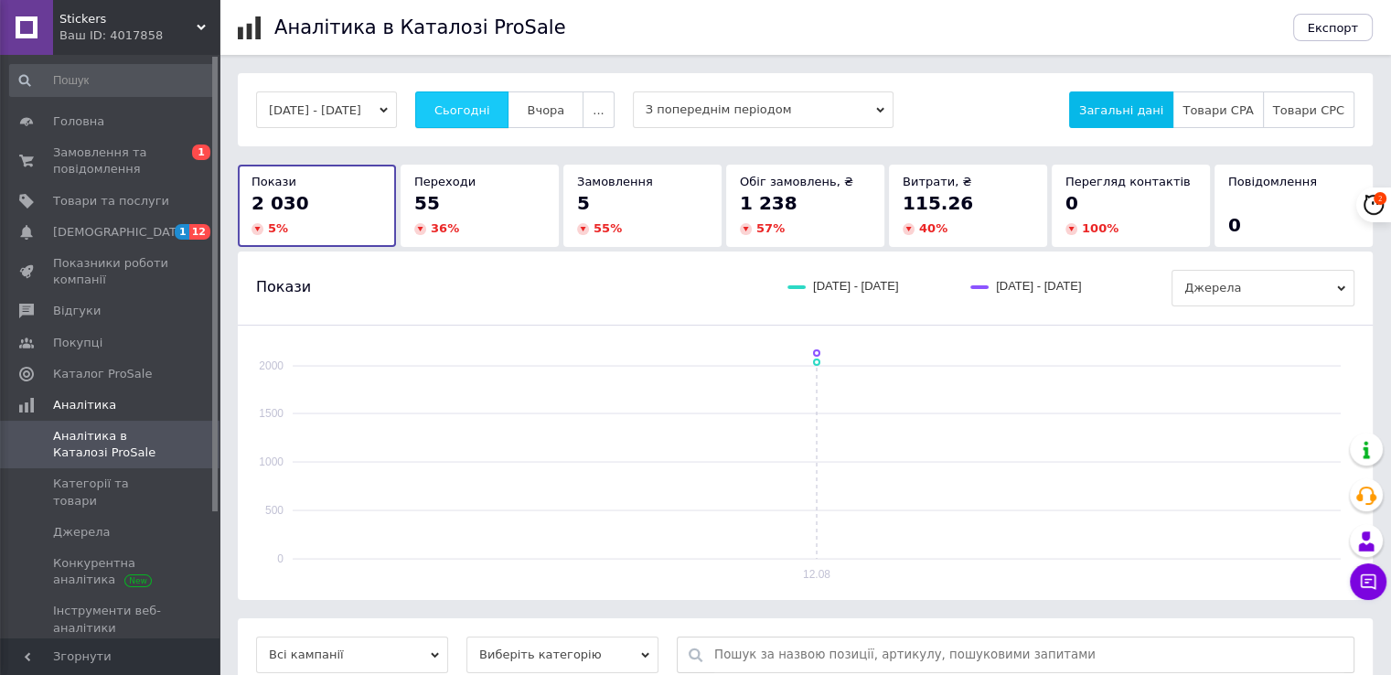
click at [461, 104] on button "Сьогодні" at bounding box center [462, 109] width 94 height 37
click at [479, 117] on span "Сьогодні" at bounding box center [463, 110] width 56 height 14
click at [479, 110] on span "Сьогодні" at bounding box center [463, 110] width 56 height 14
click at [490, 112] on span "Сьогодні" at bounding box center [463, 110] width 56 height 14
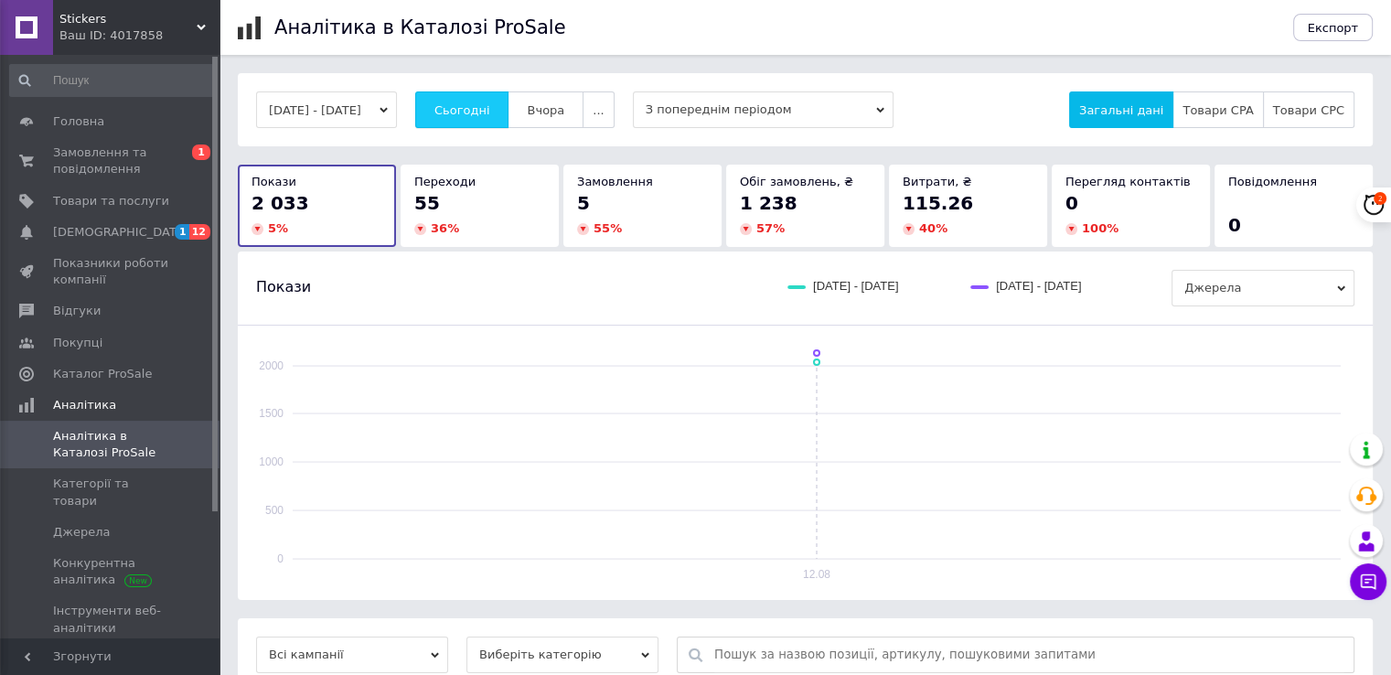
click at [479, 110] on span "Сьогодні" at bounding box center [463, 110] width 56 height 14
click at [462, 110] on button "Сьогодні" at bounding box center [462, 109] width 94 height 37
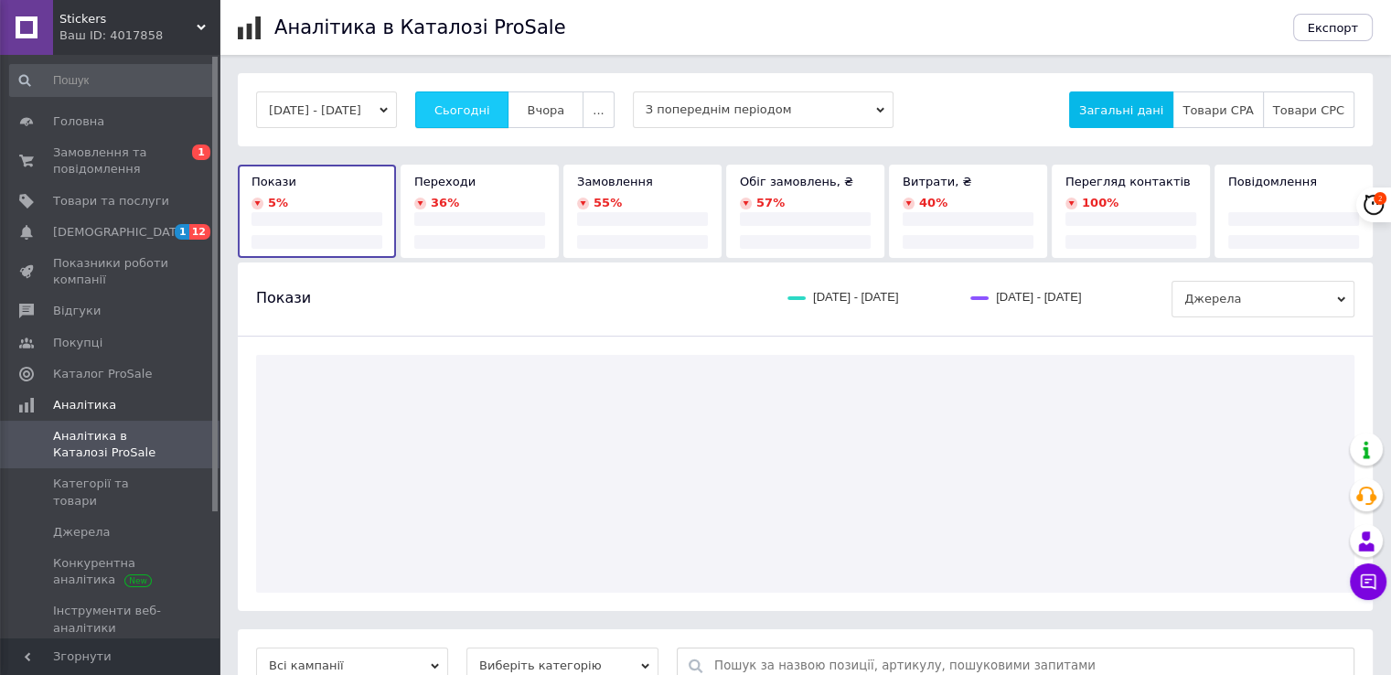
click at [462, 110] on button "Сьогодні" at bounding box center [462, 109] width 94 height 37
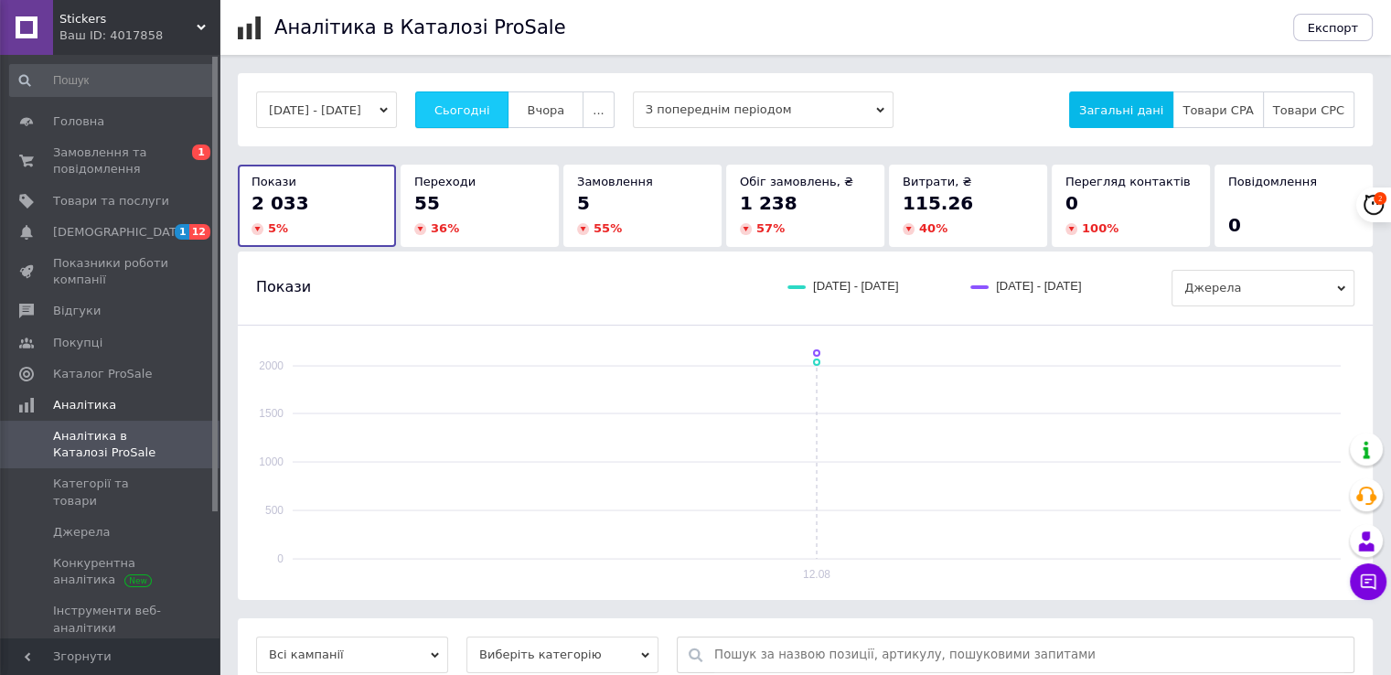
click at [462, 110] on button "Сьогодні" at bounding box center [462, 109] width 94 height 37
click at [465, 107] on span "Сьогодні" at bounding box center [463, 110] width 56 height 14
click at [476, 106] on span "Сьогодні" at bounding box center [463, 110] width 56 height 14
click at [473, 100] on button "Сьогодні" at bounding box center [462, 109] width 94 height 37
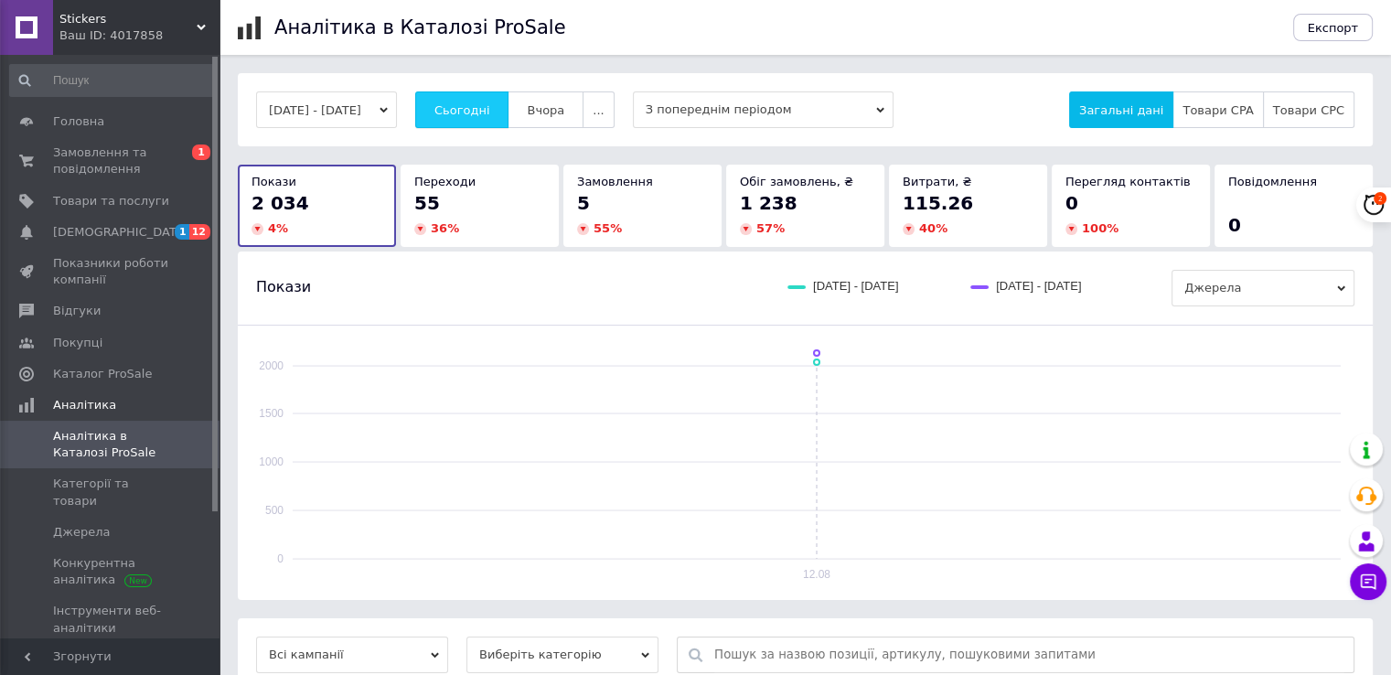
click at [485, 104] on span "Сьогодні" at bounding box center [463, 110] width 56 height 14
click at [456, 100] on button "Сьогодні" at bounding box center [462, 109] width 94 height 37
click at [461, 105] on button "Сьогодні" at bounding box center [462, 109] width 94 height 37
click at [491, 96] on button "Сьогодні" at bounding box center [462, 109] width 94 height 37
click at [490, 103] on span "Сьогодні" at bounding box center [463, 110] width 56 height 14
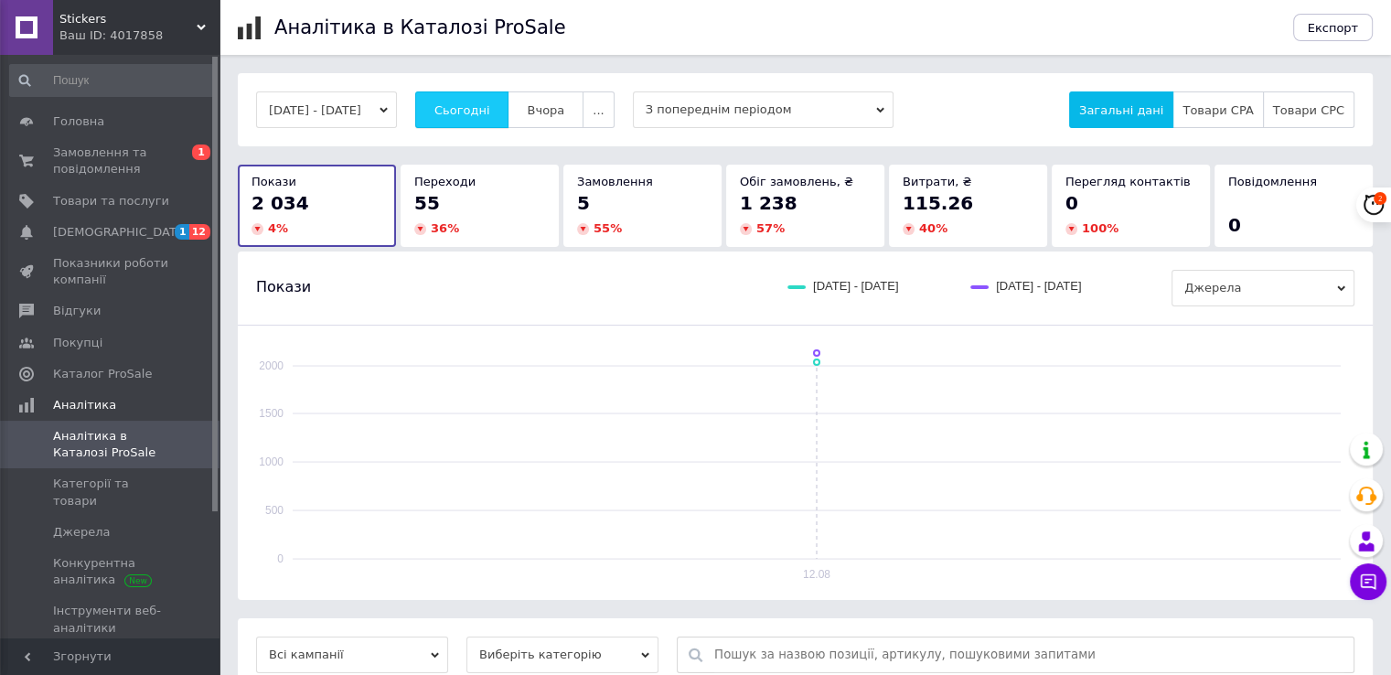
click at [490, 107] on span "Сьогодні" at bounding box center [463, 110] width 56 height 14
click at [467, 98] on button "Сьогодні" at bounding box center [462, 109] width 94 height 37
click at [474, 103] on span "Сьогодні" at bounding box center [463, 110] width 56 height 14
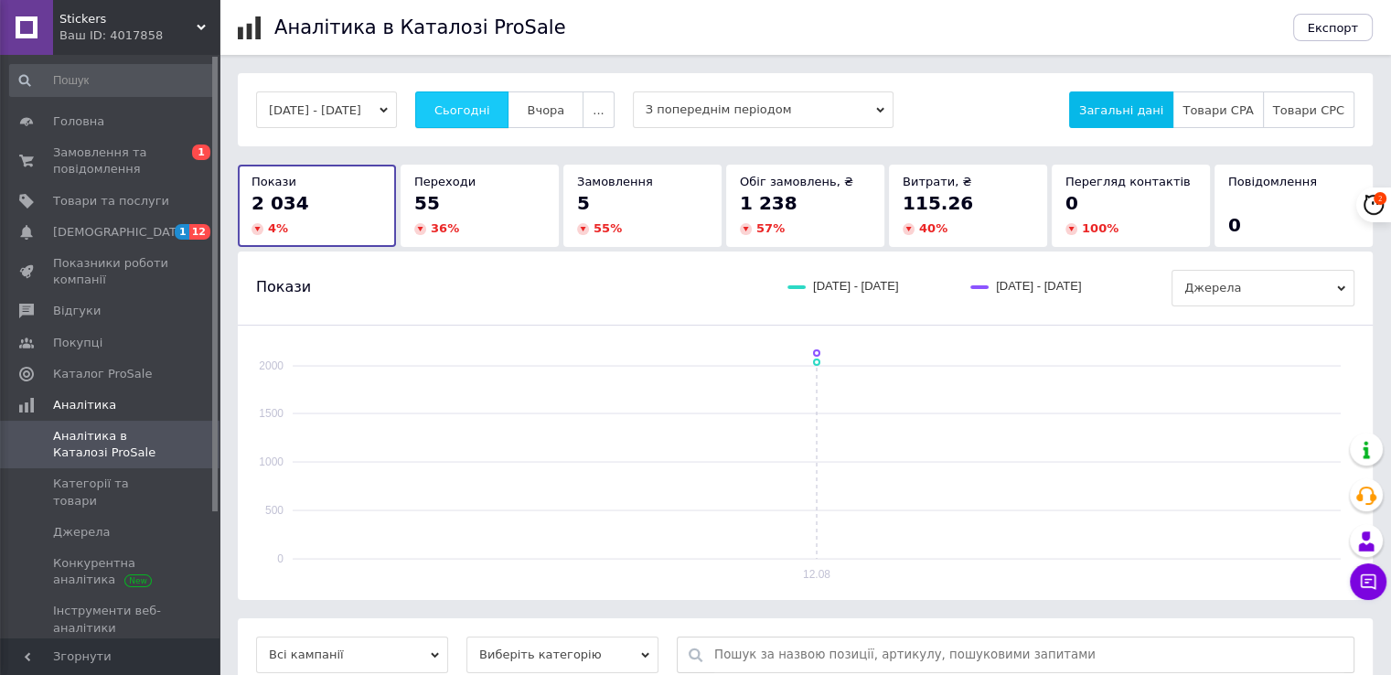
click at [479, 106] on span "Сьогодні" at bounding box center [463, 110] width 56 height 14
click at [124, 382] on link "Каталог ProSale" at bounding box center [112, 374] width 225 height 31
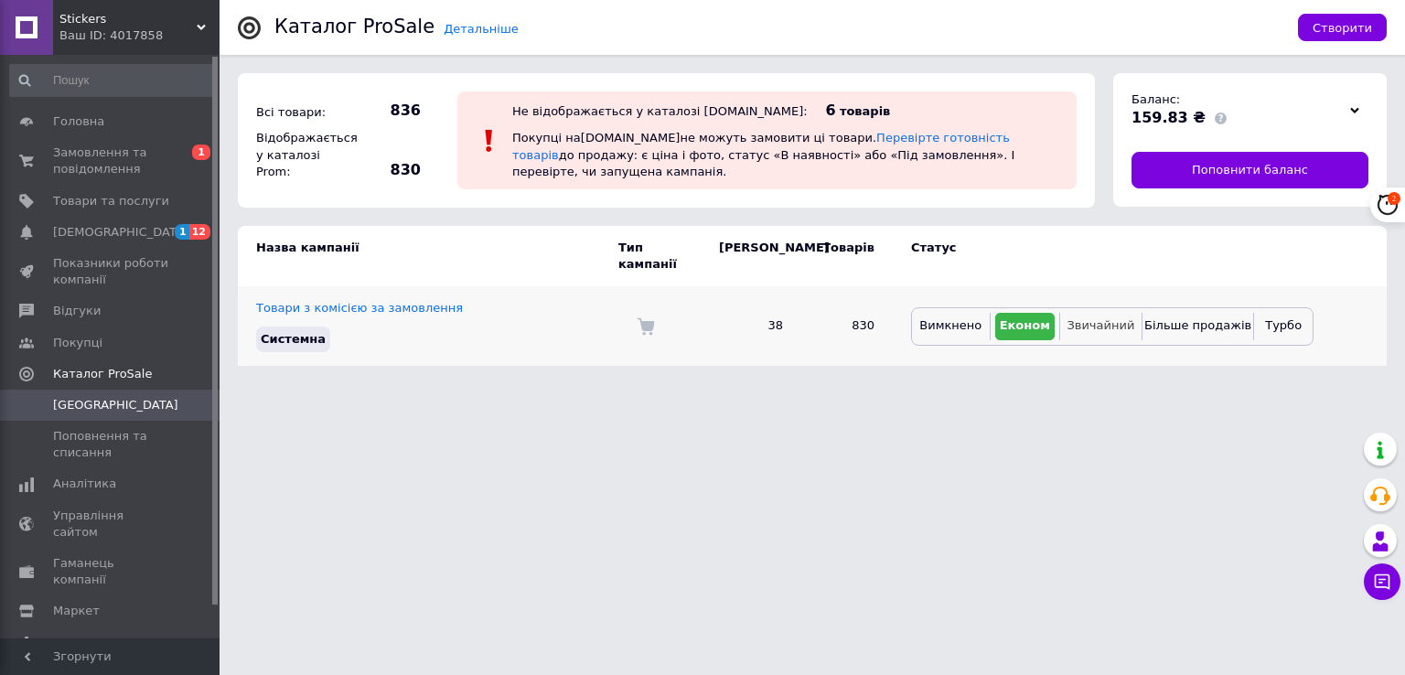
click at [1094, 318] on span "Звичайний" at bounding box center [1101, 325] width 68 height 14
click at [841, 155] on span "Покупці на [DOMAIN_NAME] не можуть замовити ці товари. Перевірте готовність тов…" at bounding box center [763, 154] width 502 height 47
click at [842, 148] on link "Перевірте готовність товарів" at bounding box center [761, 146] width 498 height 30
